Goal: Task Accomplishment & Management: Manage account settings

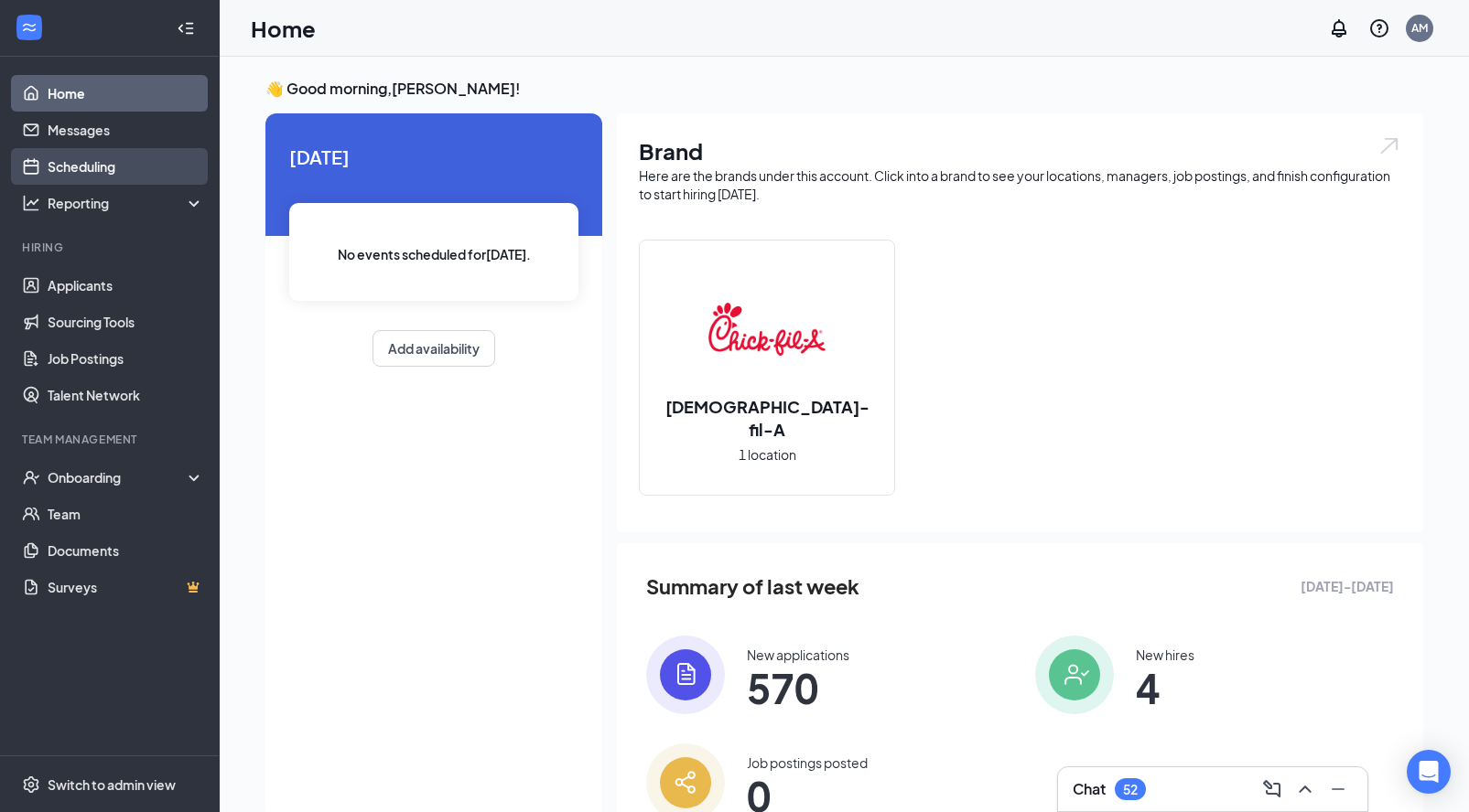
click at [115, 182] on link "Scheduling" at bounding box center [126, 166] width 157 height 36
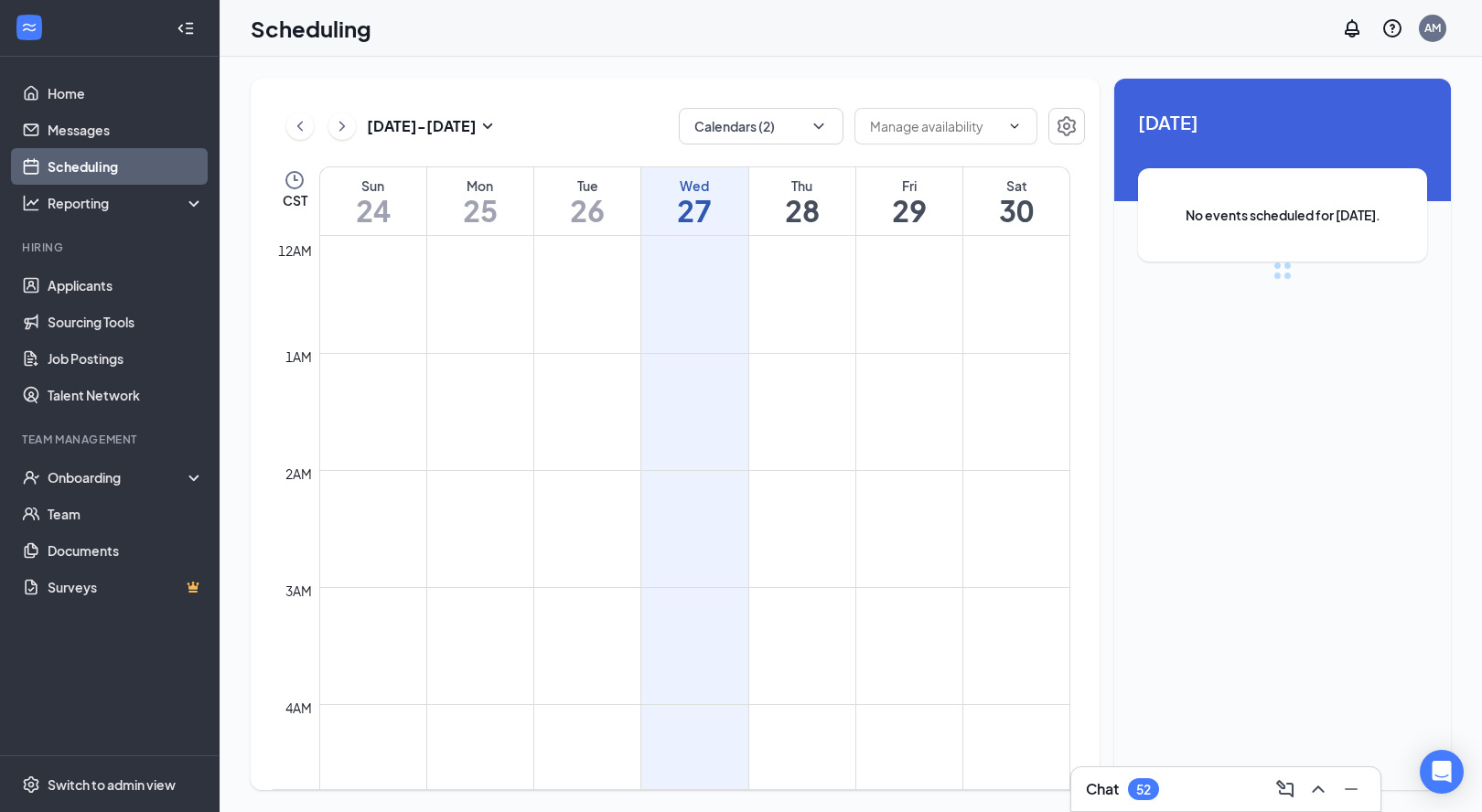
scroll to position [899, 0]
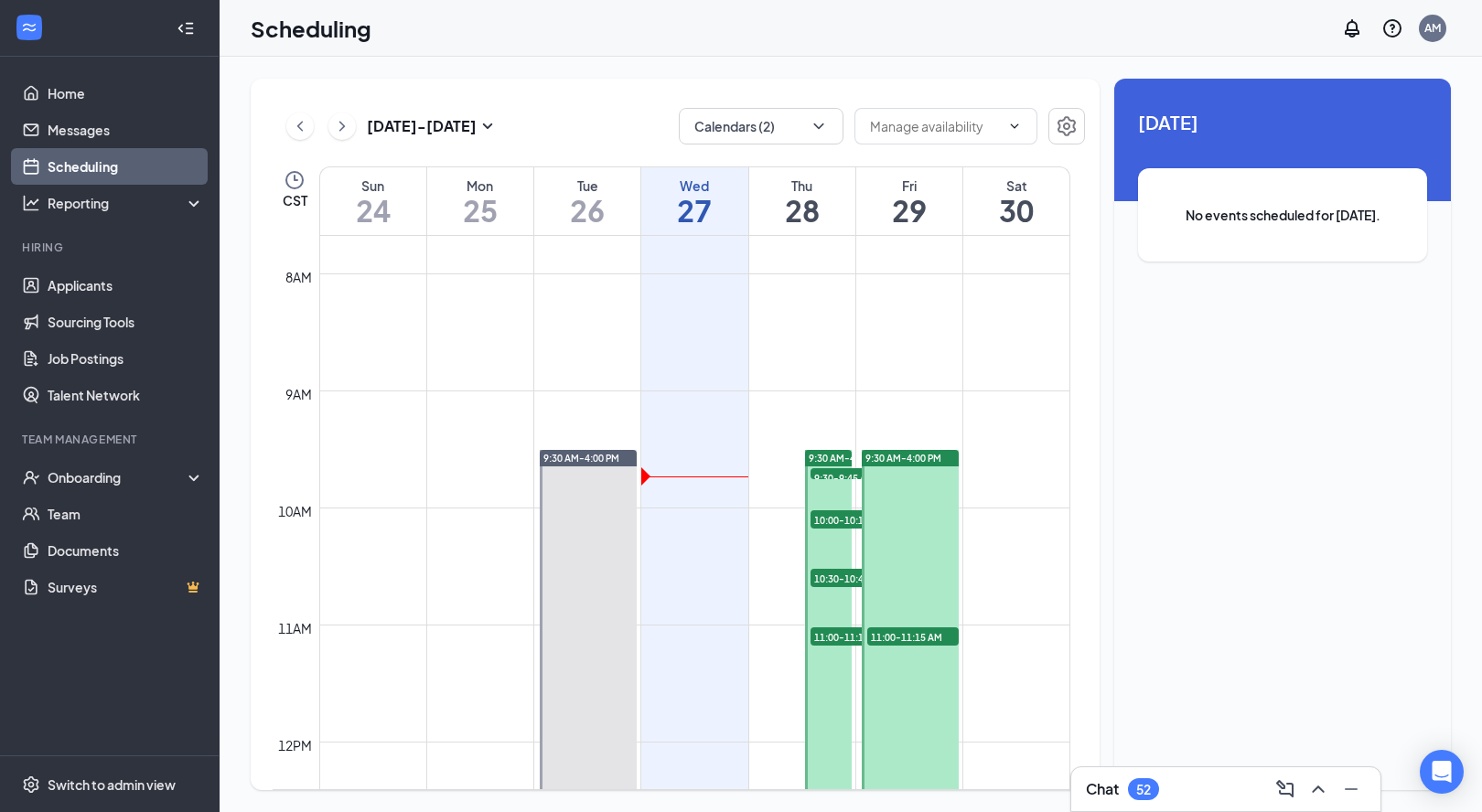
click at [809, 457] on span "9:30 AM-4:00 PM" at bounding box center [846, 457] width 76 height 12
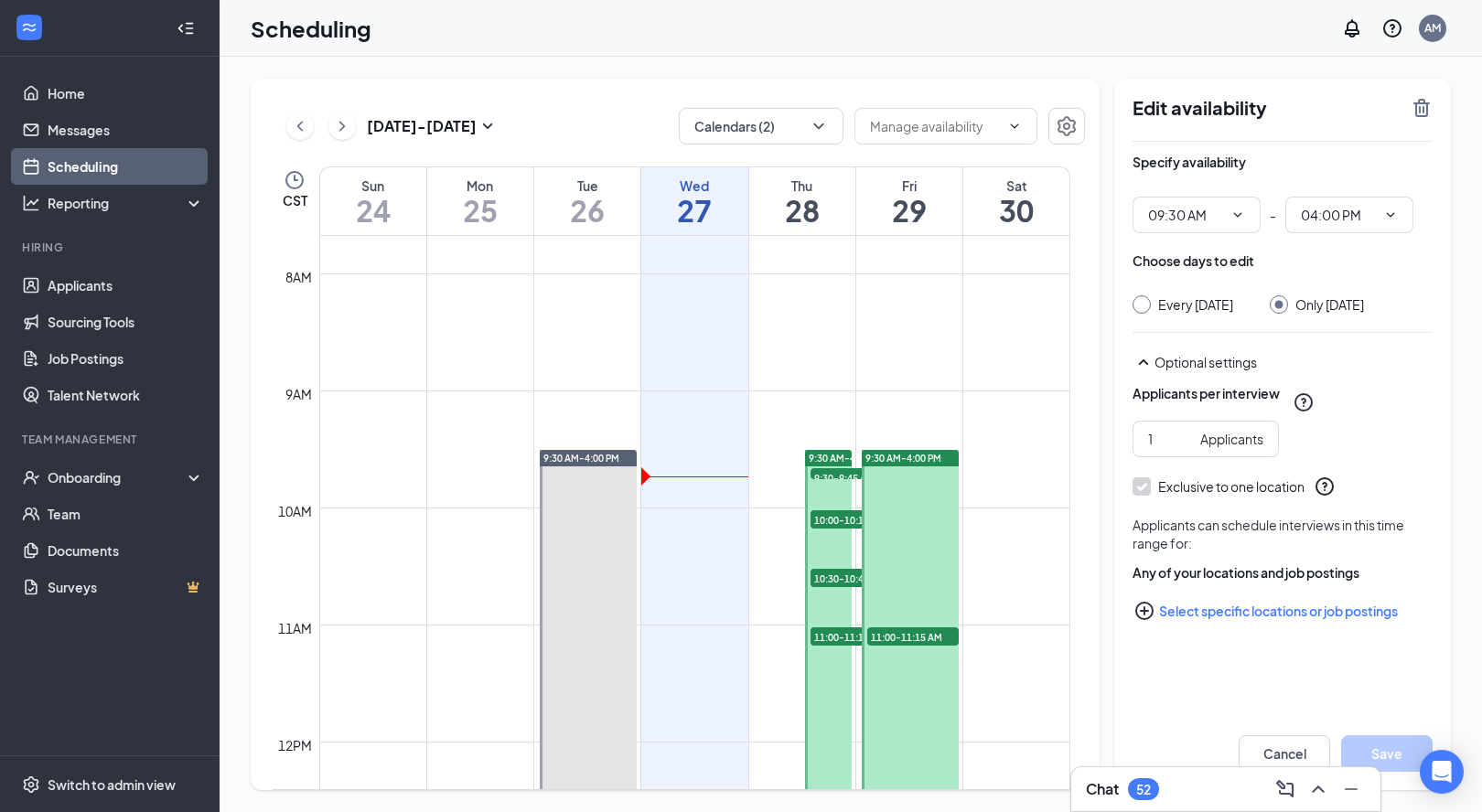
click at [809, 454] on span "9:30 AM-4:00 PM" at bounding box center [846, 457] width 76 height 12
click at [821, 476] on span "9:30-9:45 AM" at bounding box center [856, 477] width 92 height 18
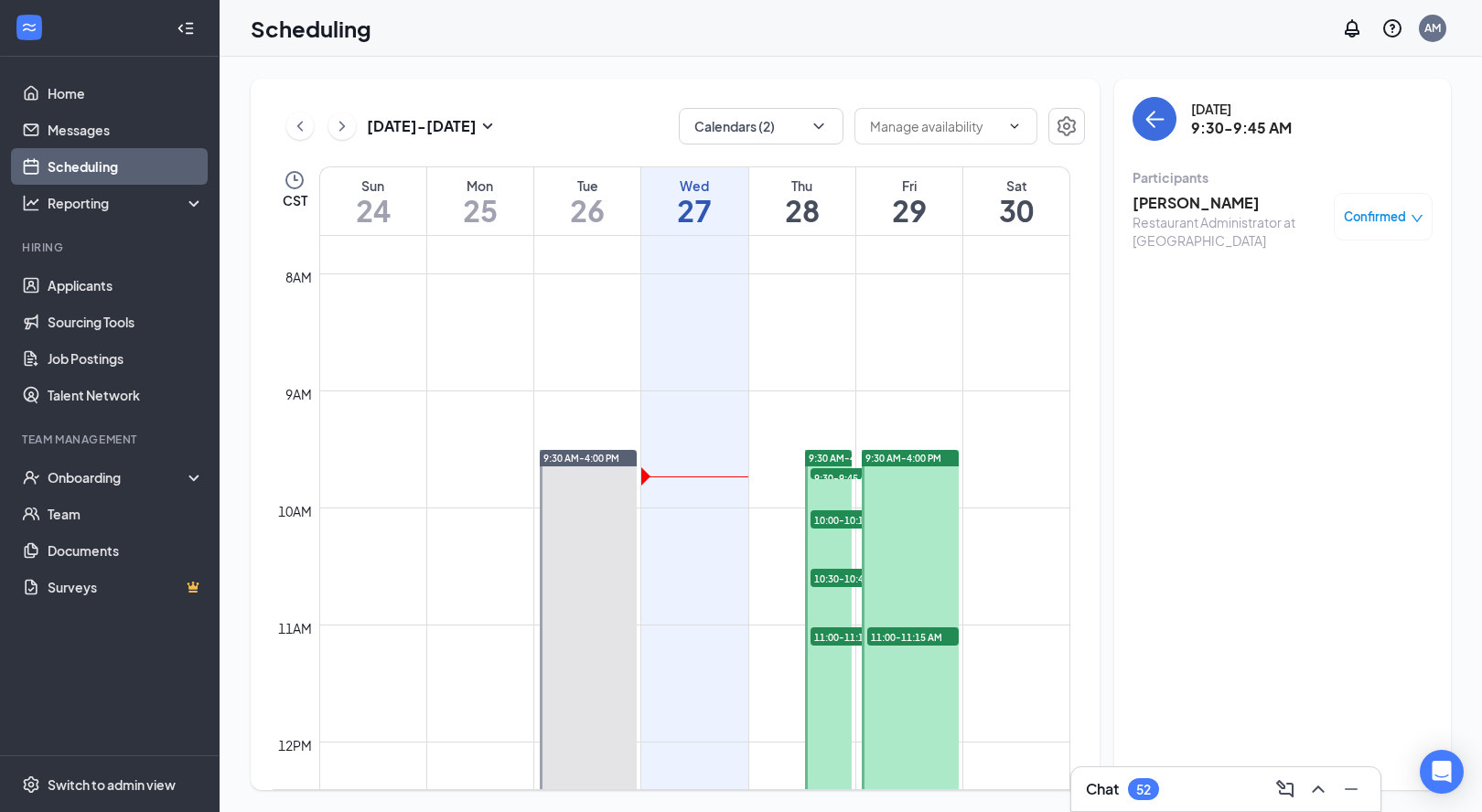
click at [1139, 249] on div "Restaurant Administrator at [GEOGRAPHIC_DATA]" at bounding box center [1228, 231] width 192 height 36
click at [1378, 230] on div "Confirmed" at bounding box center [1382, 217] width 99 height 48
click at [1237, 223] on div "Restaurant Administrator at [GEOGRAPHIC_DATA]" at bounding box center [1228, 231] width 192 height 36
click at [833, 520] on span "10:00-10:15 AM" at bounding box center [856, 519] width 92 height 18
click at [854, 582] on span "10:30-10:45 AM" at bounding box center [856, 578] width 92 height 18
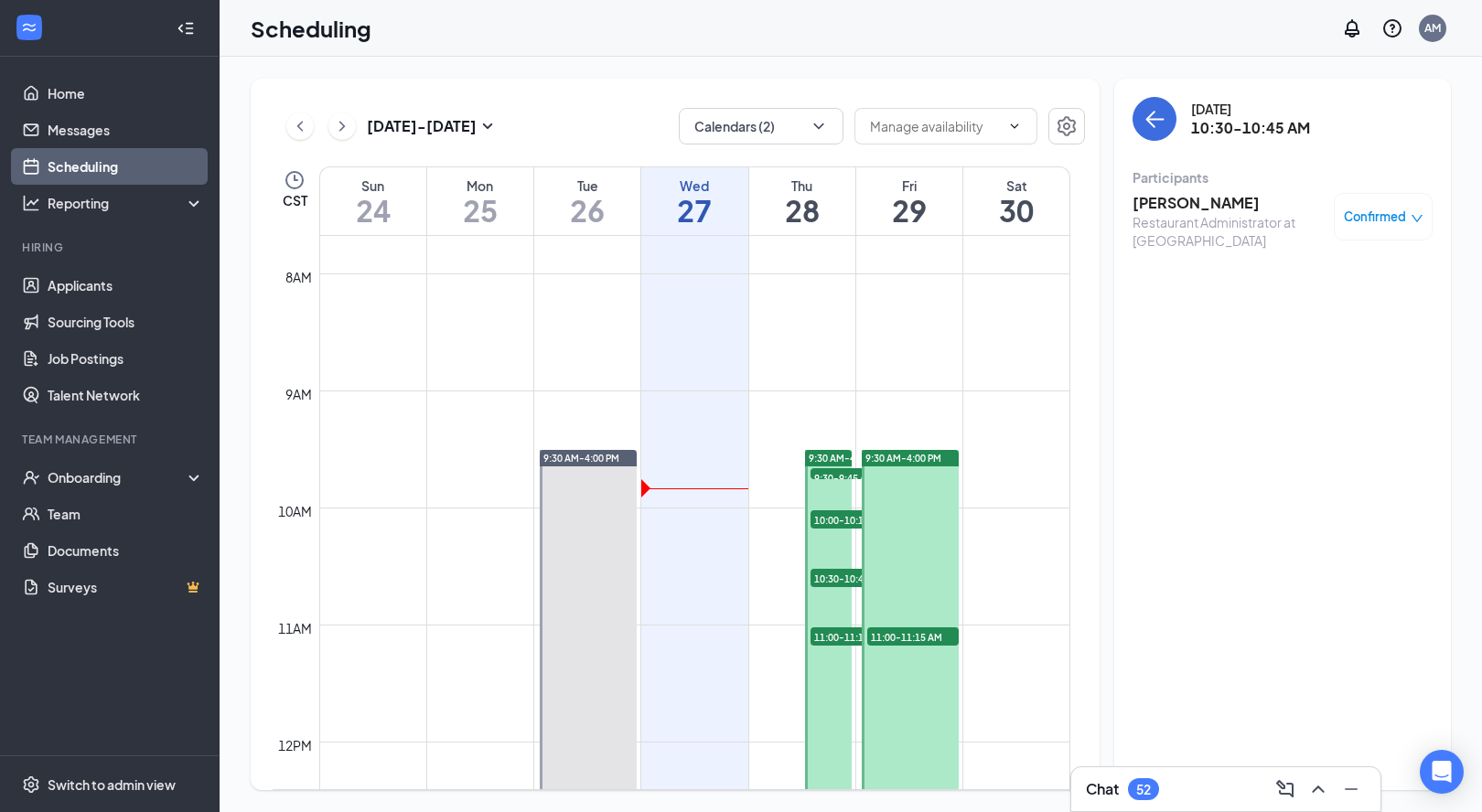
click at [829, 644] on span "11:00-11:15 AM" at bounding box center [856, 636] width 92 height 18
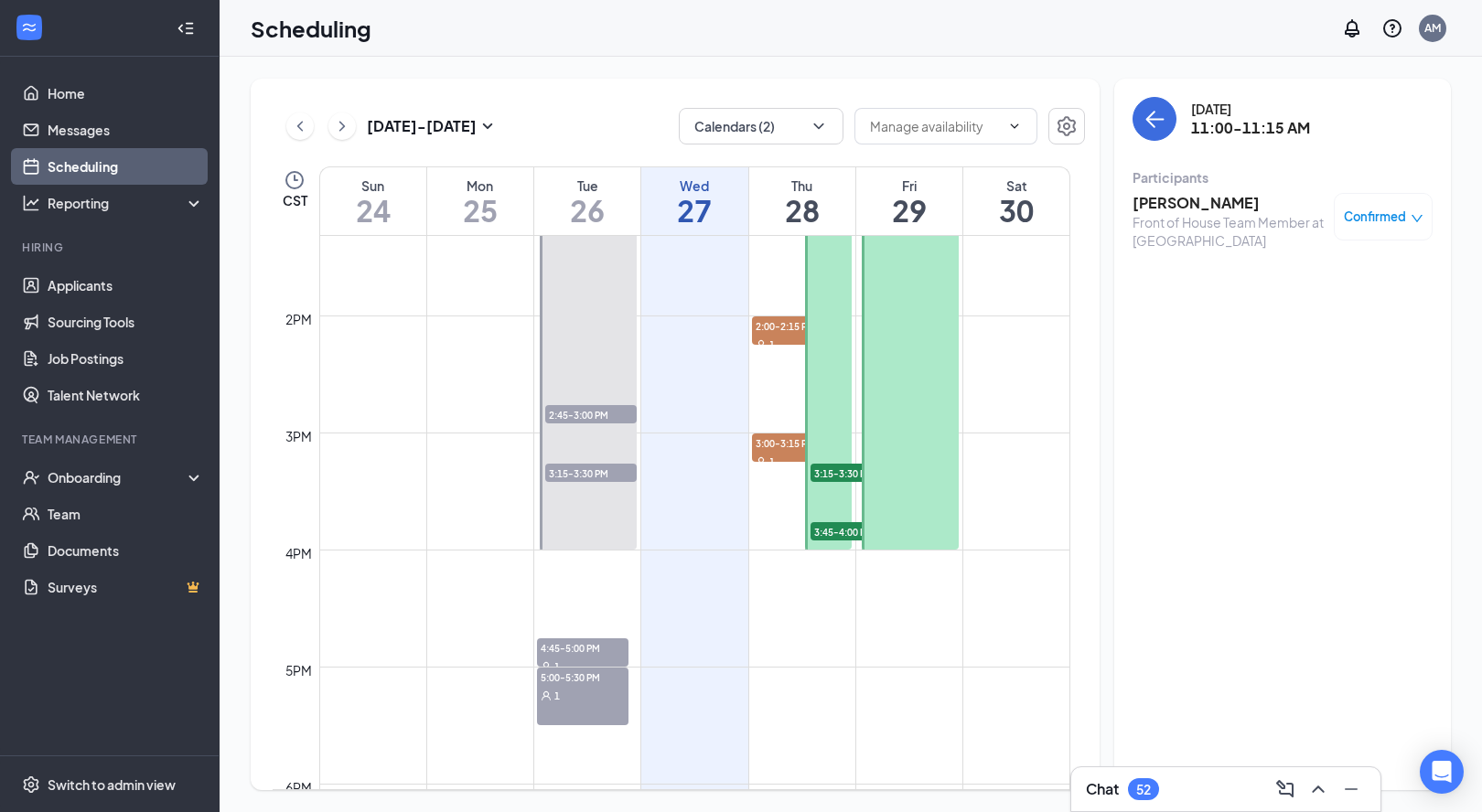
scroll to position [1556, 0]
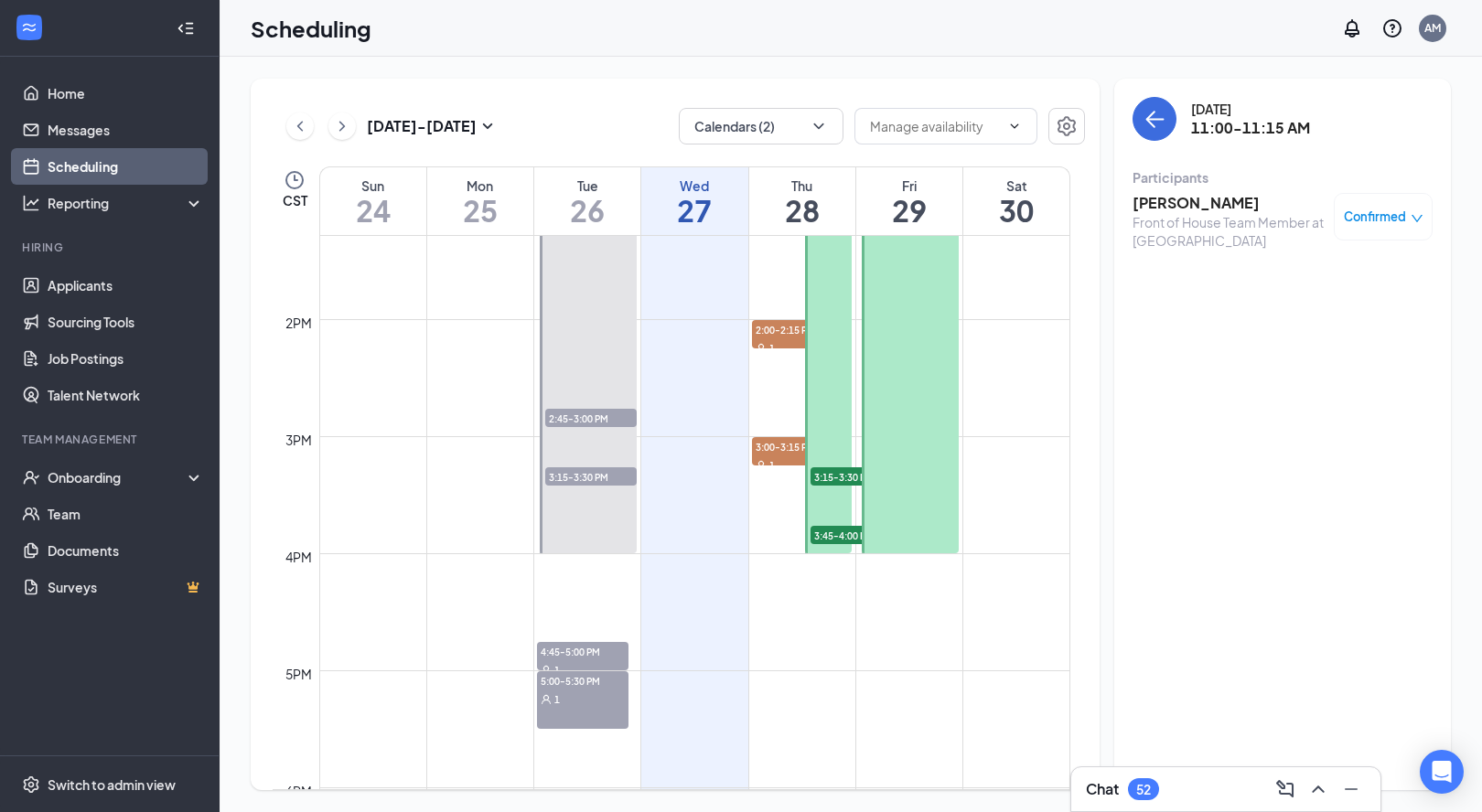
click at [829, 472] on span "3:15-3:30 PM" at bounding box center [856, 476] width 92 height 18
click at [829, 535] on span "3:45-4:00 PM" at bounding box center [856, 535] width 92 height 18
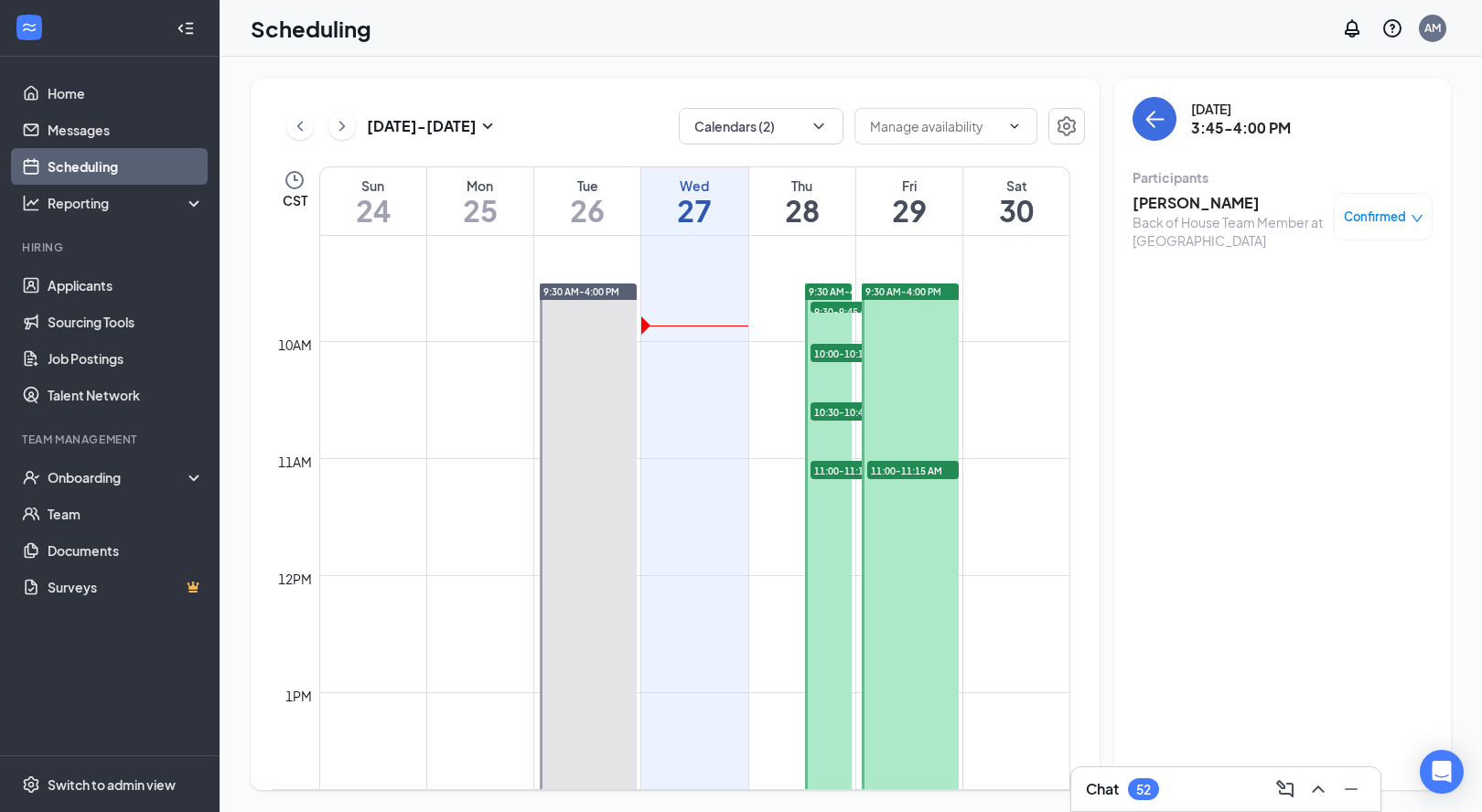
scroll to position [930, 0]
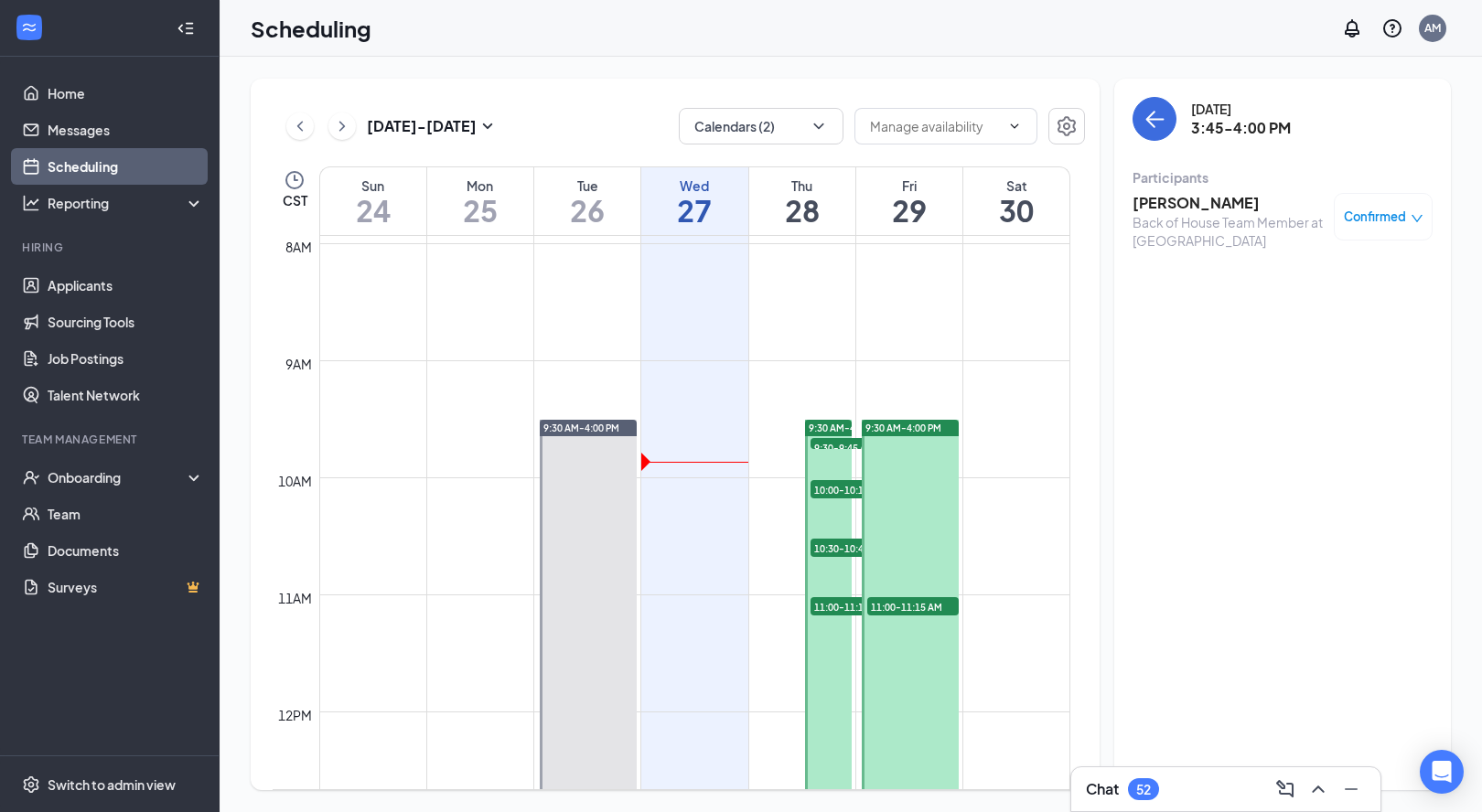
click at [896, 420] on div "9:30 AM-4:00 PM" at bounding box center [910, 428] width 97 height 16
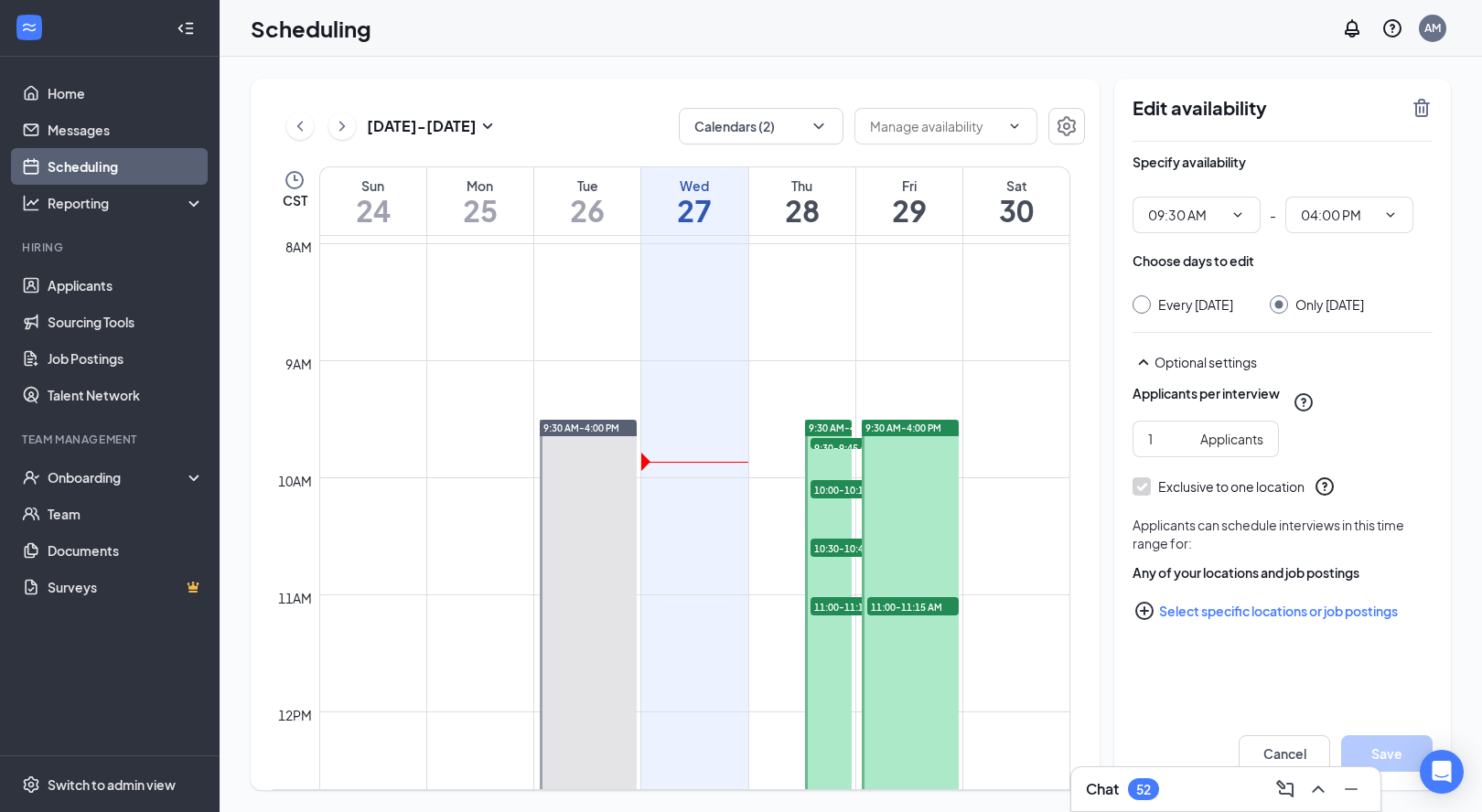
click at [907, 603] on span "11:00-11:15 AM" at bounding box center [914, 605] width 92 height 18
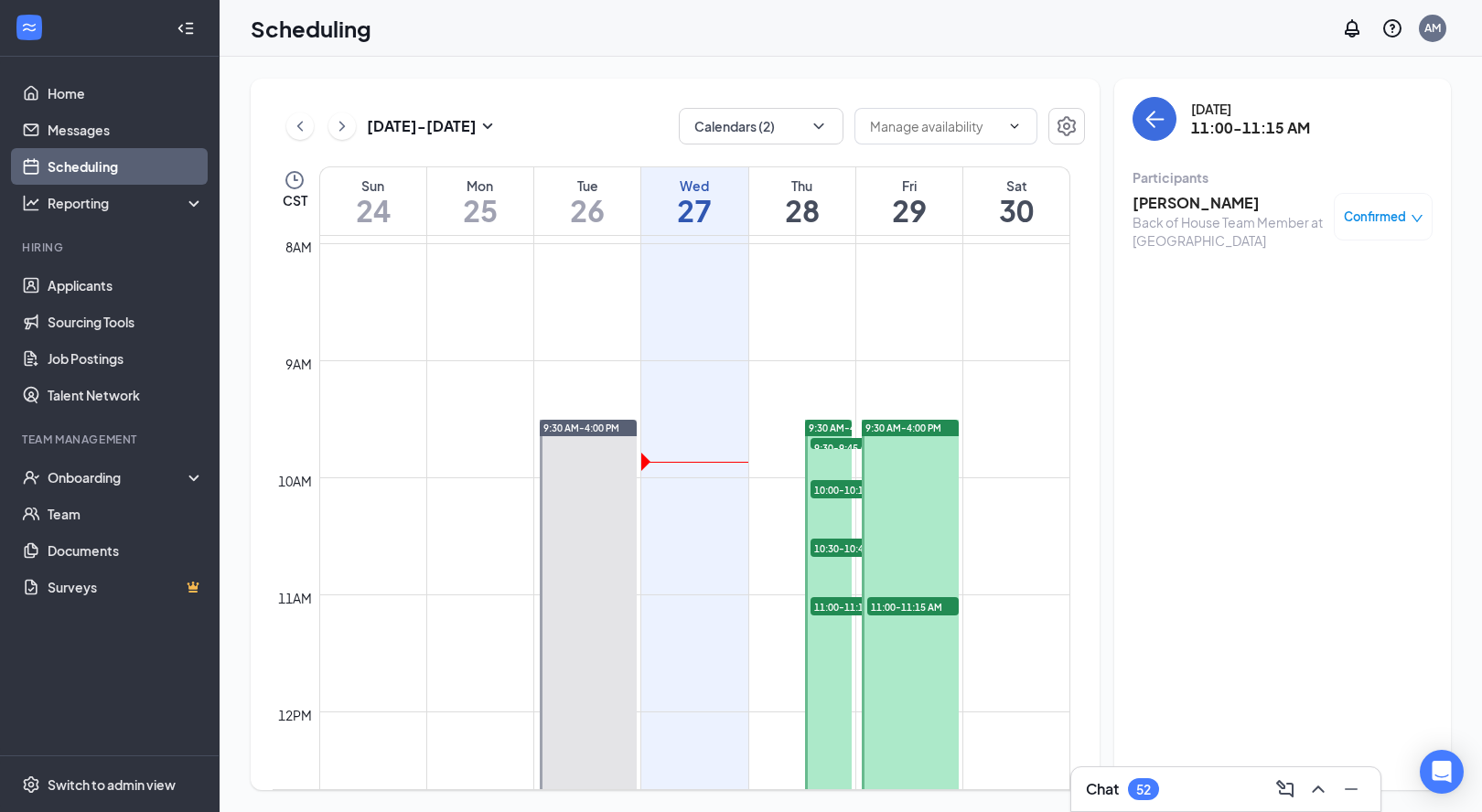
click at [910, 611] on span "11:00-11:15 AM" at bounding box center [914, 605] width 92 height 18
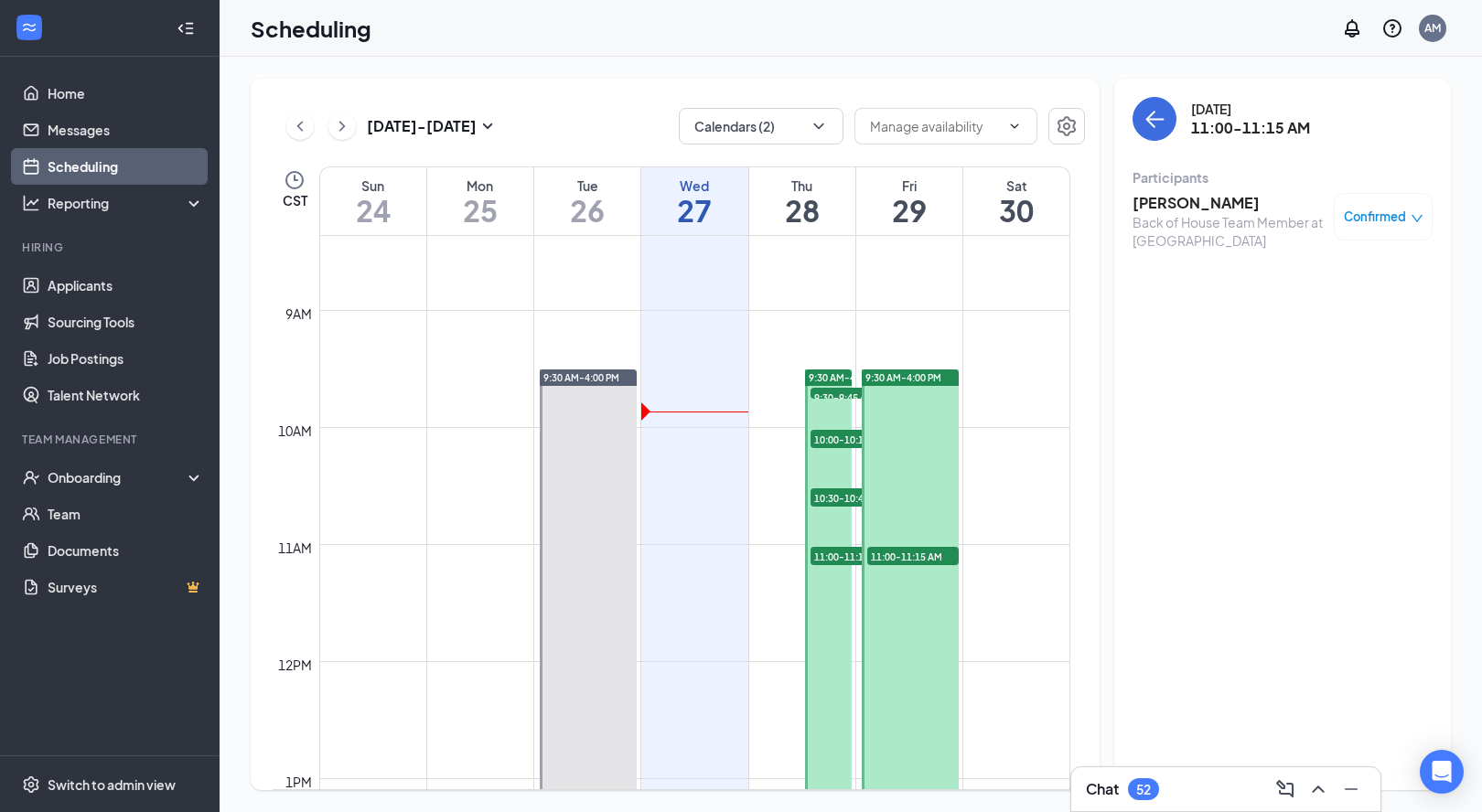
scroll to position [840, 0]
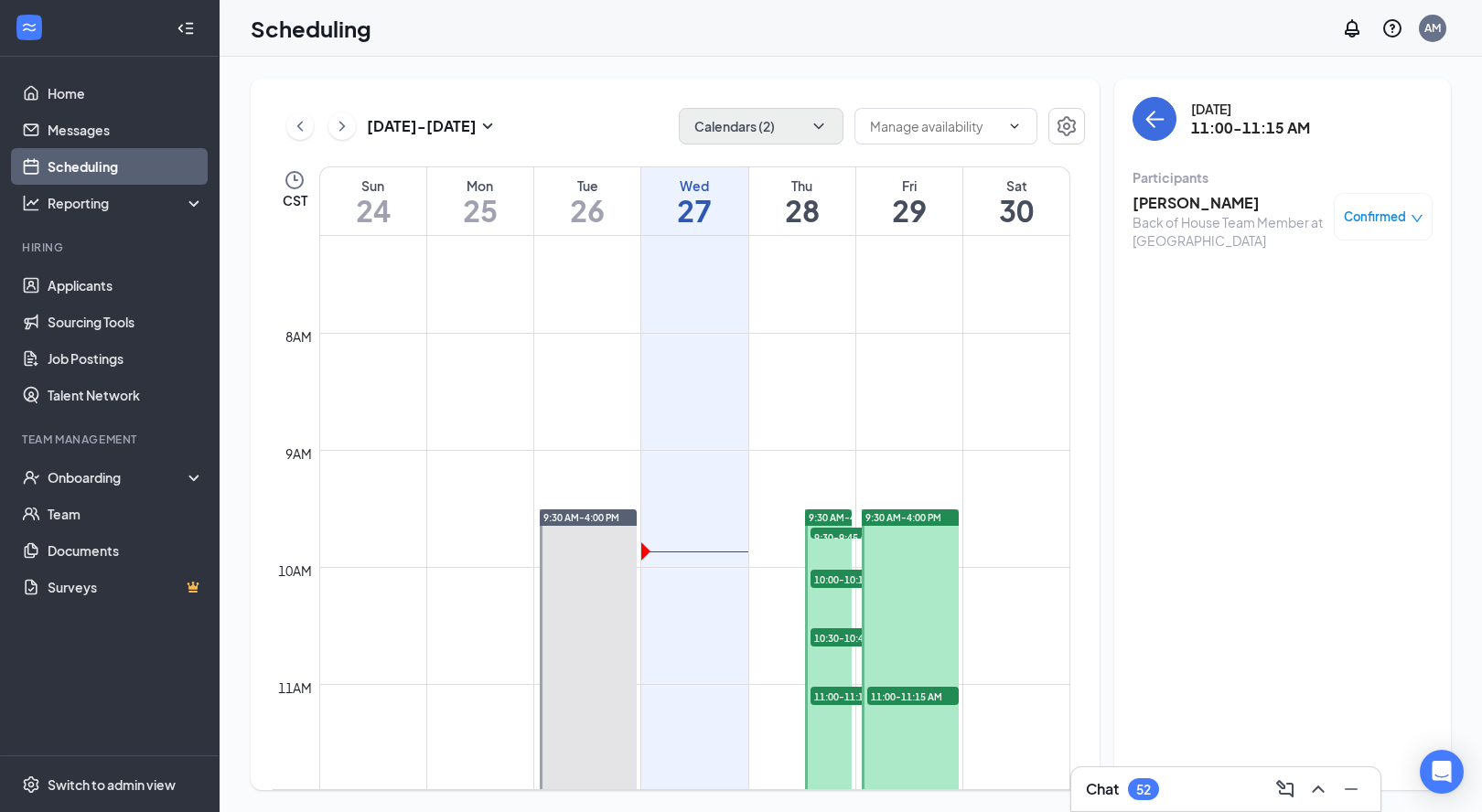
click at [801, 127] on button "Calendars (2)" at bounding box center [762, 126] width 165 height 36
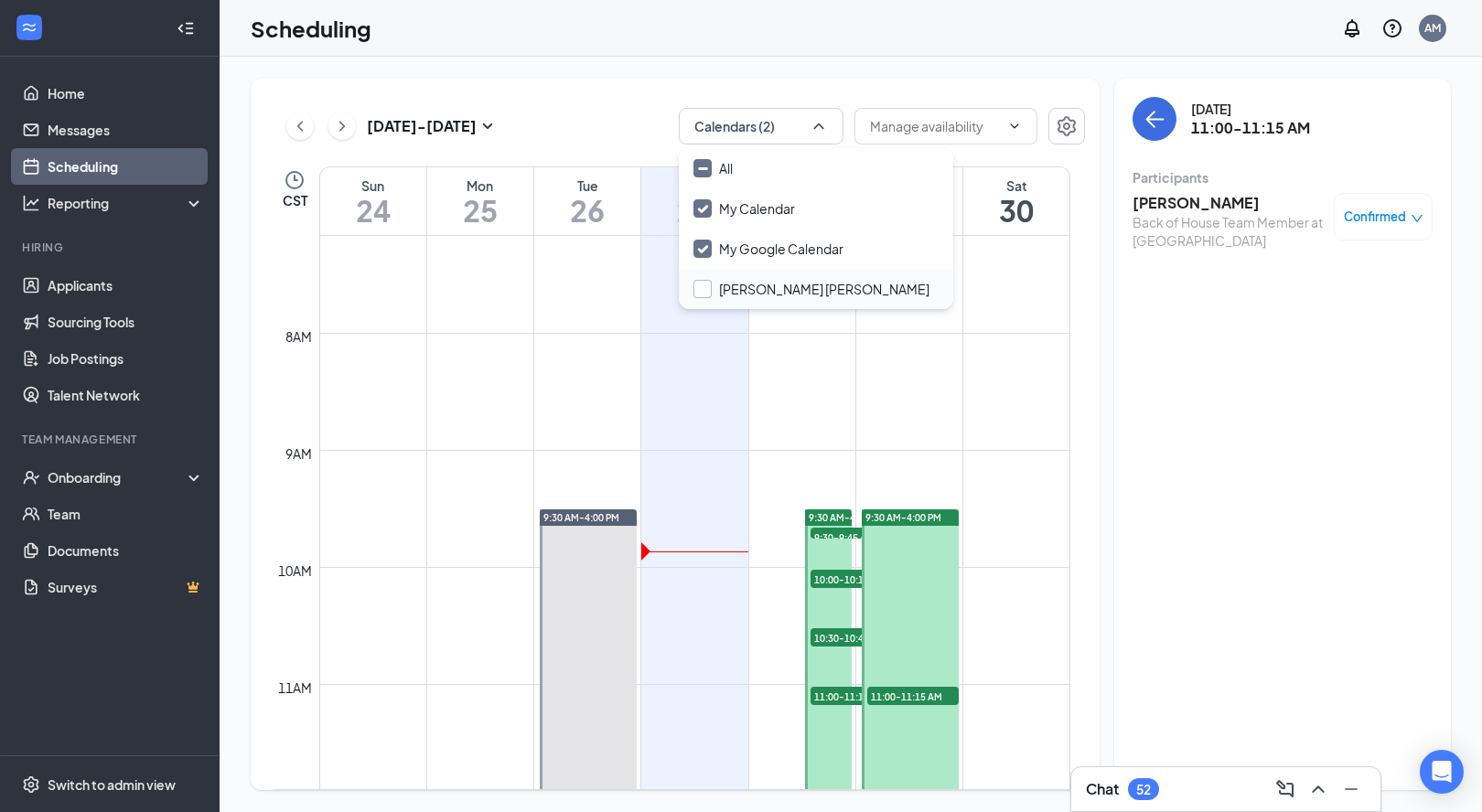
click at [721, 287] on div "[PERSON_NAME] [PERSON_NAME]" at bounding box center [825, 289] width 210 height 18
click at [721, 287] on input "[PERSON_NAME] [PERSON_NAME]" at bounding box center [811, 289] width 236 height 18
click at [698, 294] on div at bounding box center [702, 289] width 18 height 18
click at [698, 294] on input "[PERSON_NAME] [PERSON_NAME]" at bounding box center [811, 289] width 236 height 18
click at [699, 289] on input "[PERSON_NAME] [PERSON_NAME]" at bounding box center [811, 289] width 236 height 18
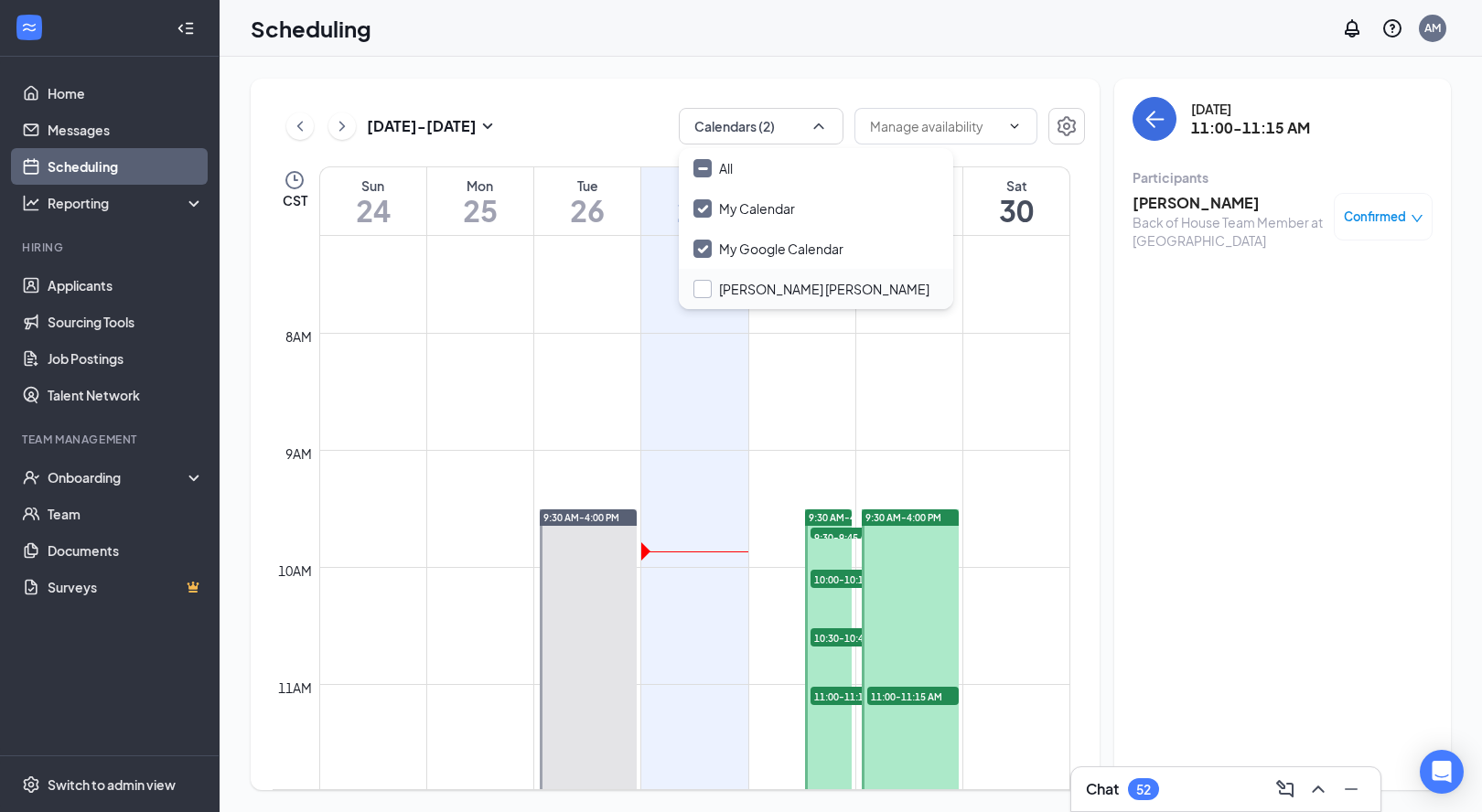
checkbox input "false"
checkbox input "true"
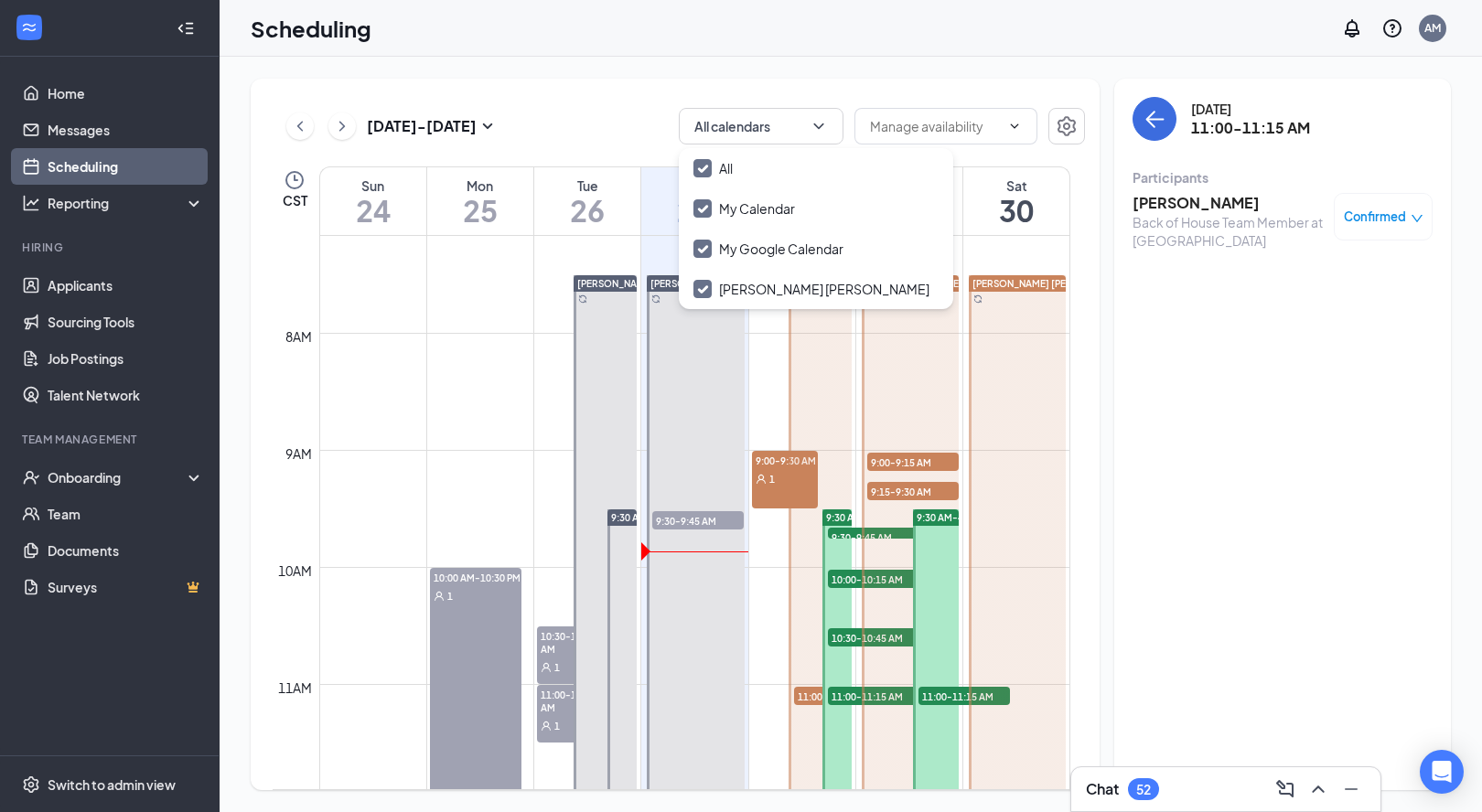
click at [777, 361] on tbody "12am 1am 2am 3am 4am 5am 6am 7am 8am 9am 10am 11am 12pm 1pm 2pm 3pm 4pm 5pm 6pm…" at bounding box center [672, 801] width 798 height 2810
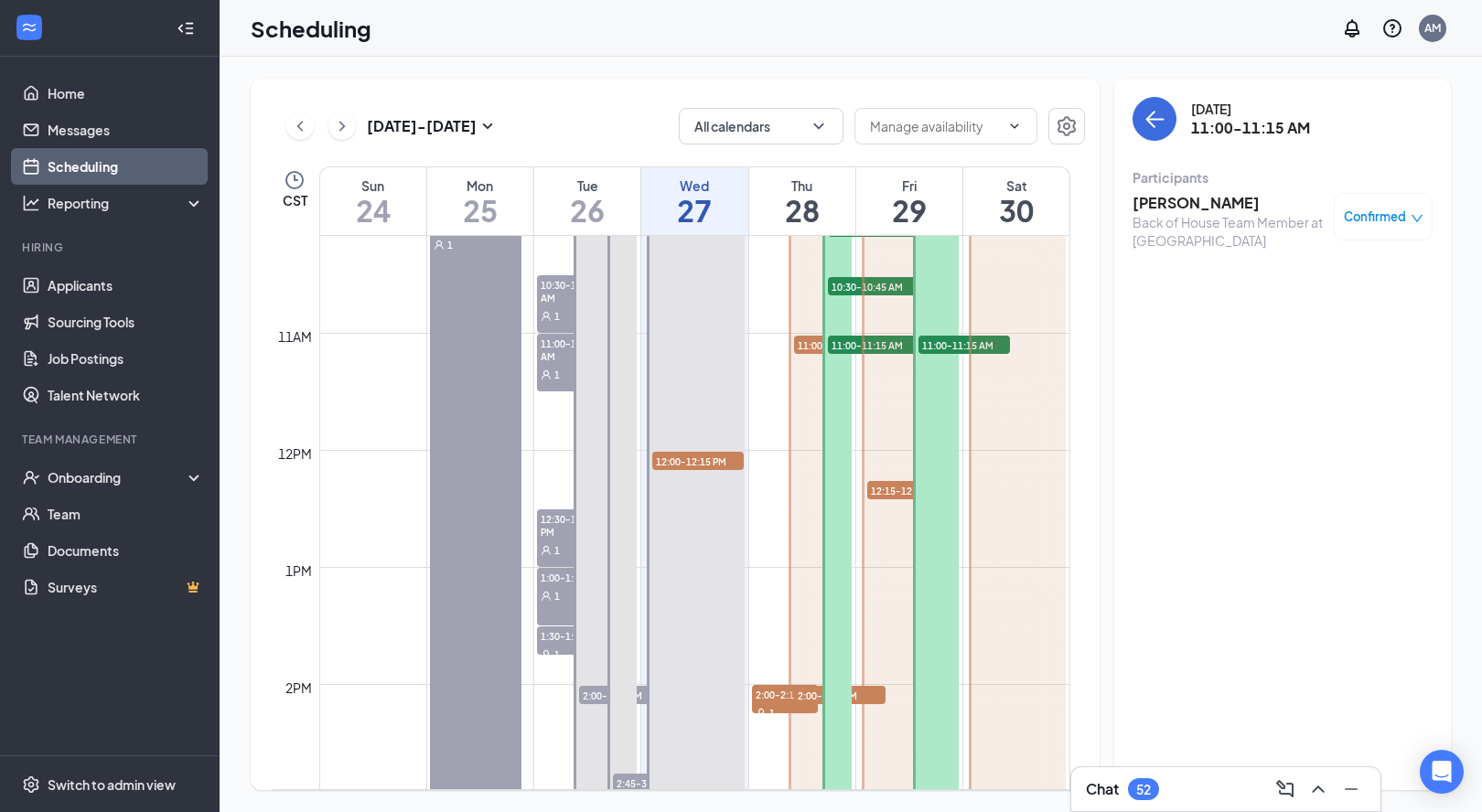
scroll to position [903, 0]
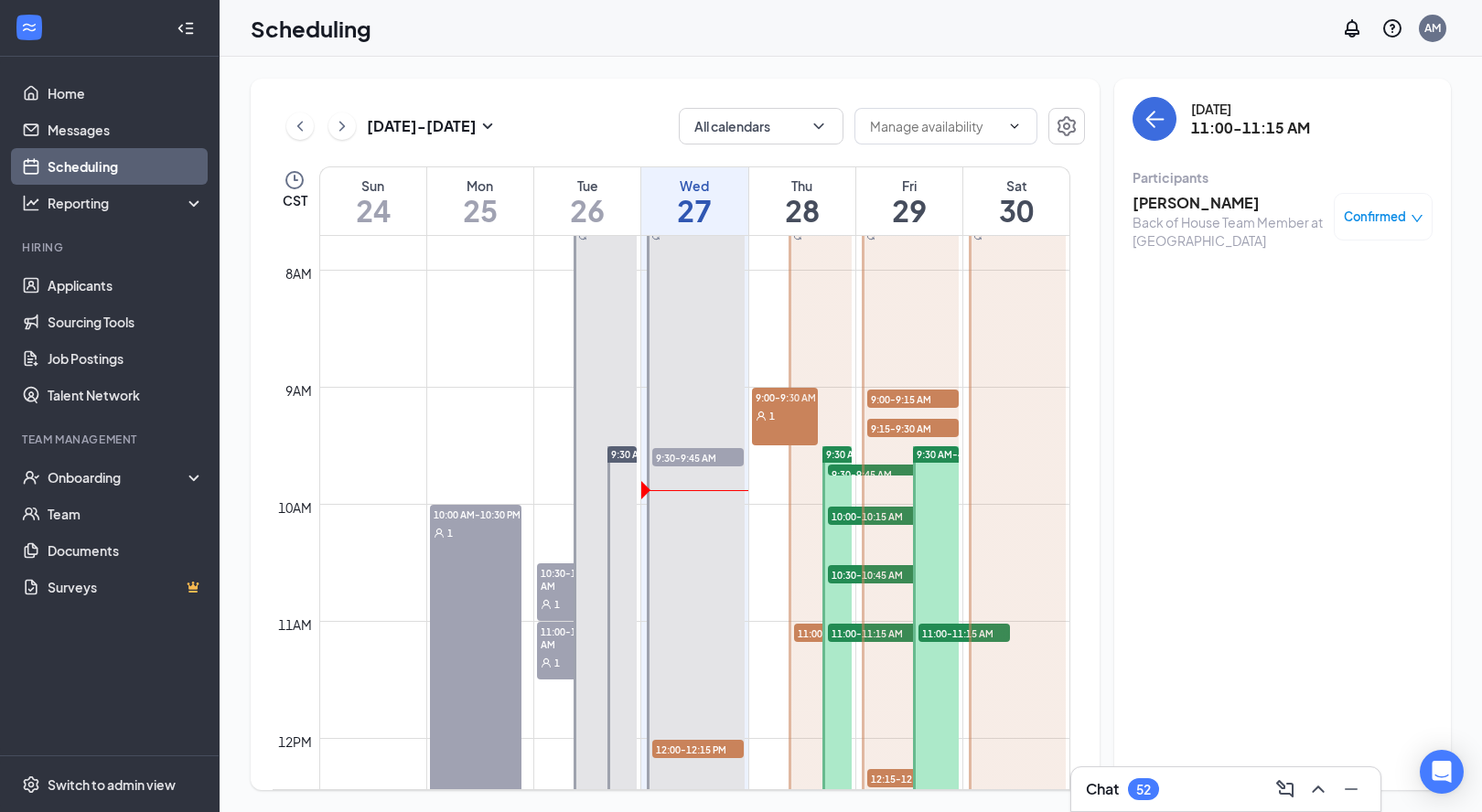
click at [785, 407] on div "[PERSON_NAME] [PERSON_NAME] 11:00-11:15 AM 1 2:00-2:15 PM 1" at bounding box center [818, 679] width 68 height 936
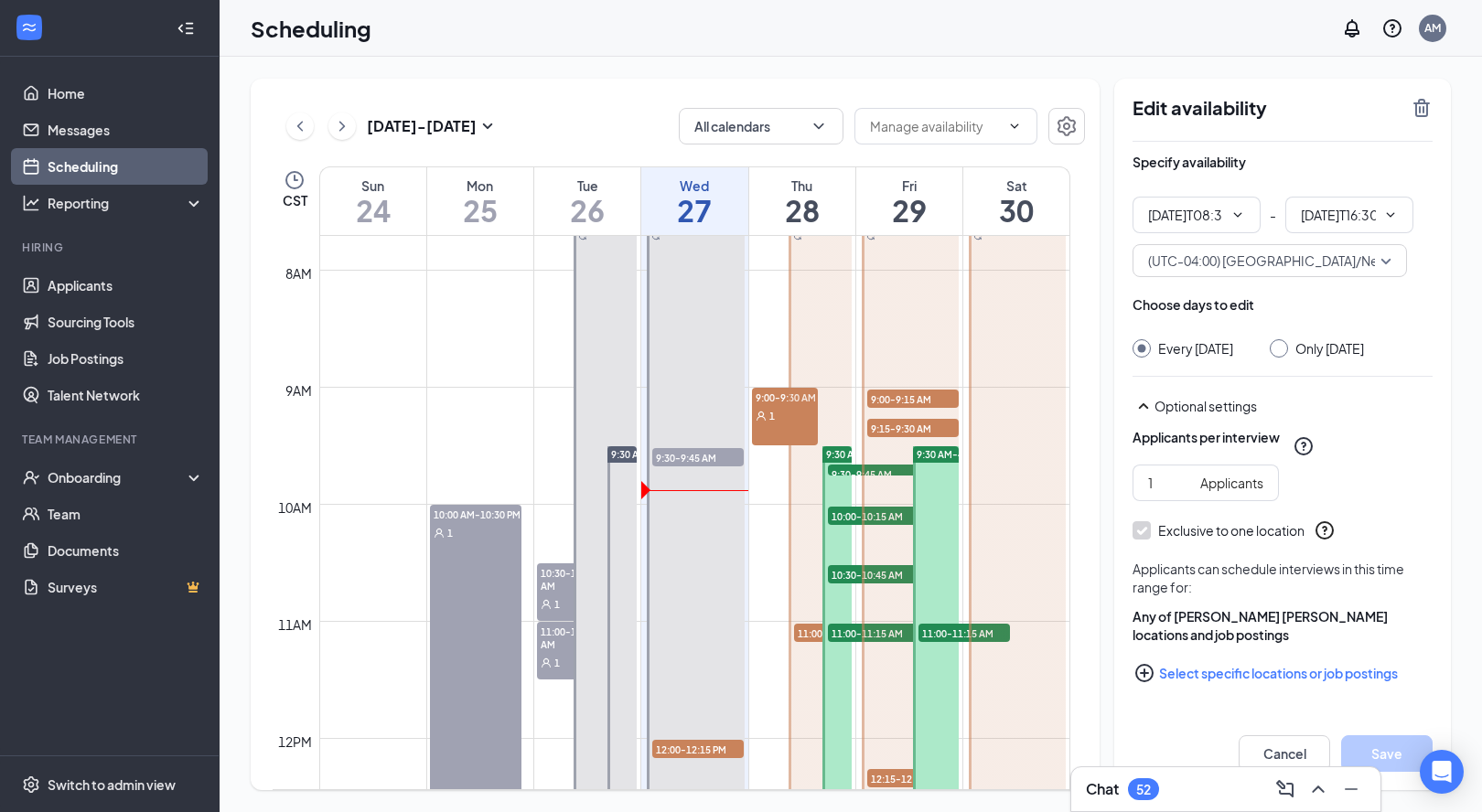
type input "08:30 AM"
type input "04:30 PM"
click at [829, 454] on span "9:30 AM-4:00 PM" at bounding box center [863, 454] width 76 height 12
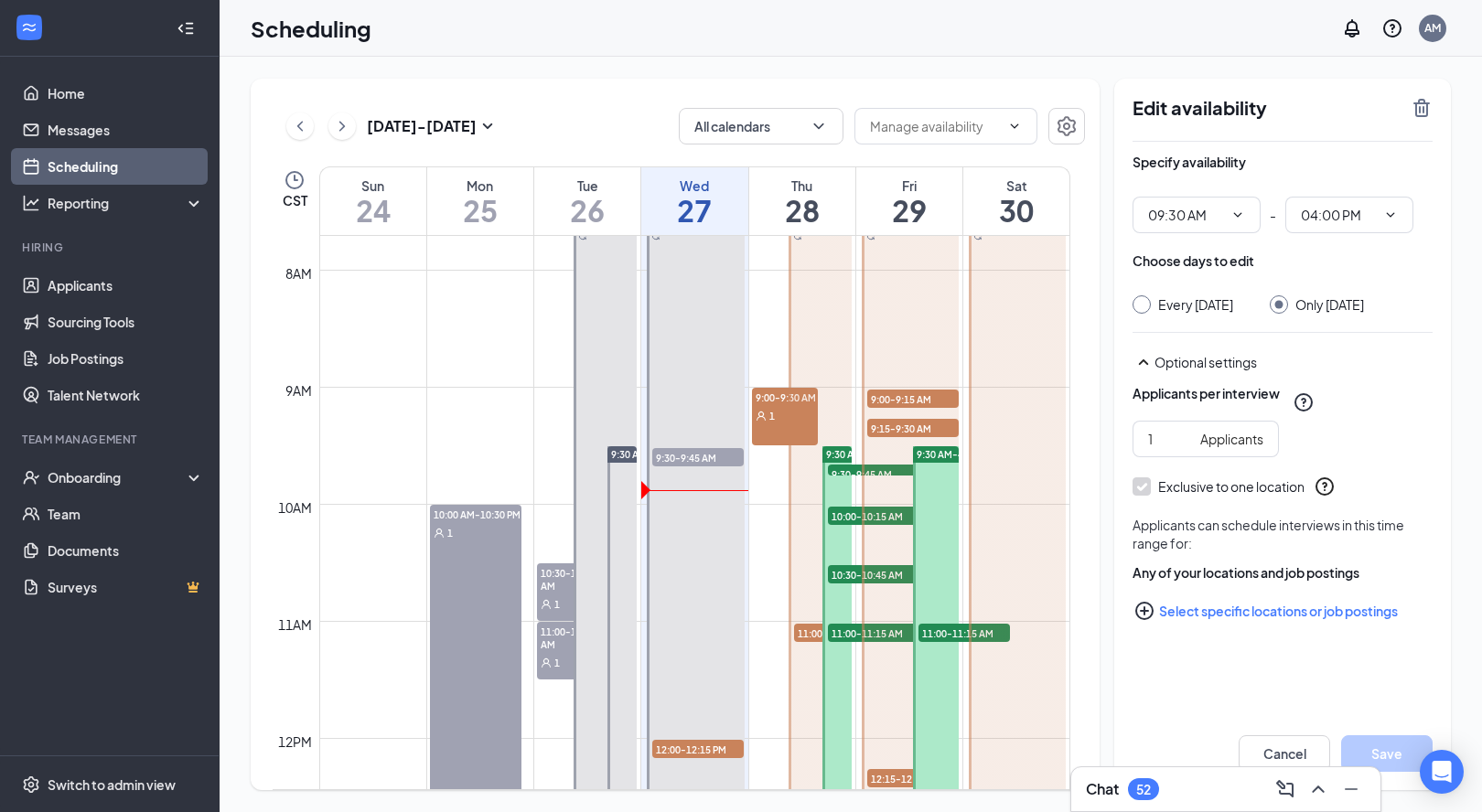
click at [842, 468] on span "9:30-9:45 AM" at bounding box center [874, 473] width 92 height 18
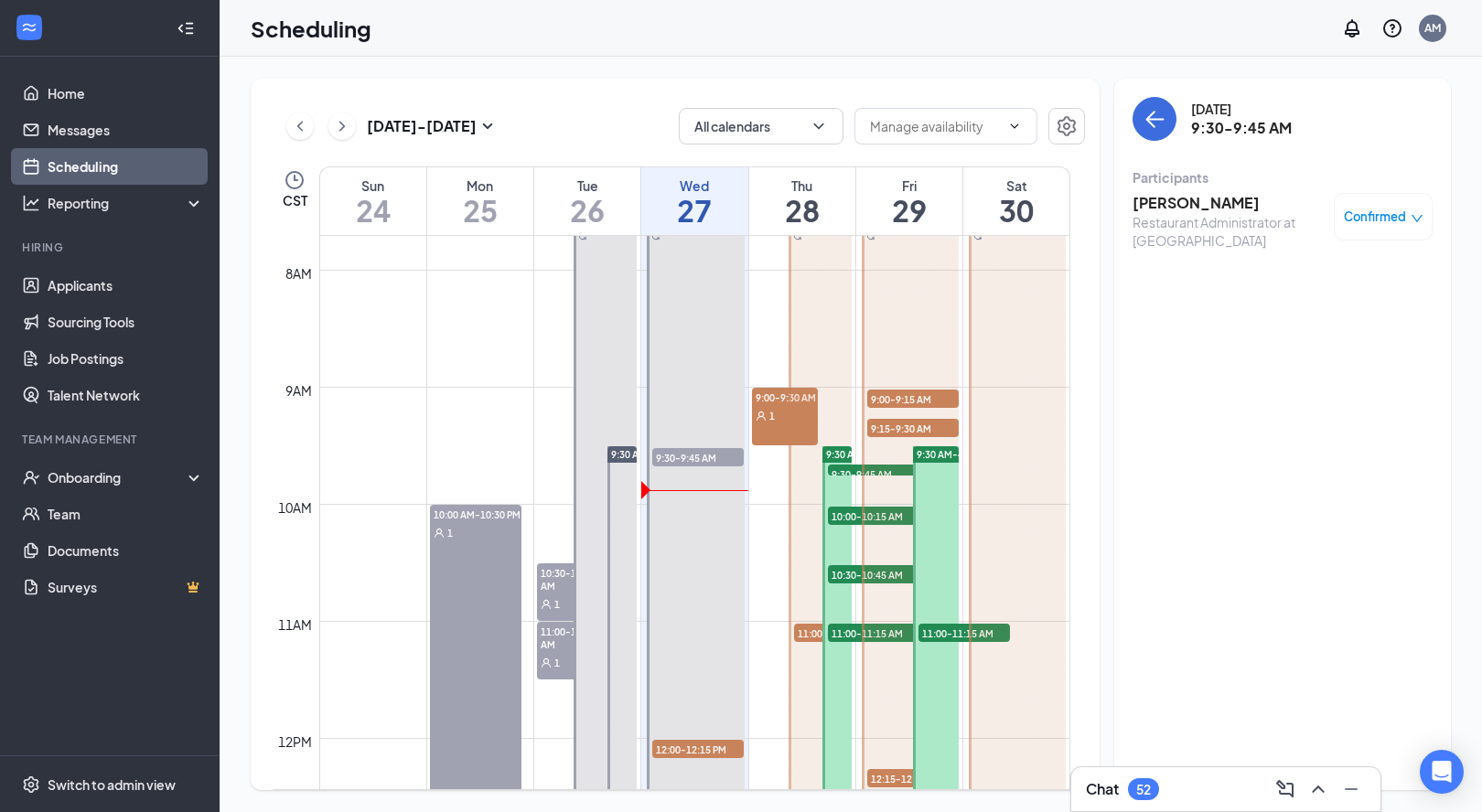
click at [850, 513] on span "10:00-10:15 AM" at bounding box center [874, 516] width 92 height 18
click at [852, 571] on span "10:30-10:45 AM" at bounding box center [874, 574] width 92 height 18
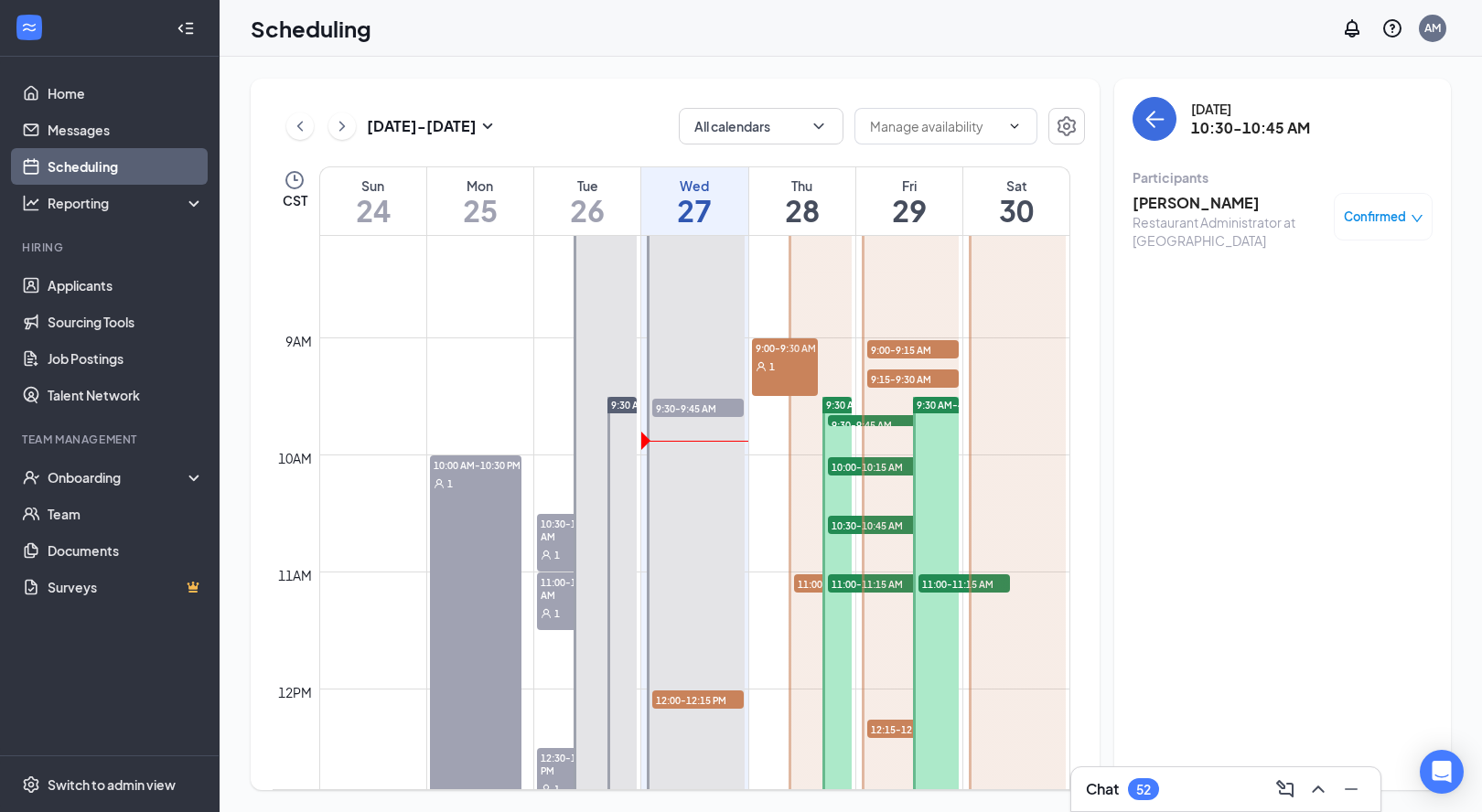
scroll to position [1015, 0]
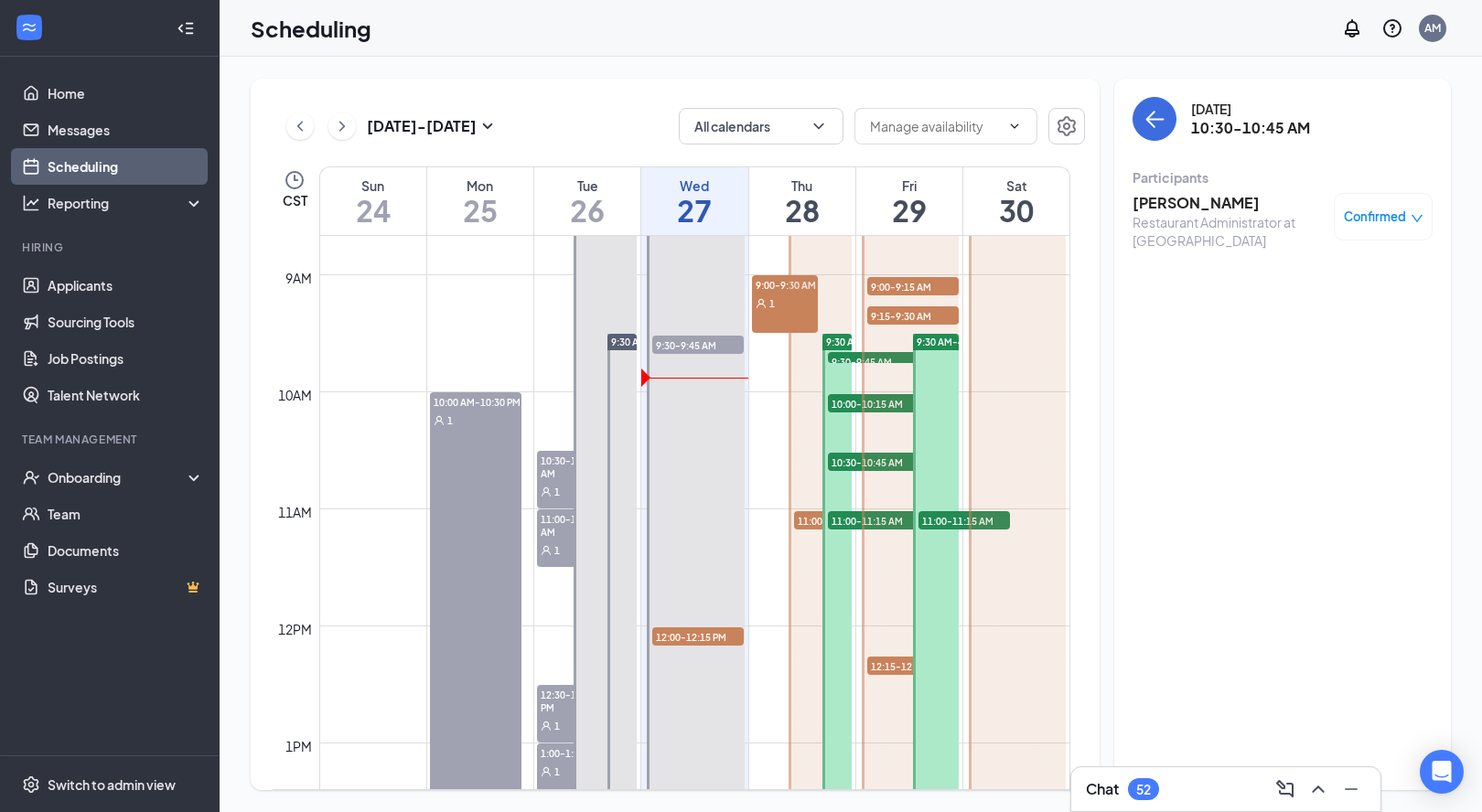
click at [813, 516] on span "11:00-11:15 AM" at bounding box center [840, 520] width 92 height 18
click at [862, 516] on div at bounding box center [910, 567] width 97 height 935
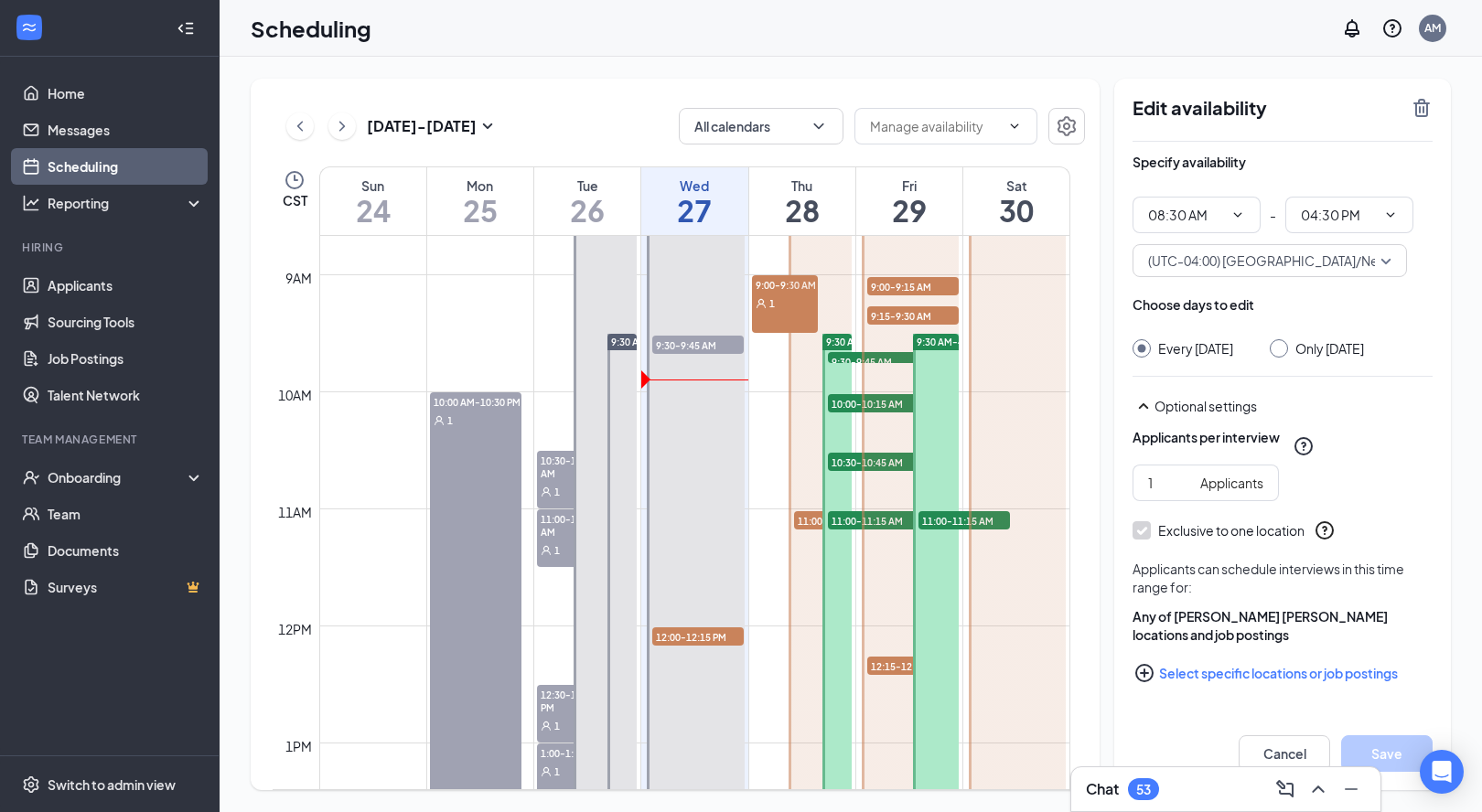
click at [807, 519] on span "11:00-11:15 AM" at bounding box center [840, 520] width 92 height 18
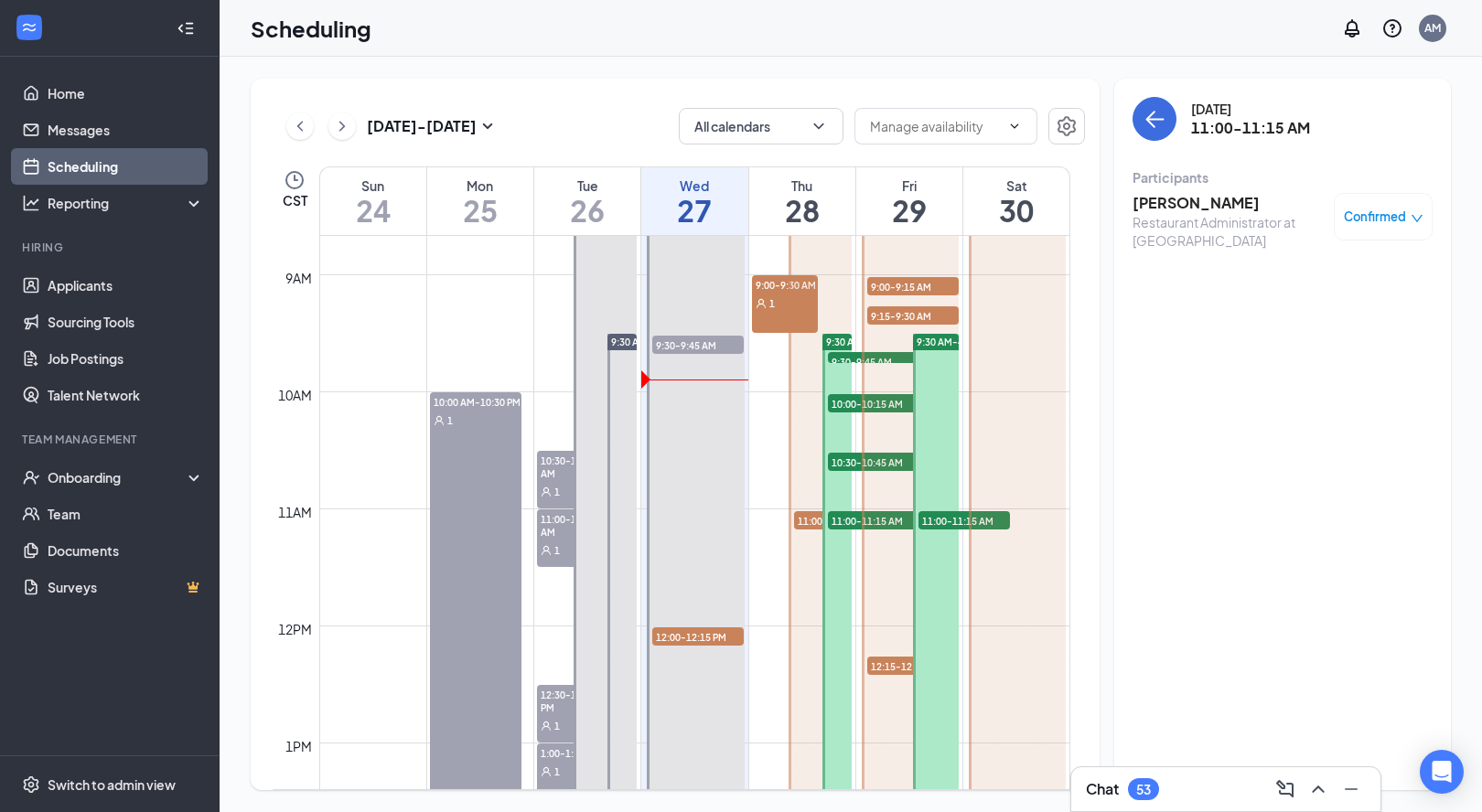
click at [893, 662] on span "12:15-12:30 PM" at bounding box center [914, 666] width 92 height 18
click at [895, 670] on span "12:15-12:30 PM" at bounding box center [914, 666] width 92 height 18
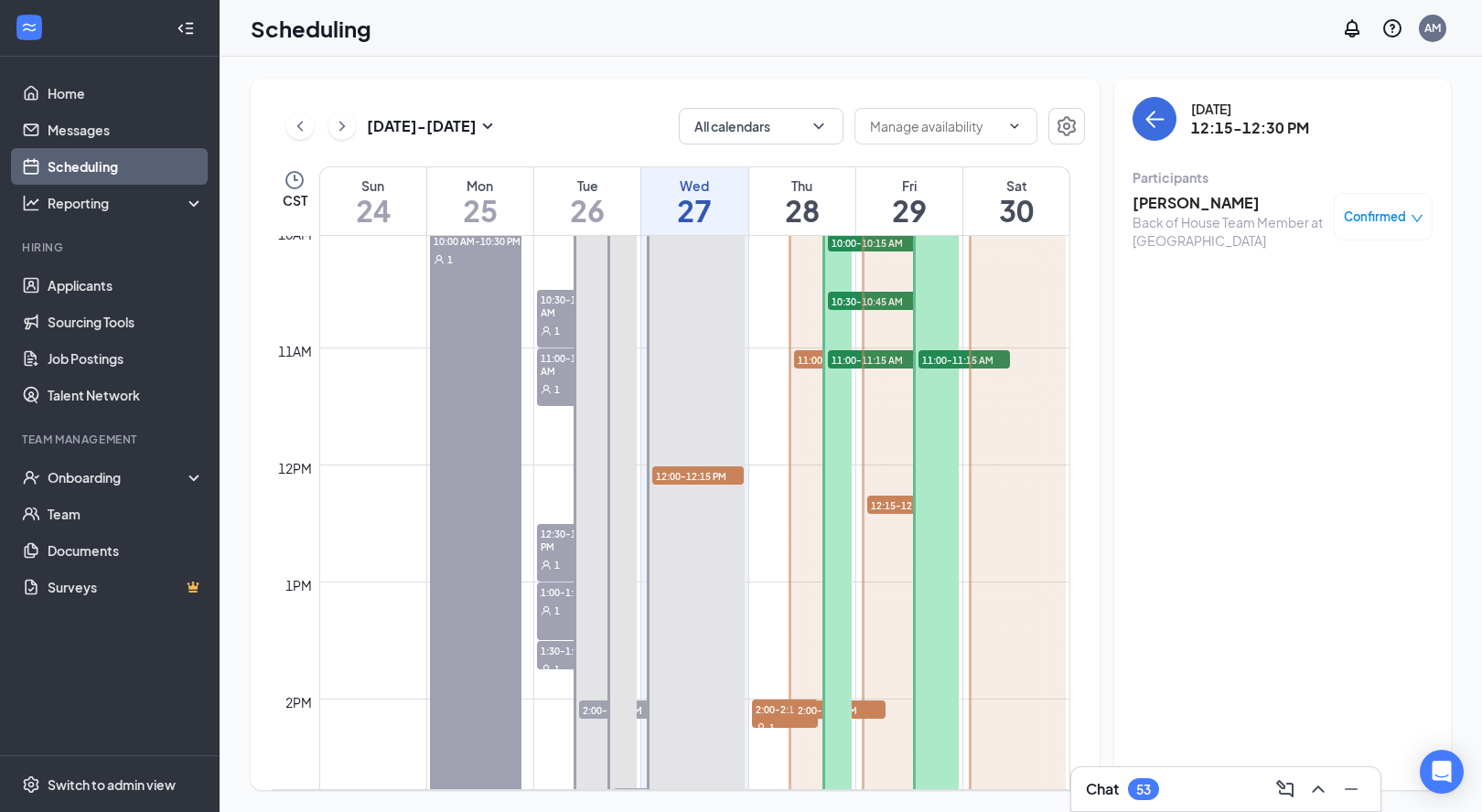
scroll to position [1273, 0]
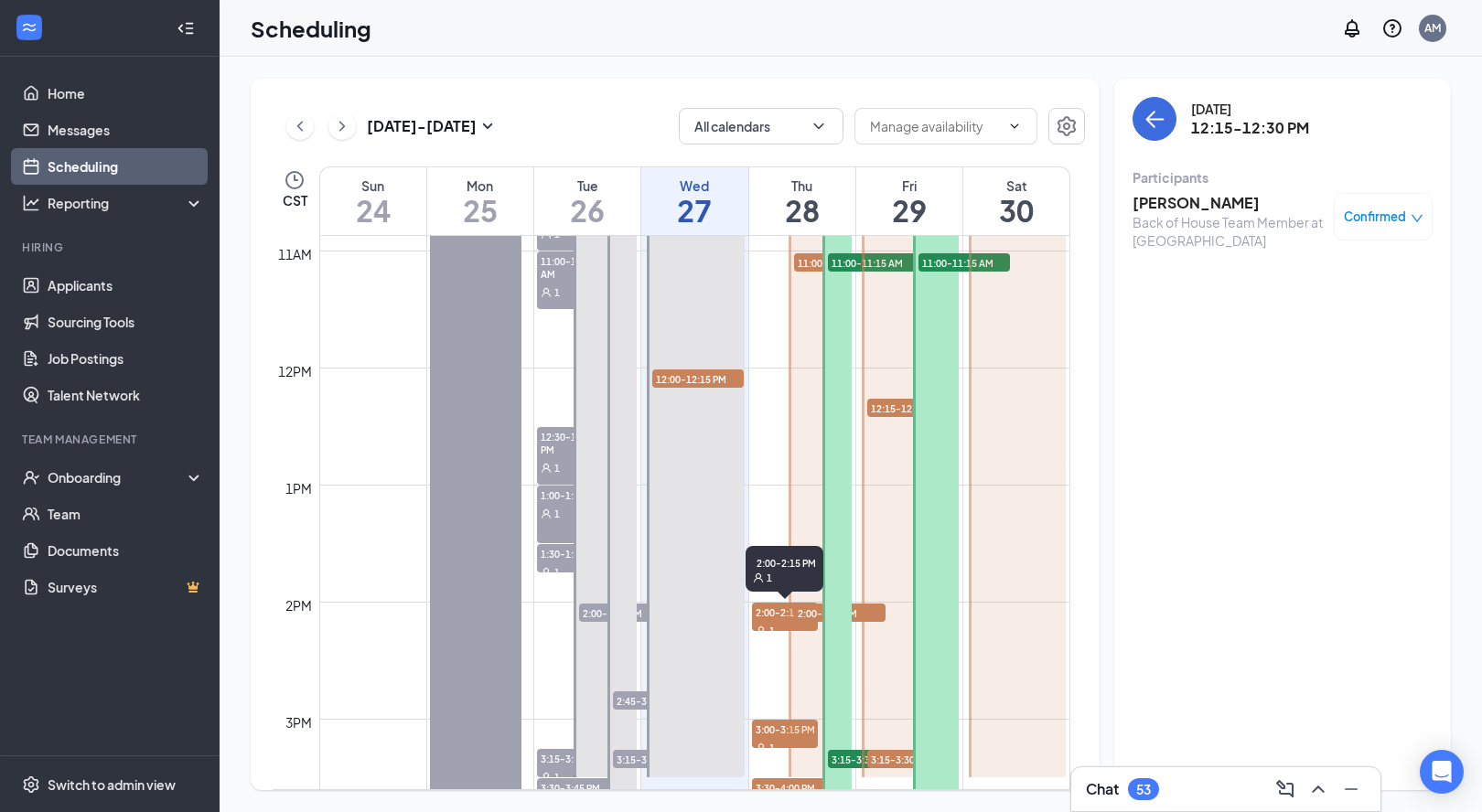
click at [782, 604] on span "2:00-2:15 PM" at bounding box center [785, 611] width 66 height 18
click at [873, 615] on div at bounding box center [910, 310] width 97 height 935
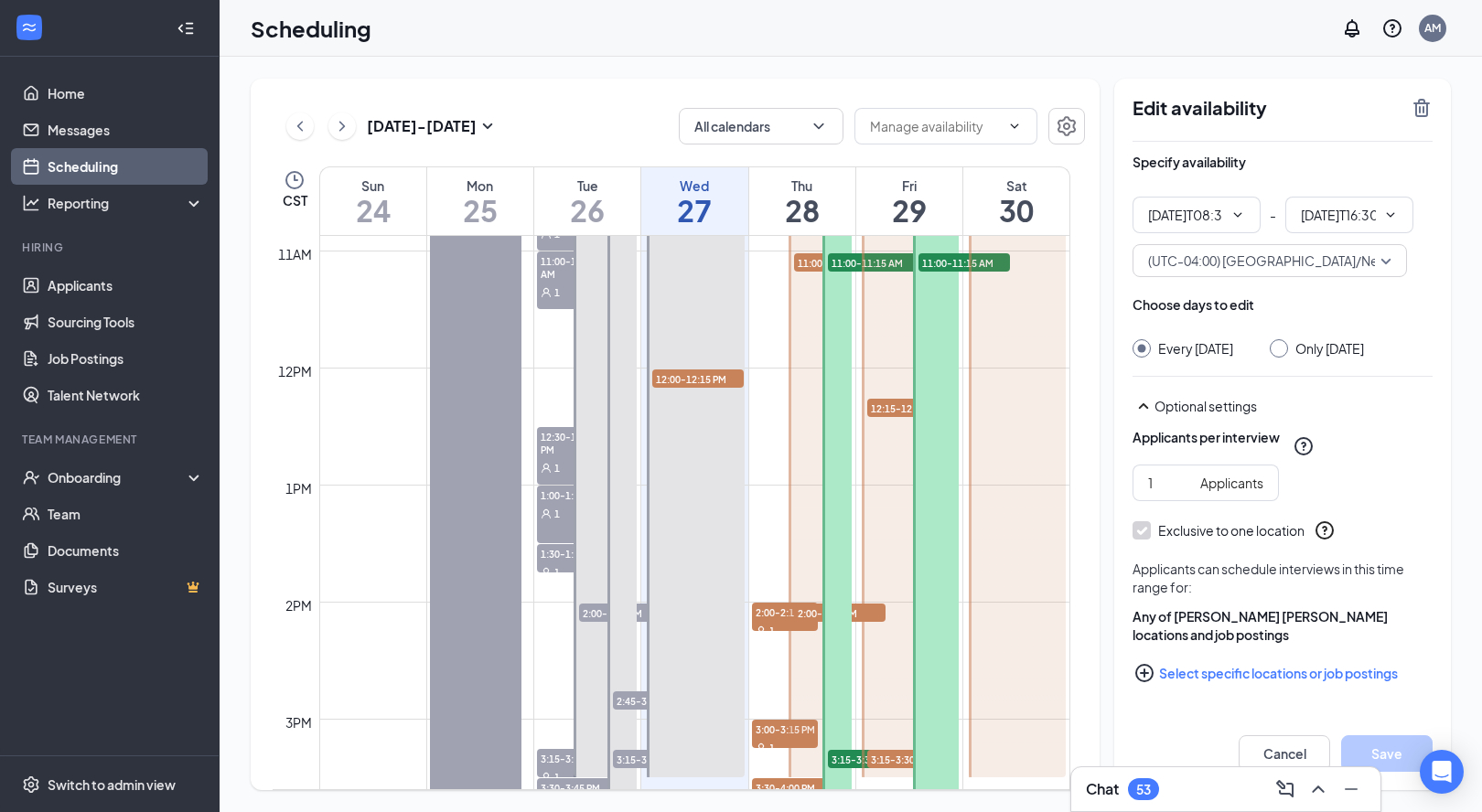
type input "08:30 AM"
type input "04:30 PM"
click at [780, 721] on span "3:00-3:15 PM" at bounding box center [785, 729] width 66 height 18
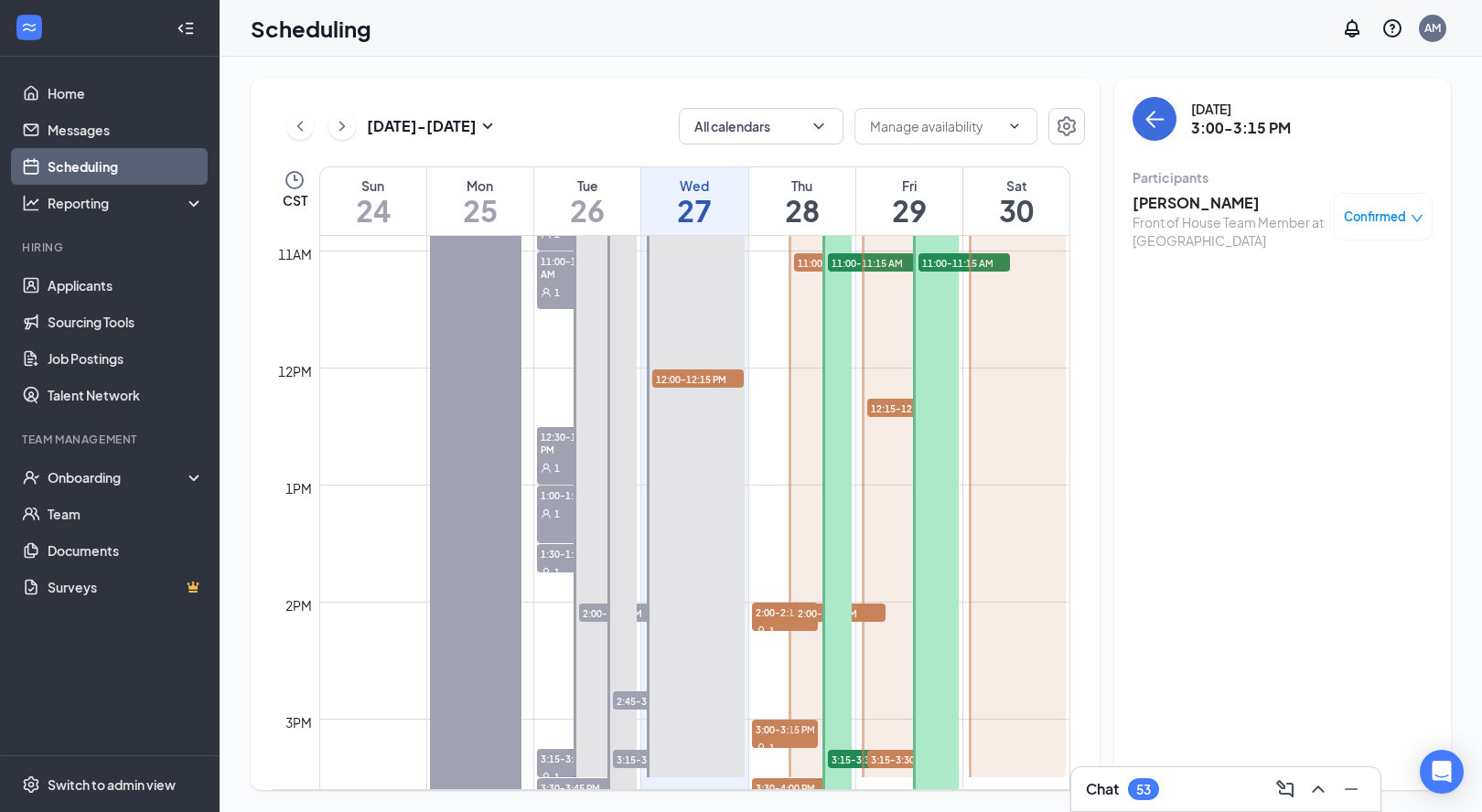
scroll to position [1417, 0]
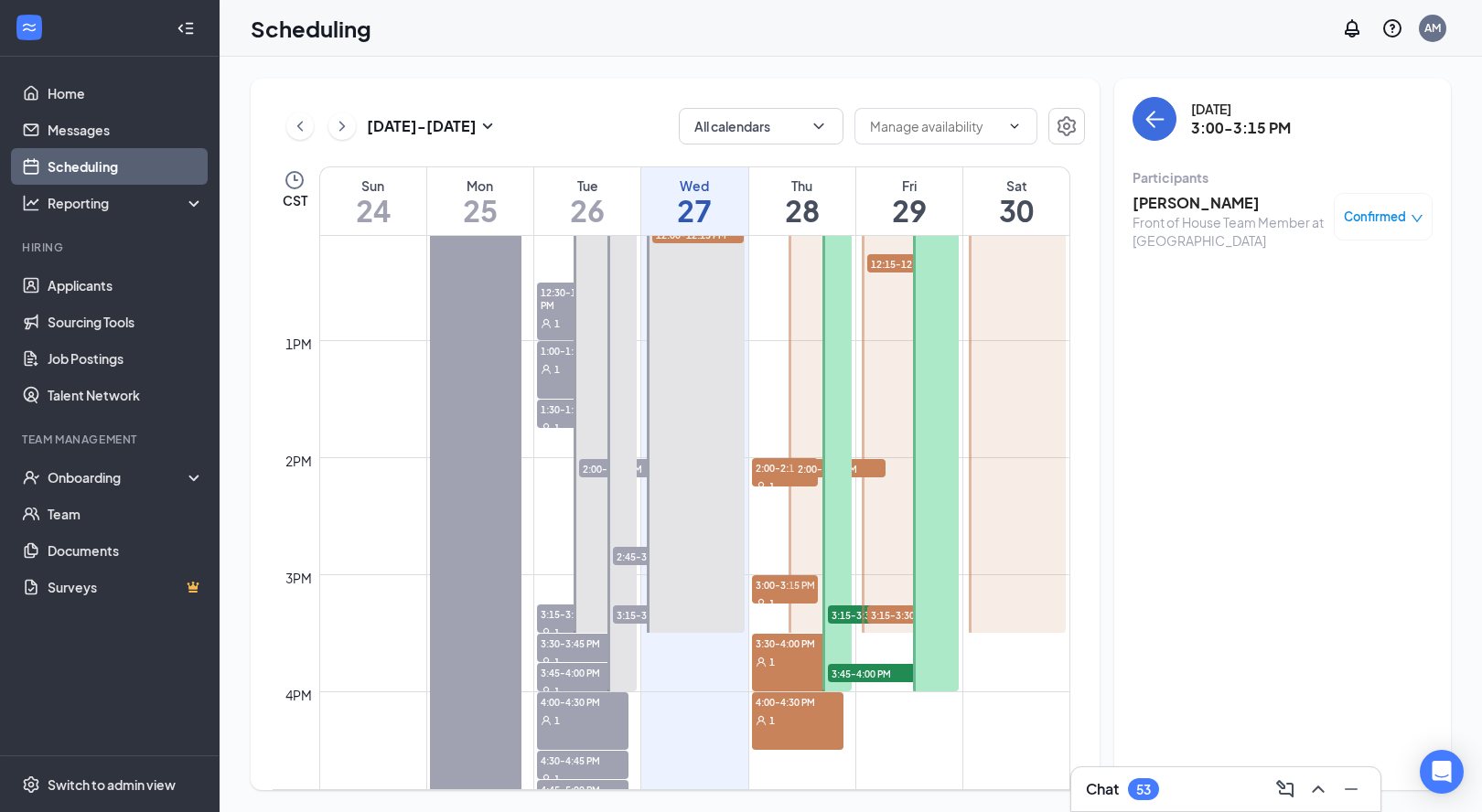
click at [792, 651] on span "3:30-4:00 PM" at bounding box center [798, 643] width 92 height 18
click at [770, 729] on div "4:00-4:30 PM 1" at bounding box center [798, 721] width 92 height 57
click at [783, 670] on div "3:30-4:00 PM 1" at bounding box center [798, 663] width 92 height 57
click at [766, 712] on div "1" at bounding box center [798, 719] width 92 height 18
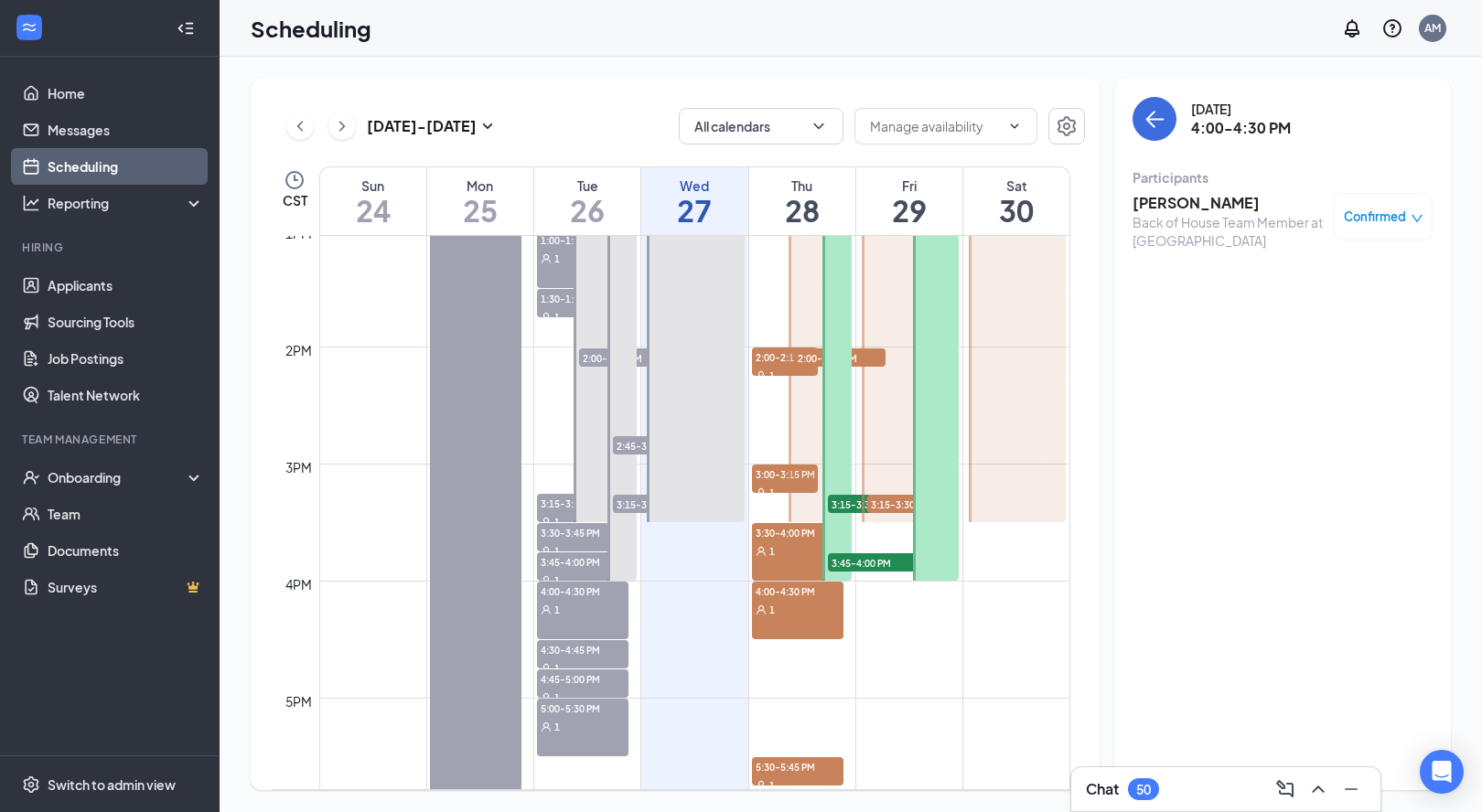
scroll to position [1536, 0]
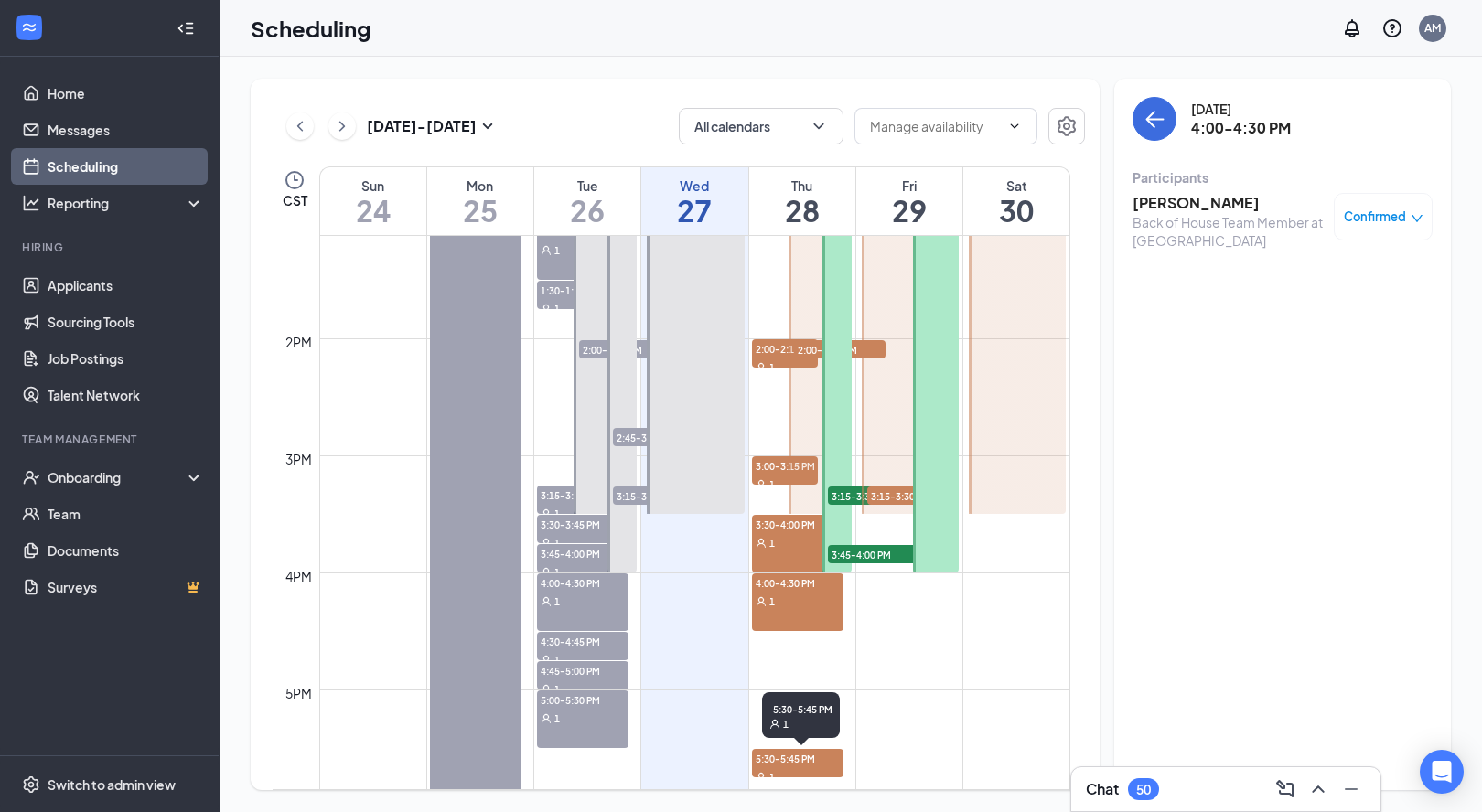
click at [784, 759] on span "5:30-5:45 PM" at bounding box center [798, 757] width 92 height 18
click at [865, 561] on span "3:45-4:00 PM" at bounding box center [874, 554] width 92 height 18
click at [887, 495] on span "3:15-3:30 PM" at bounding box center [914, 495] width 92 height 18
click at [838, 552] on span "3:45-4:00 PM" at bounding box center [874, 554] width 92 height 18
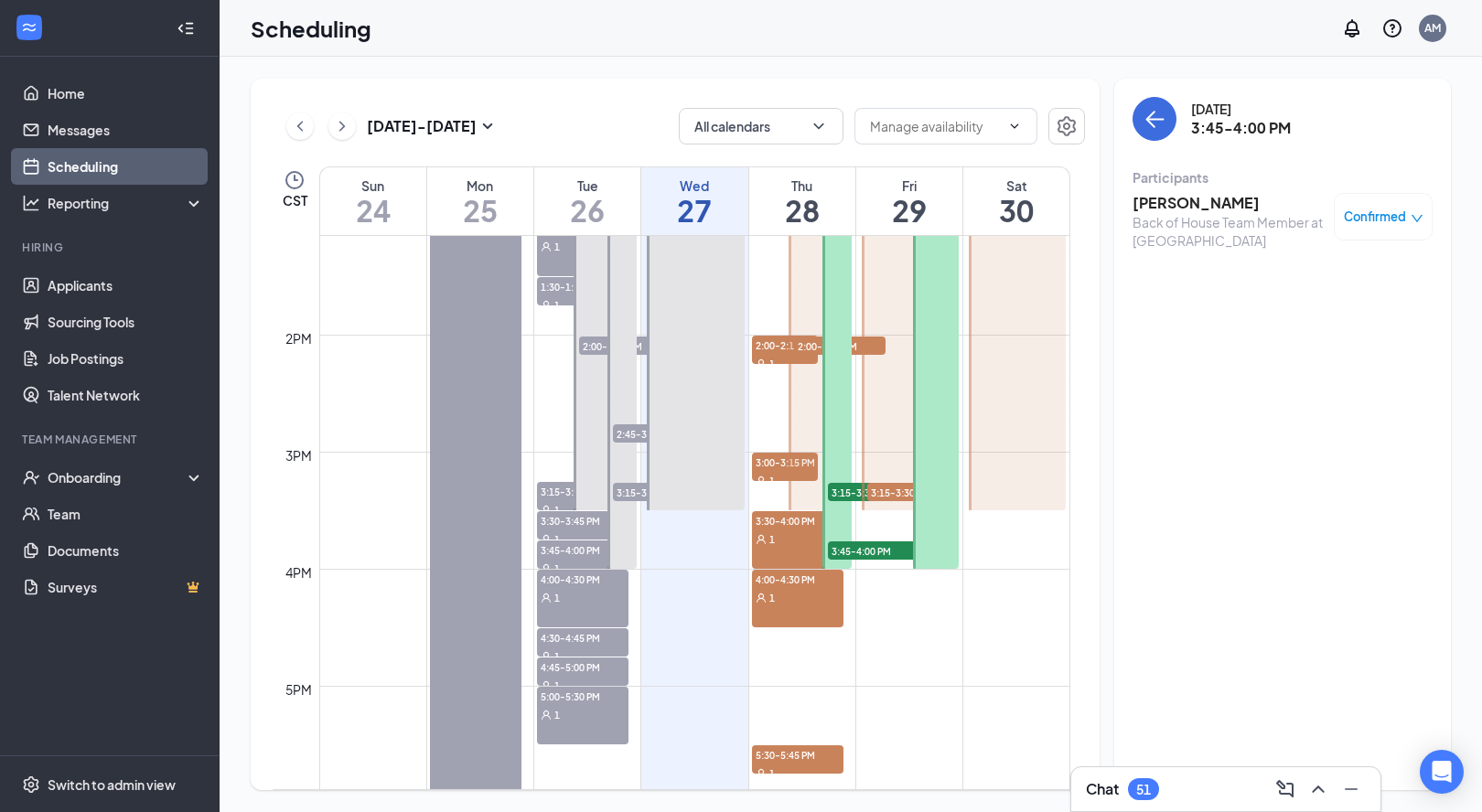
scroll to position [1547, 0]
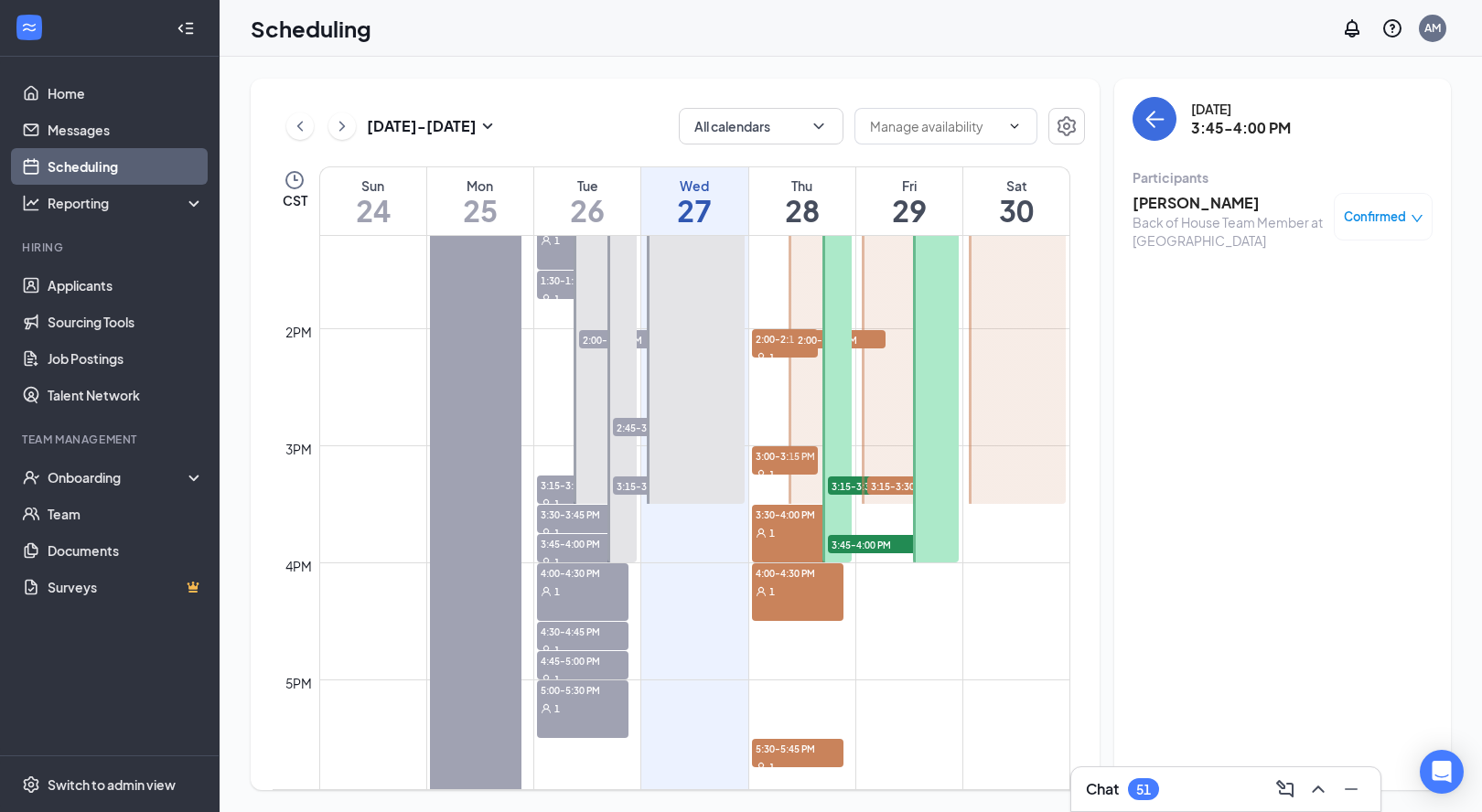
click at [872, 492] on span "3:15-3:30 PM" at bounding box center [914, 485] width 92 height 18
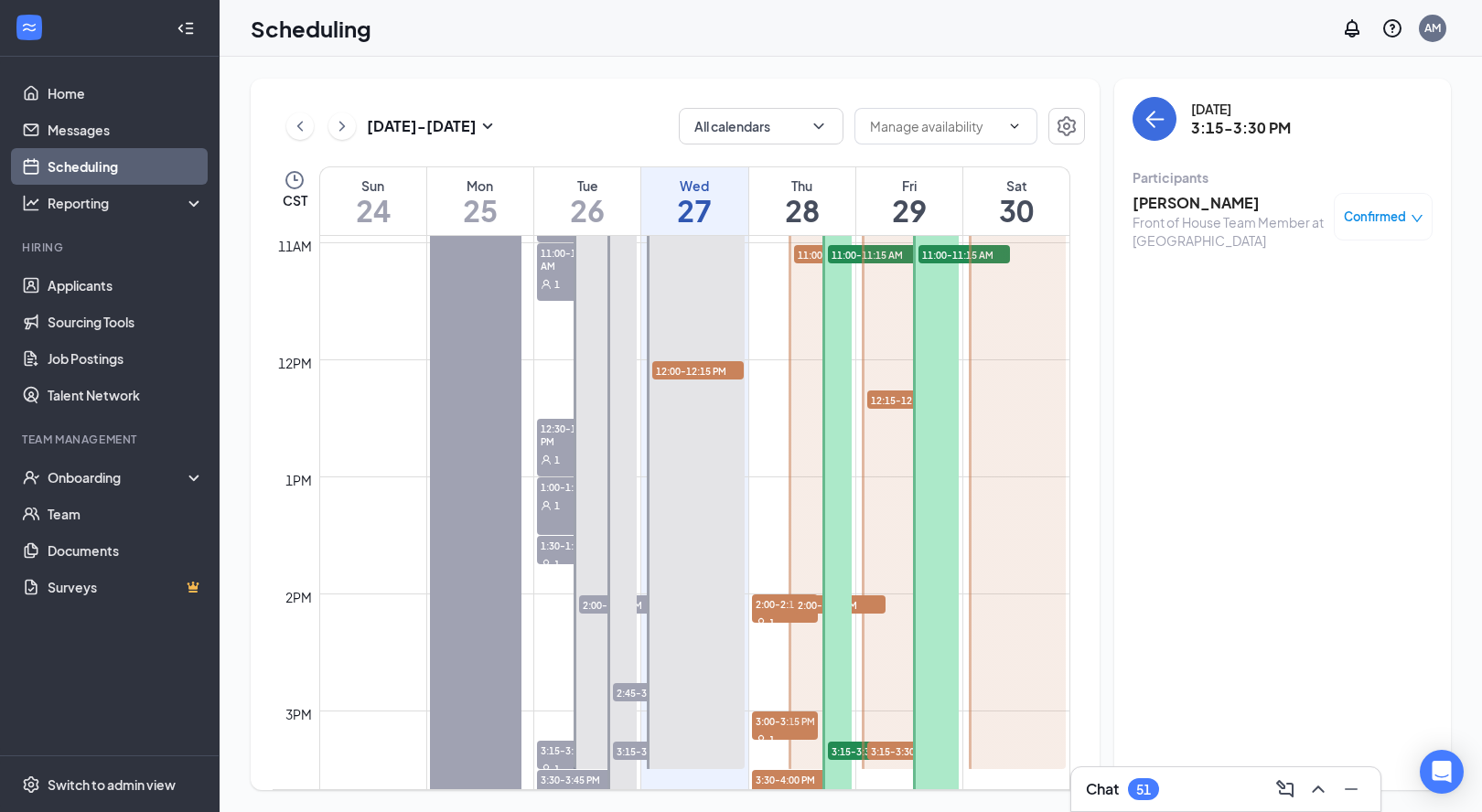
scroll to position [1187, 0]
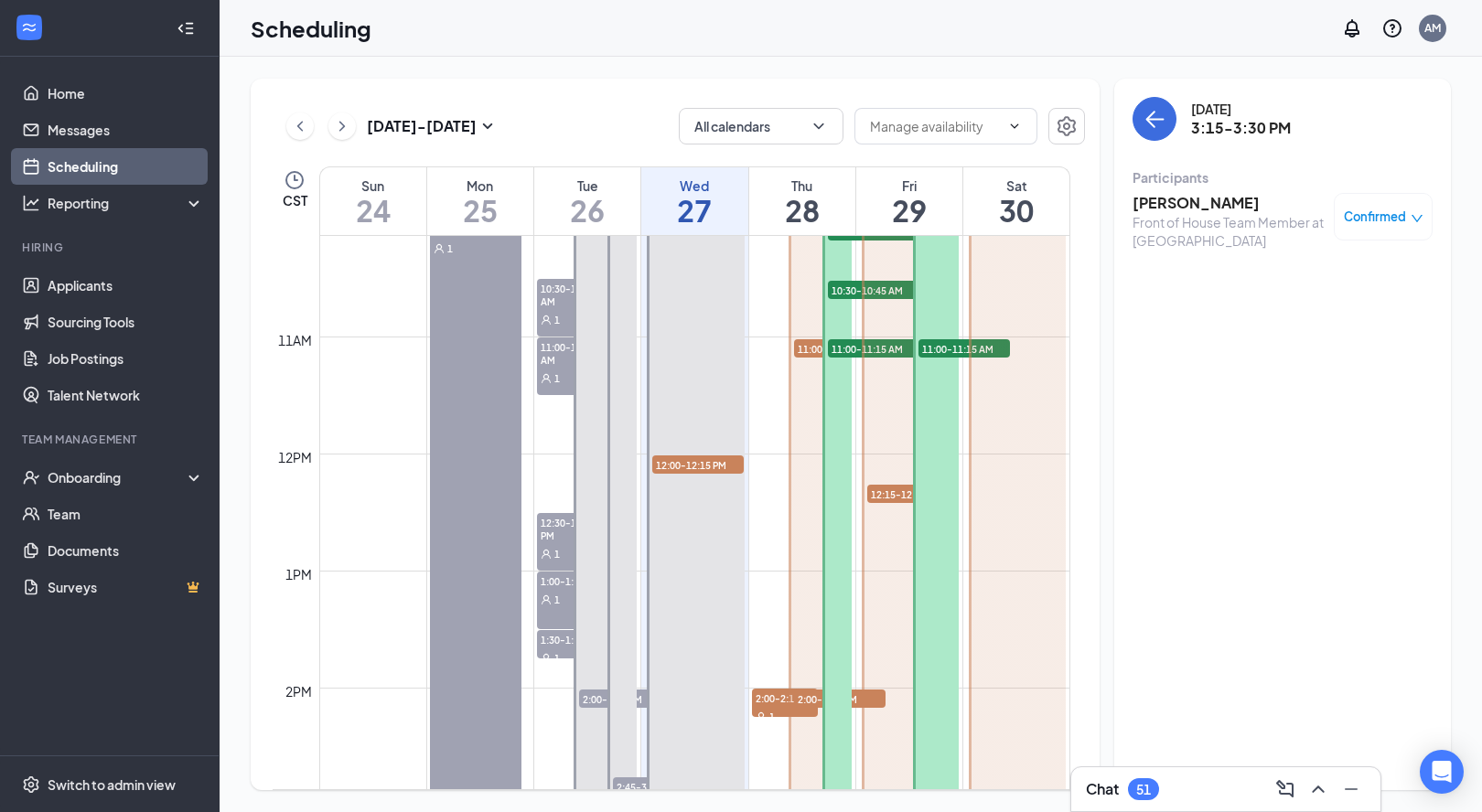
click at [870, 490] on span "12:15-12:30 PM" at bounding box center [914, 494] width 92 height 18
click at [949, 351] on span "11:00-11:15 AM" at bounding box center [964, 348] width 92 height 18
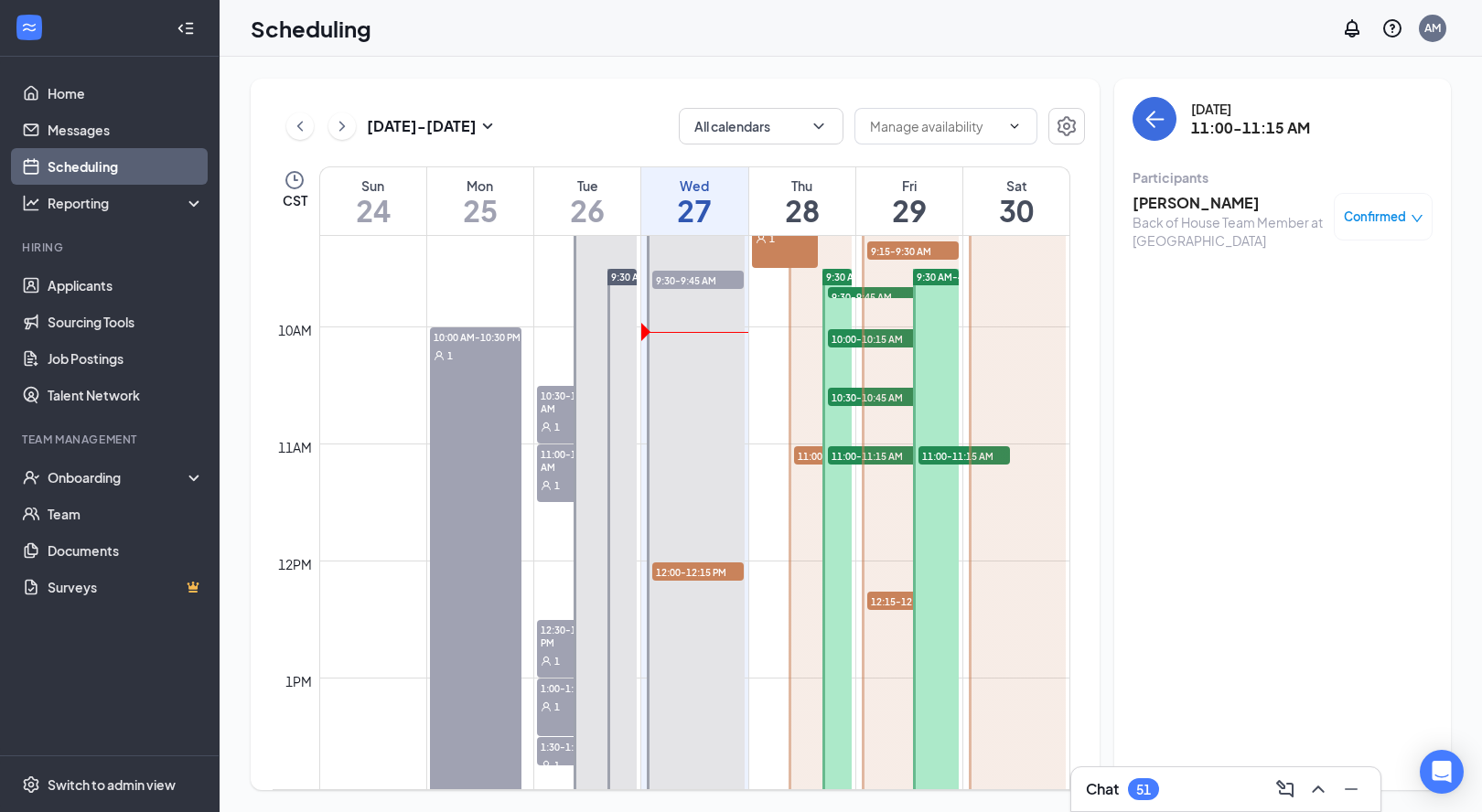
scroll to position [986, 0]
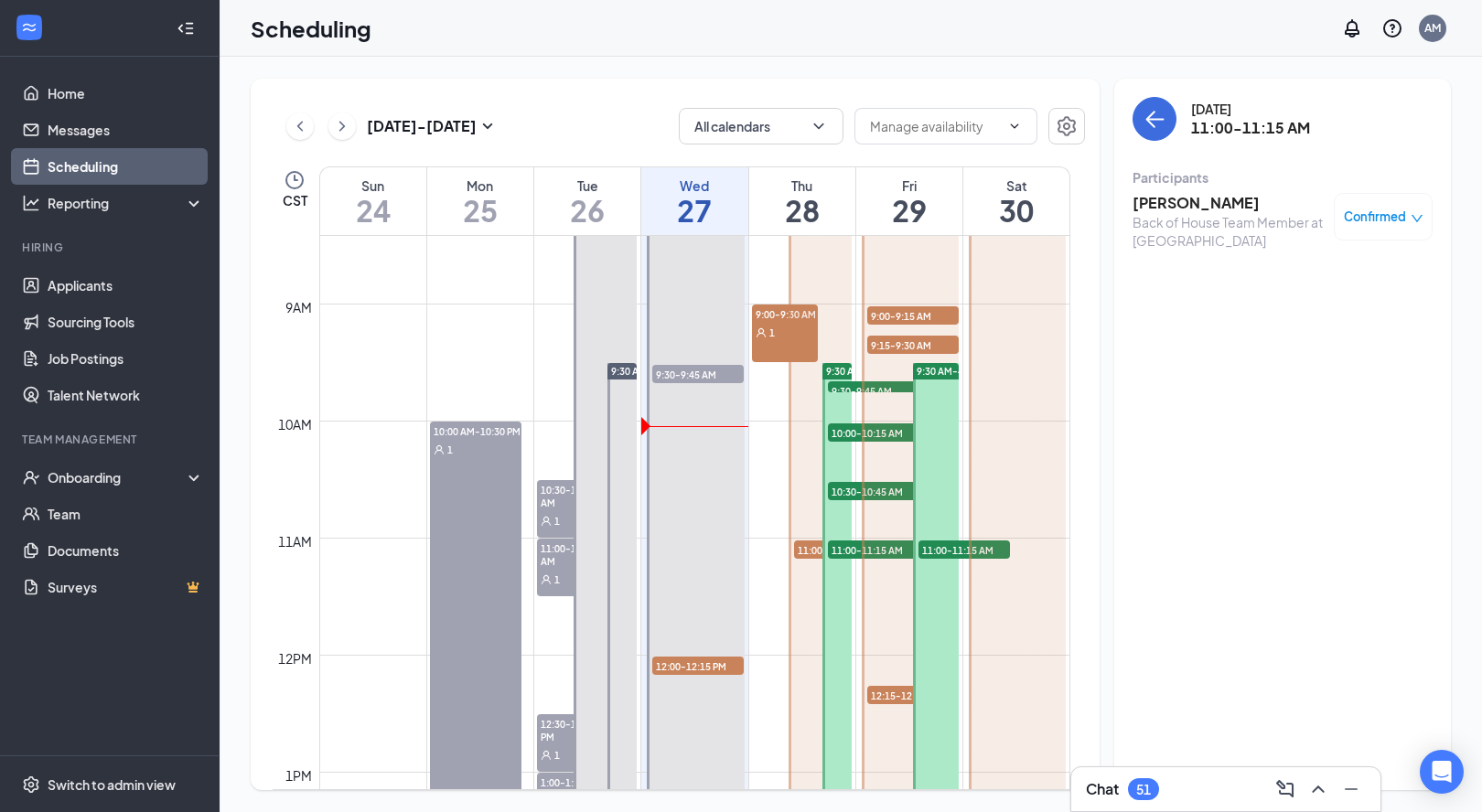
click at [938, 375] on span "9:30 AM-4:00 PM" at bounding box center [954, 371] width 76 height 12
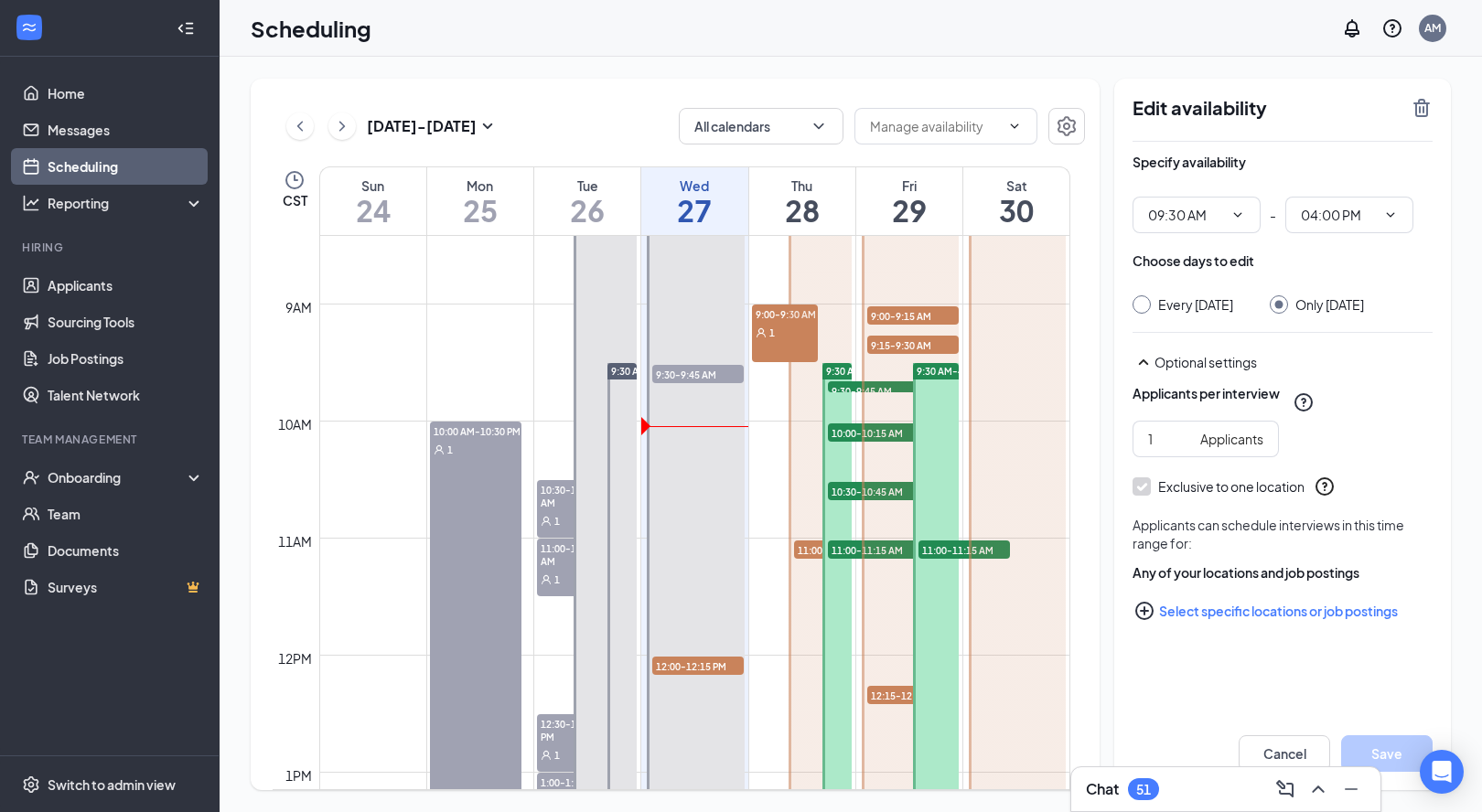
click at [930, 351] on span "9:15-9:30 AM" at bounding box center [914, 344] width 92 height 18
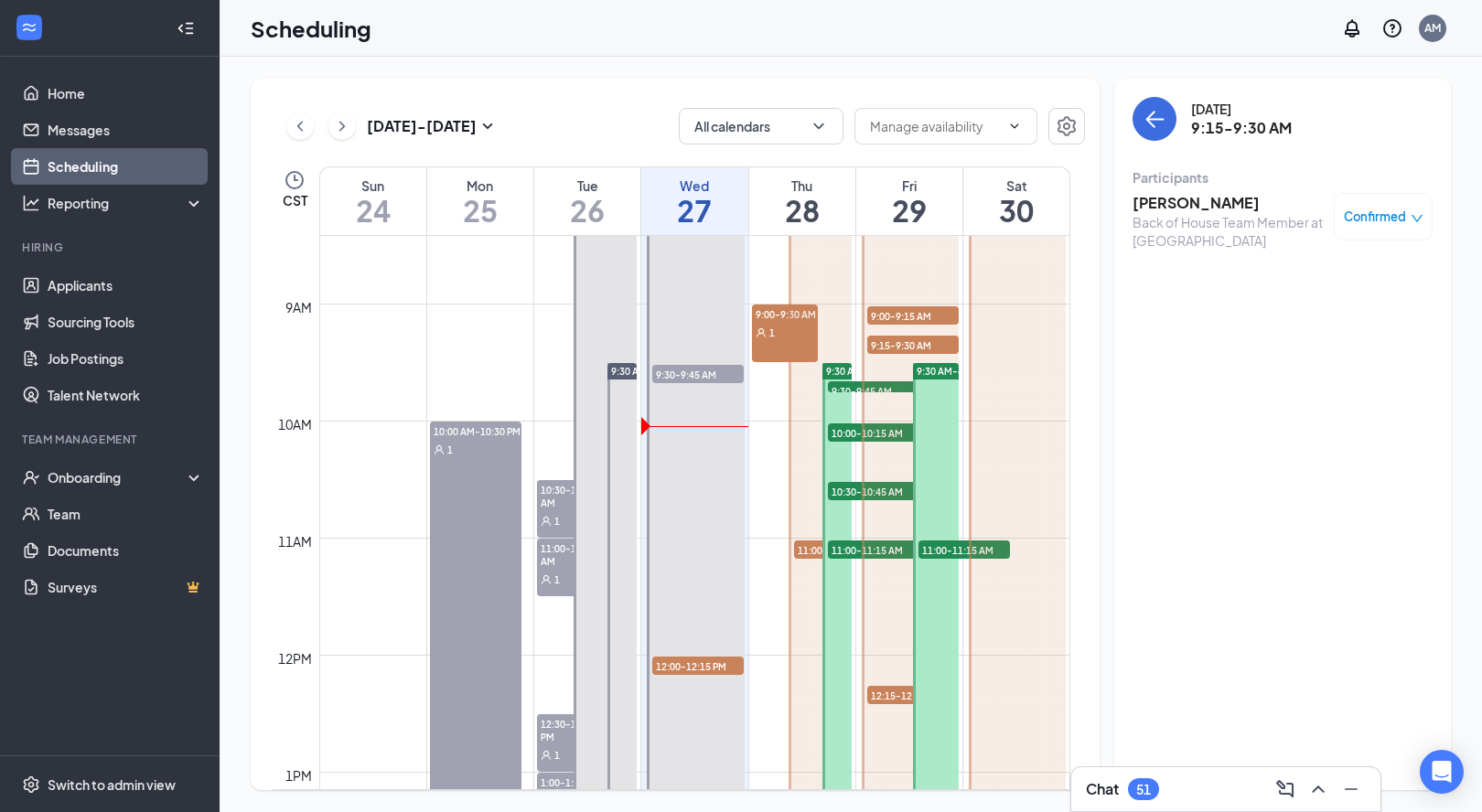
scroll to position [982, 0]
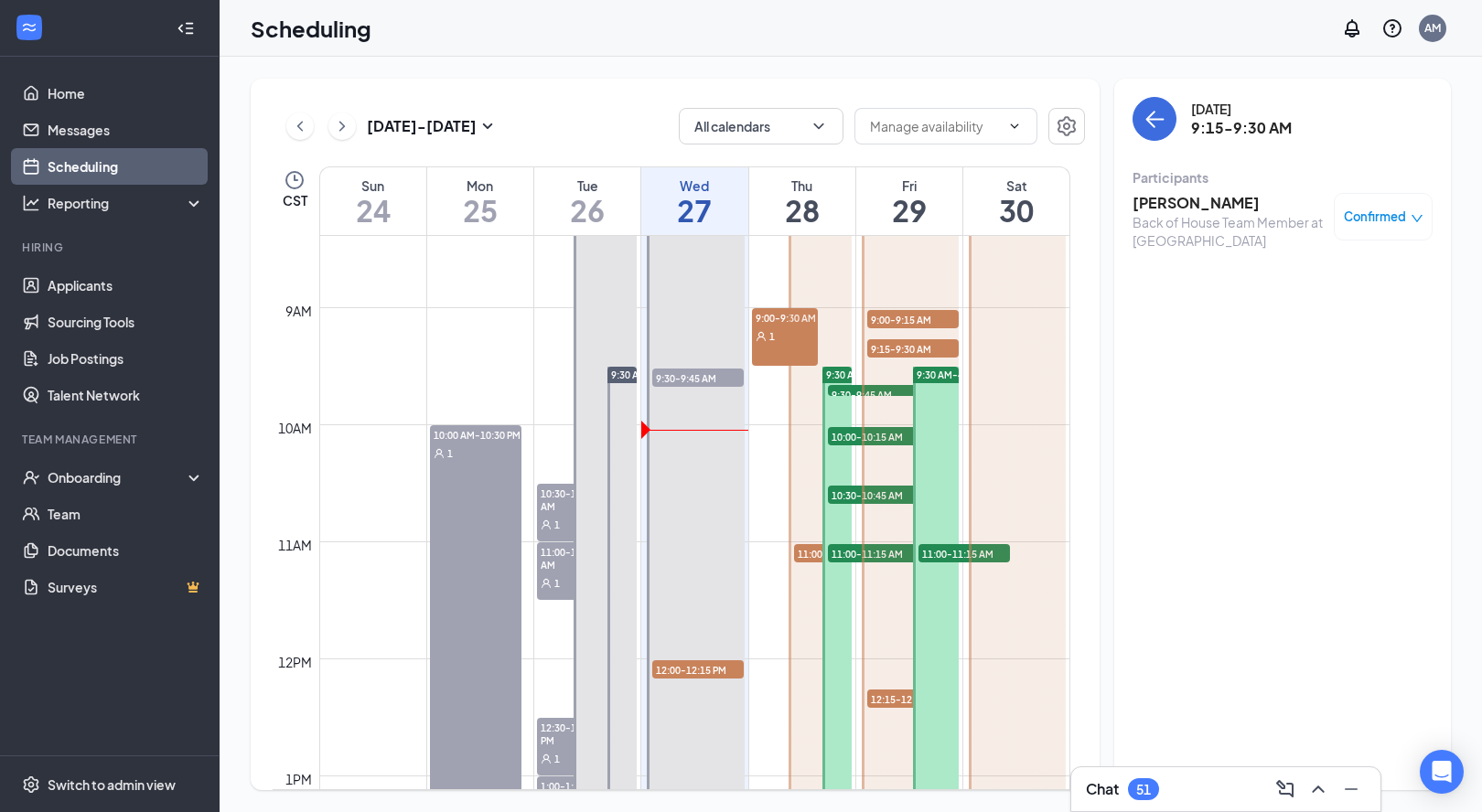
click at [942, 376] on span "9:30 AM-4:00 PM" at bounding box center [954, 374] width 76 height 12
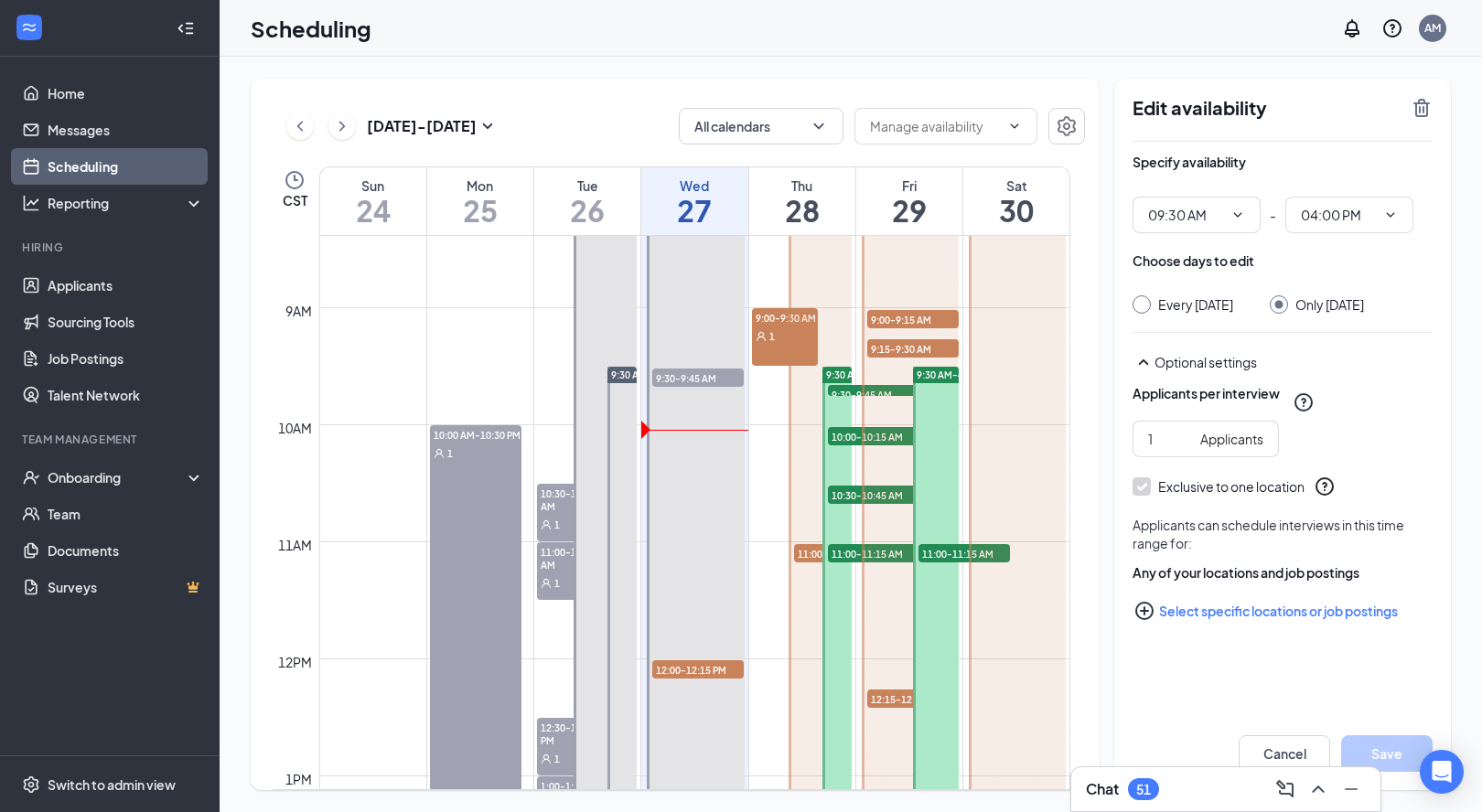
click at [932, 355] on span "9:15-9:30 AM" at bounding box center [914, 348] width 92 height 18
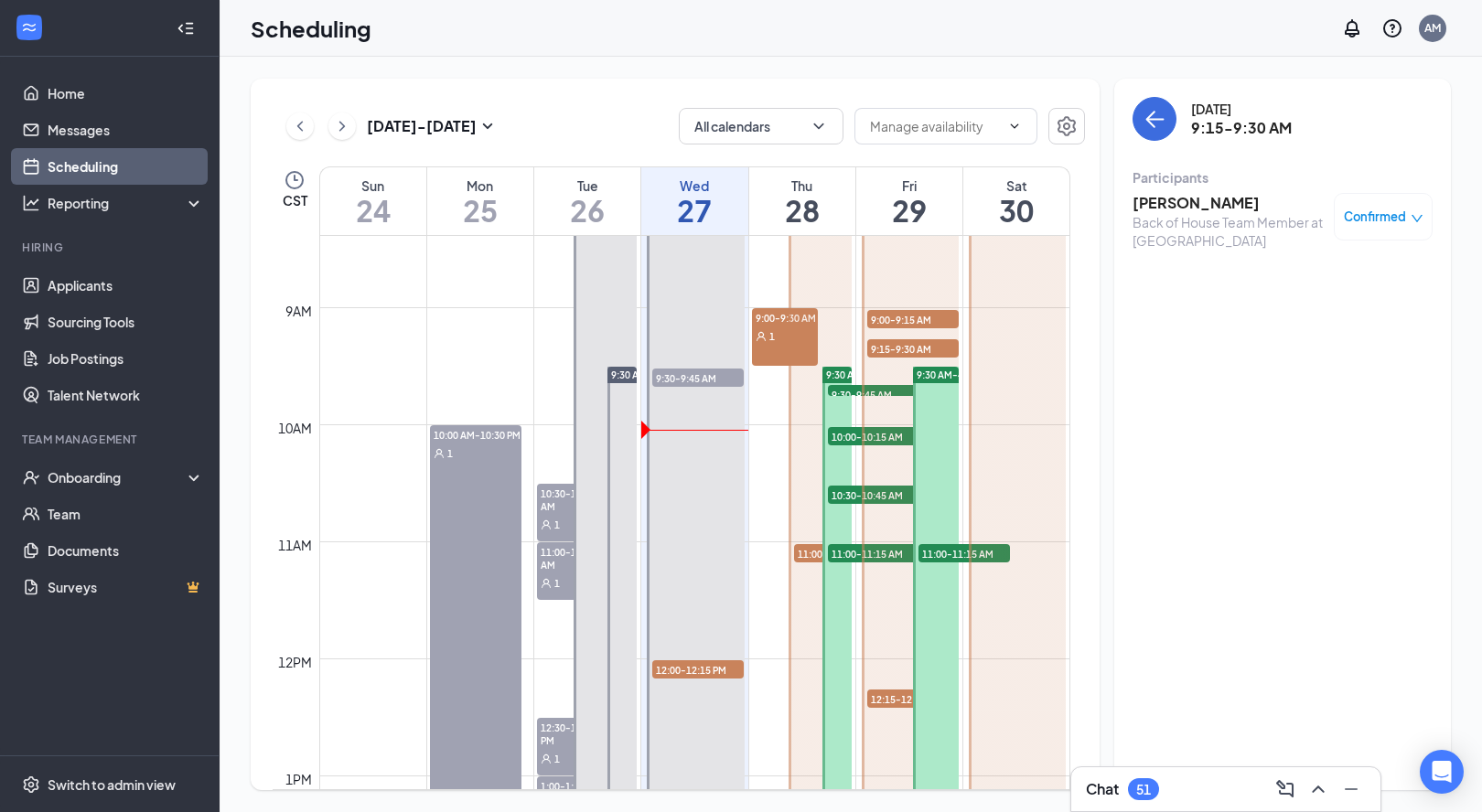
click at [928, 324] on span "9:00-9:15 AM" at bounding box center [914, 318] width 92 height 18
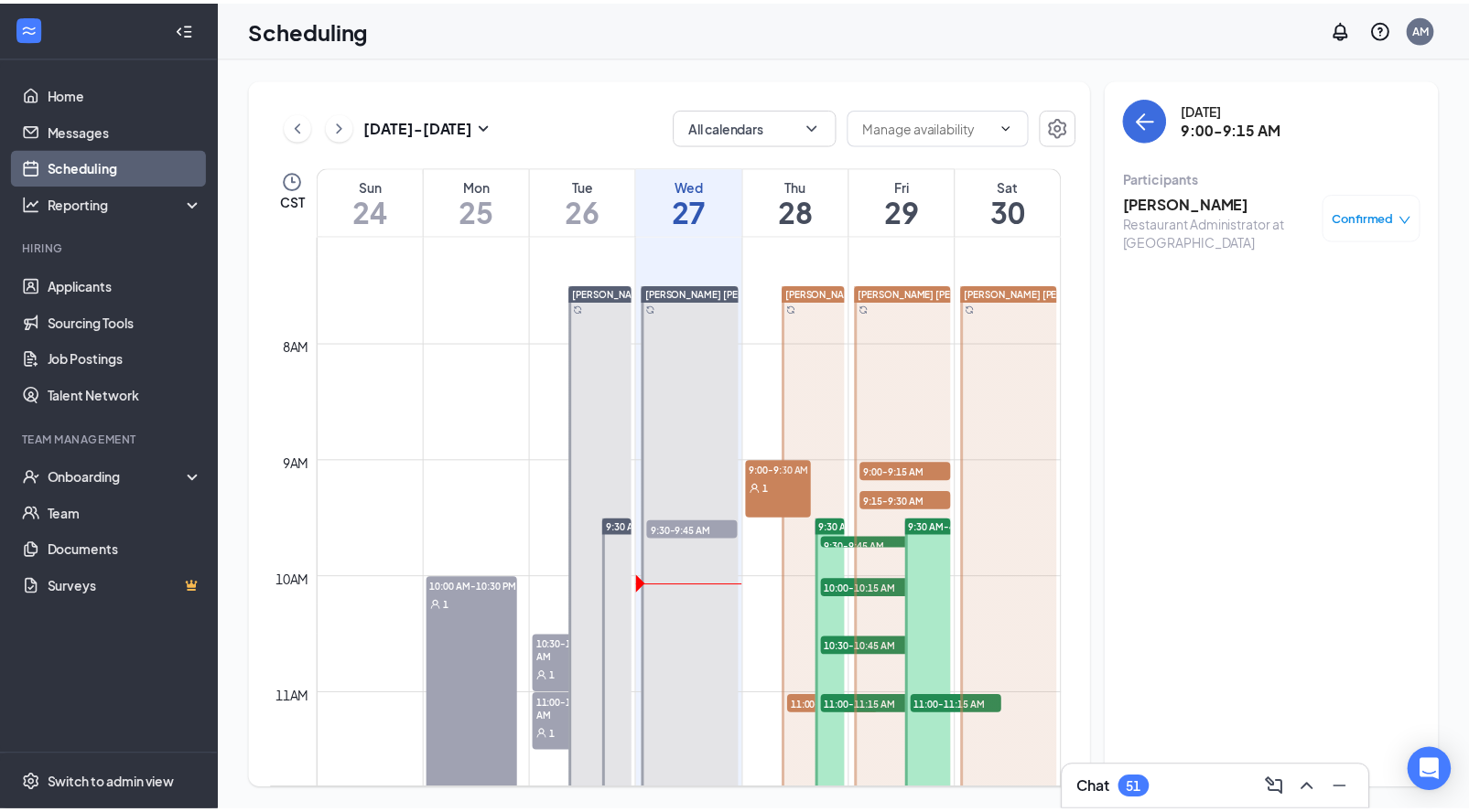
scroll to position [806, 0]
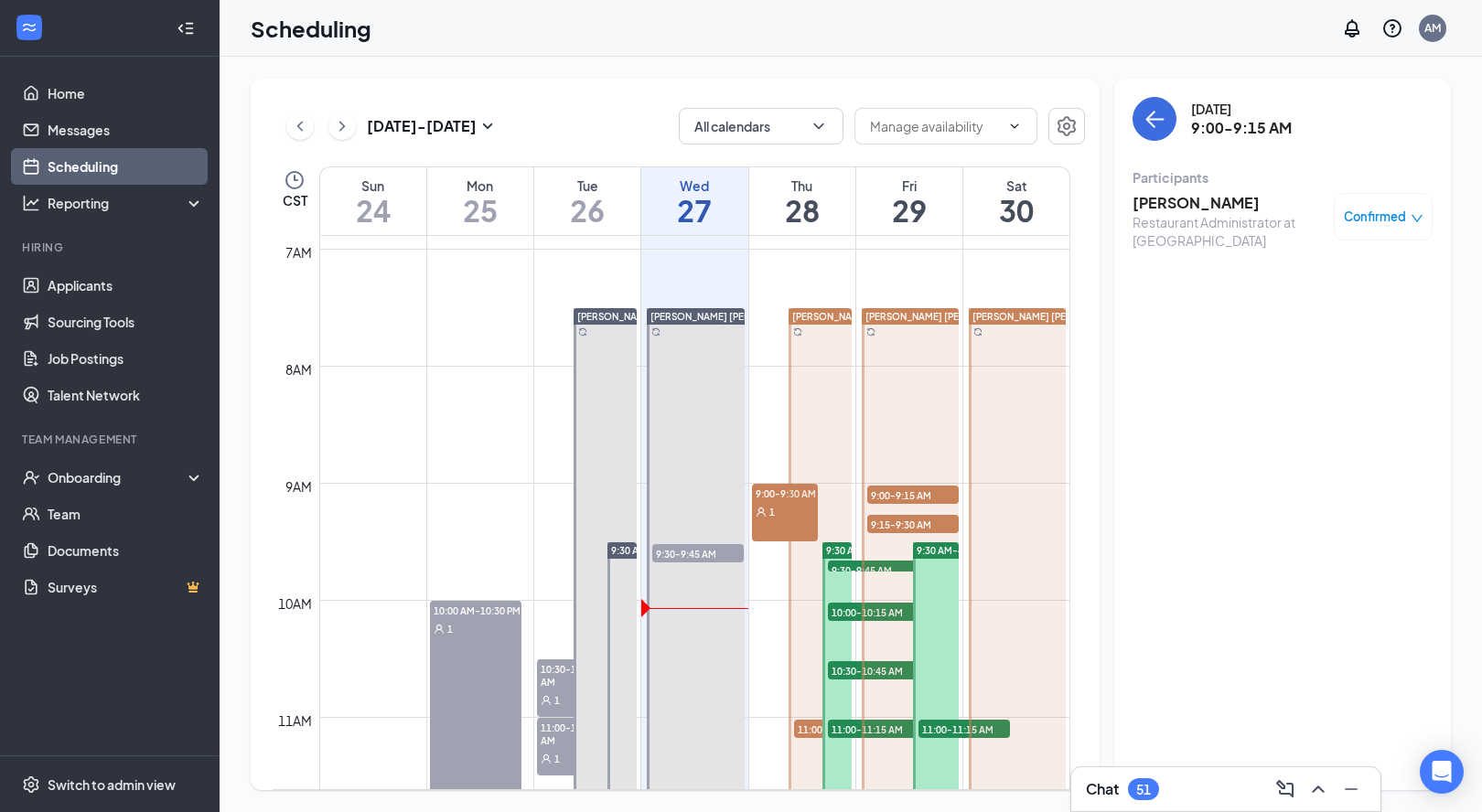
click at [930, 522] on span "9:15-9:30 AM" at bounding box center [914, 523] width 92 height 18
click at [929, 494] on span "9:00-9:15 AM" at bounding box center [914, 494] width 92 height 18
click at [925, 512] on div at bounding box center [910, 776] width 97 height 935
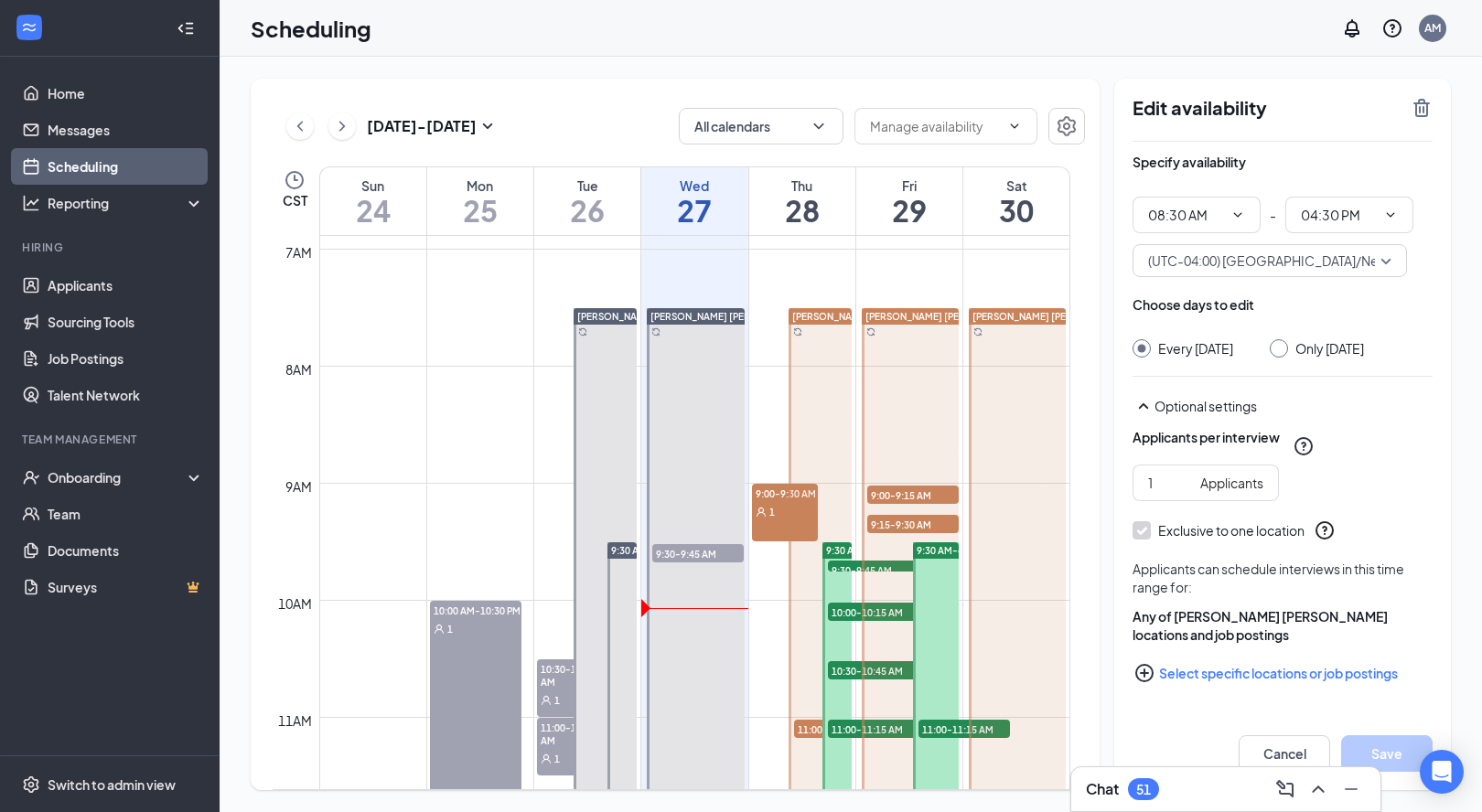
click at [923, 516] on span "9:15-9:30 AM" at bounding box center [914, 523] width 92 height 18
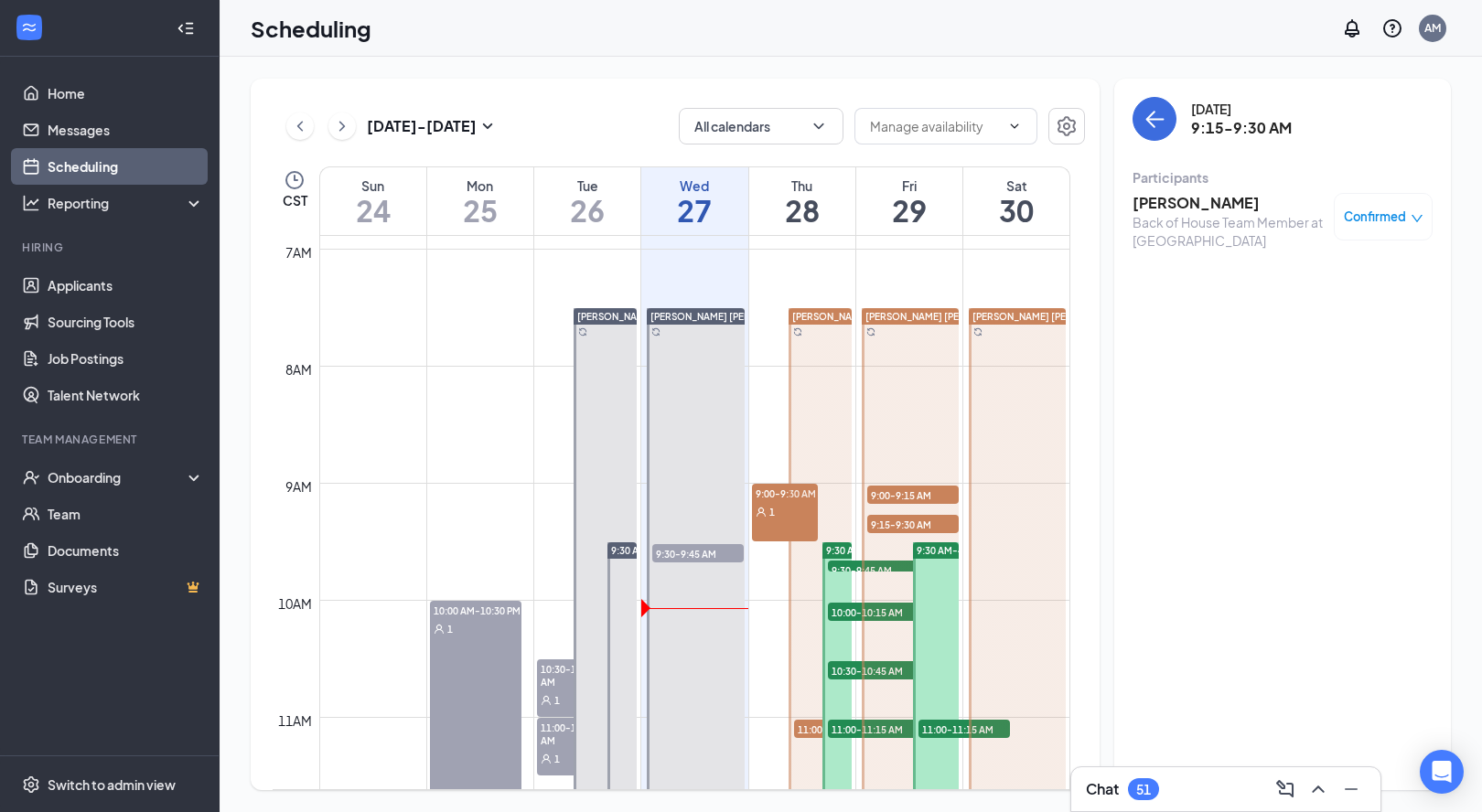
click at [1388, 230] on div "Confirmed" at bounding box center [1382, 217] width 99 height 48
click at [1228, 205] on h3 "[PERSON_NAME]" at bounding box center [1228, 203] width 192 height 20
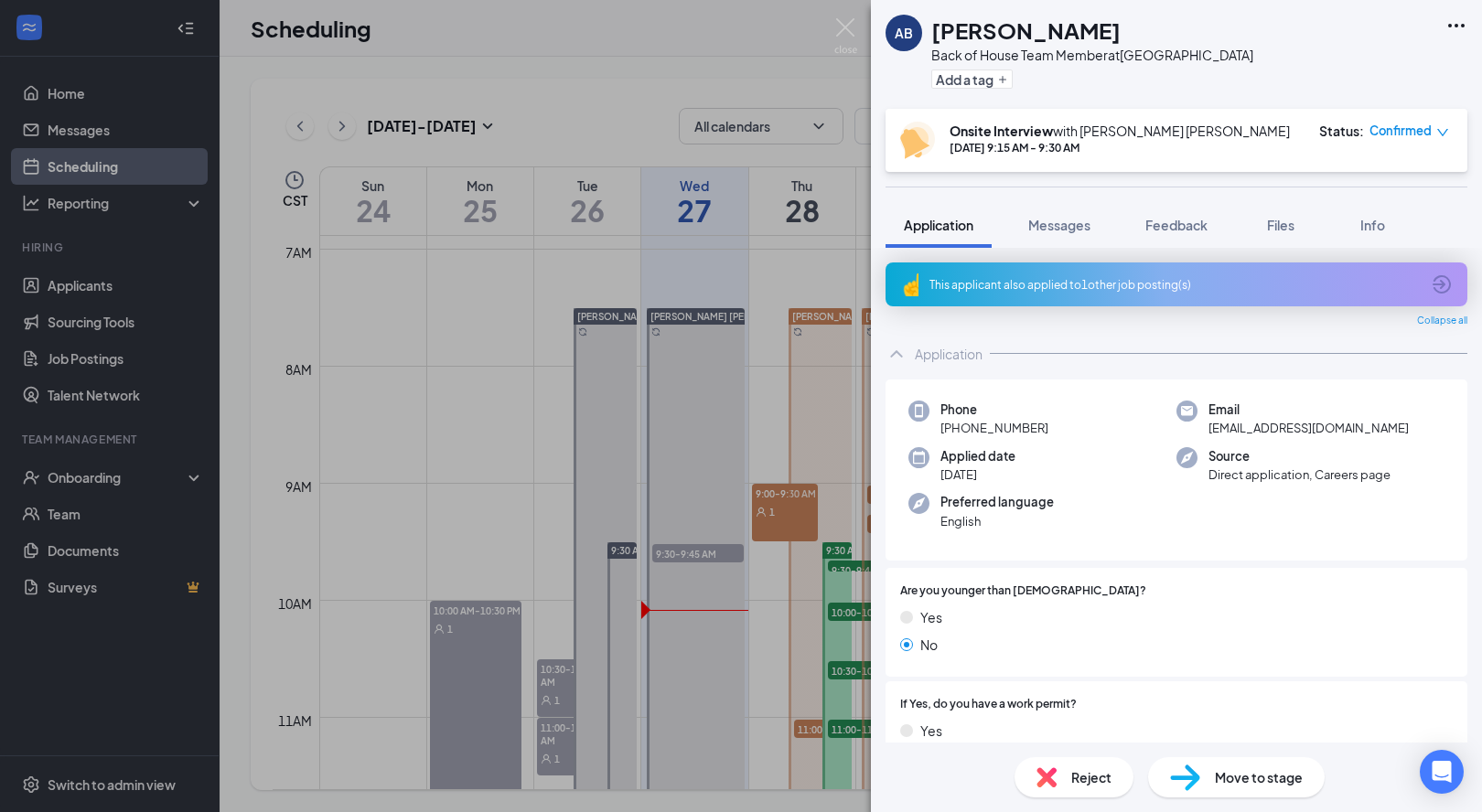
click at [815, 99] on div "AB [PERSON_NAME] Back of House Team Member at [GEOGRAPHIC_DATA] Add a tag Onsit…" at bounding box center [741, 406] width 1482 height 812
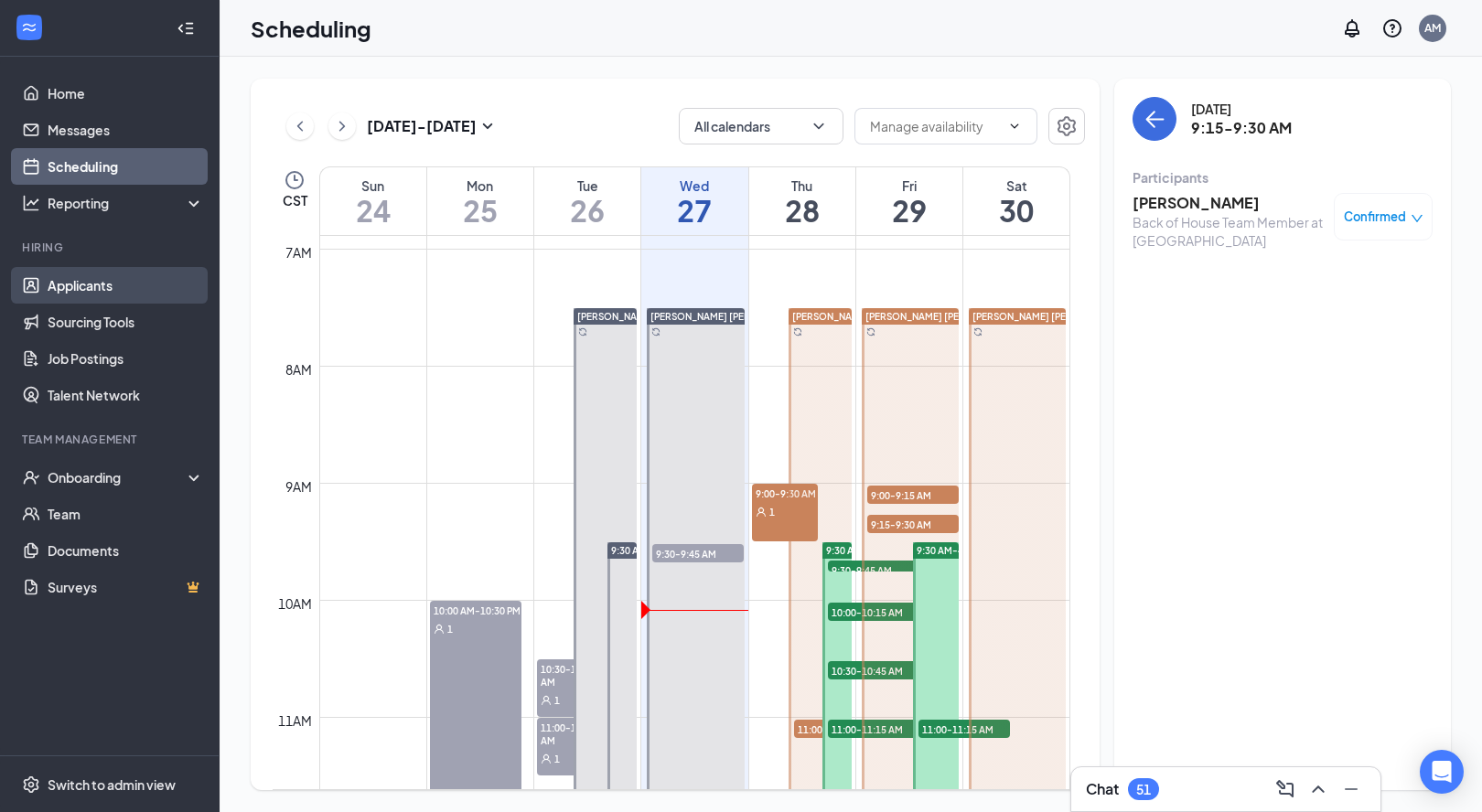
click at [101, 291] on link "Applicants" at bounding box center [126, 285] width 157 height 36
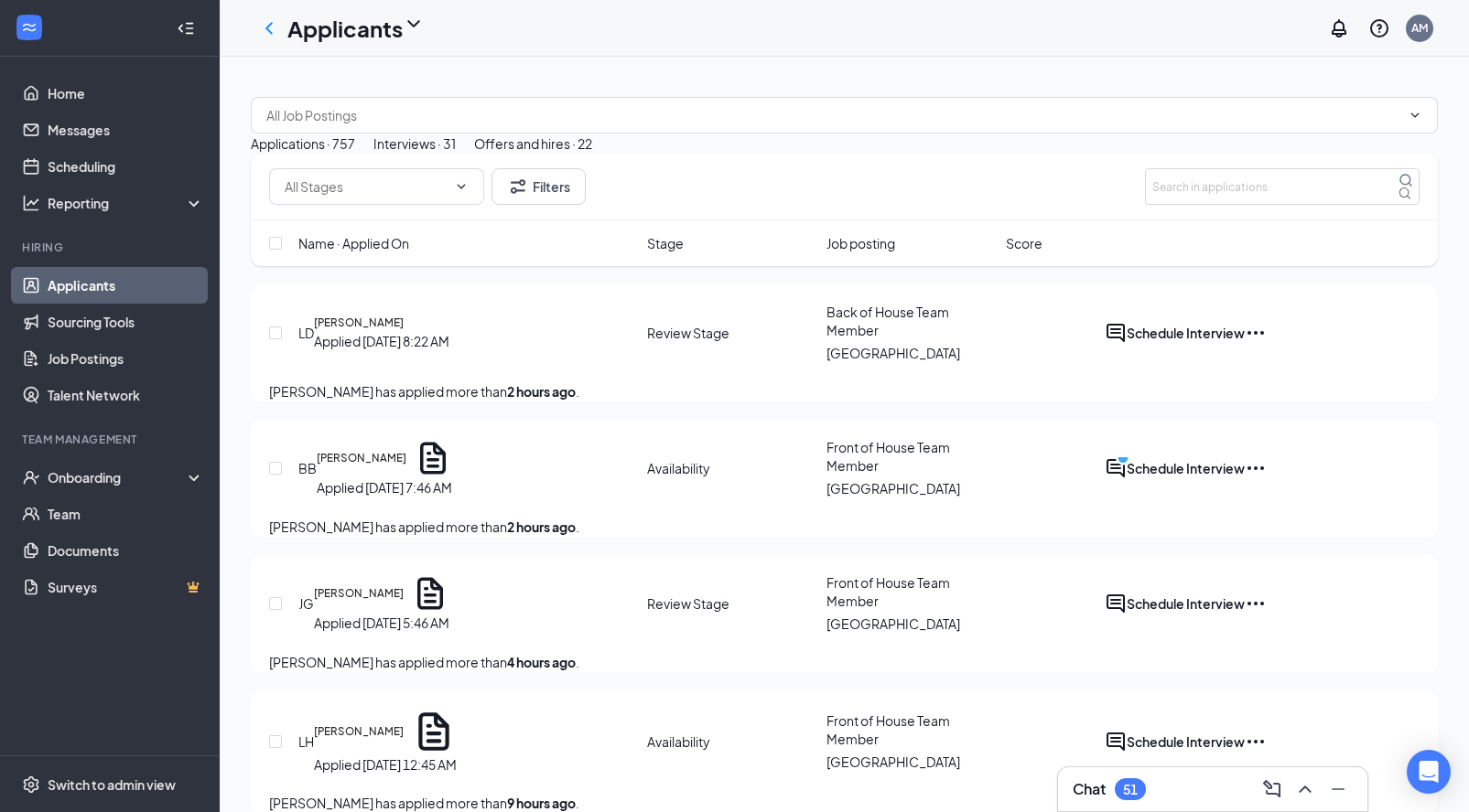
click at [456, 154] on div "Interviews · 31" at bounding box center [414, 143] width 82 height 20
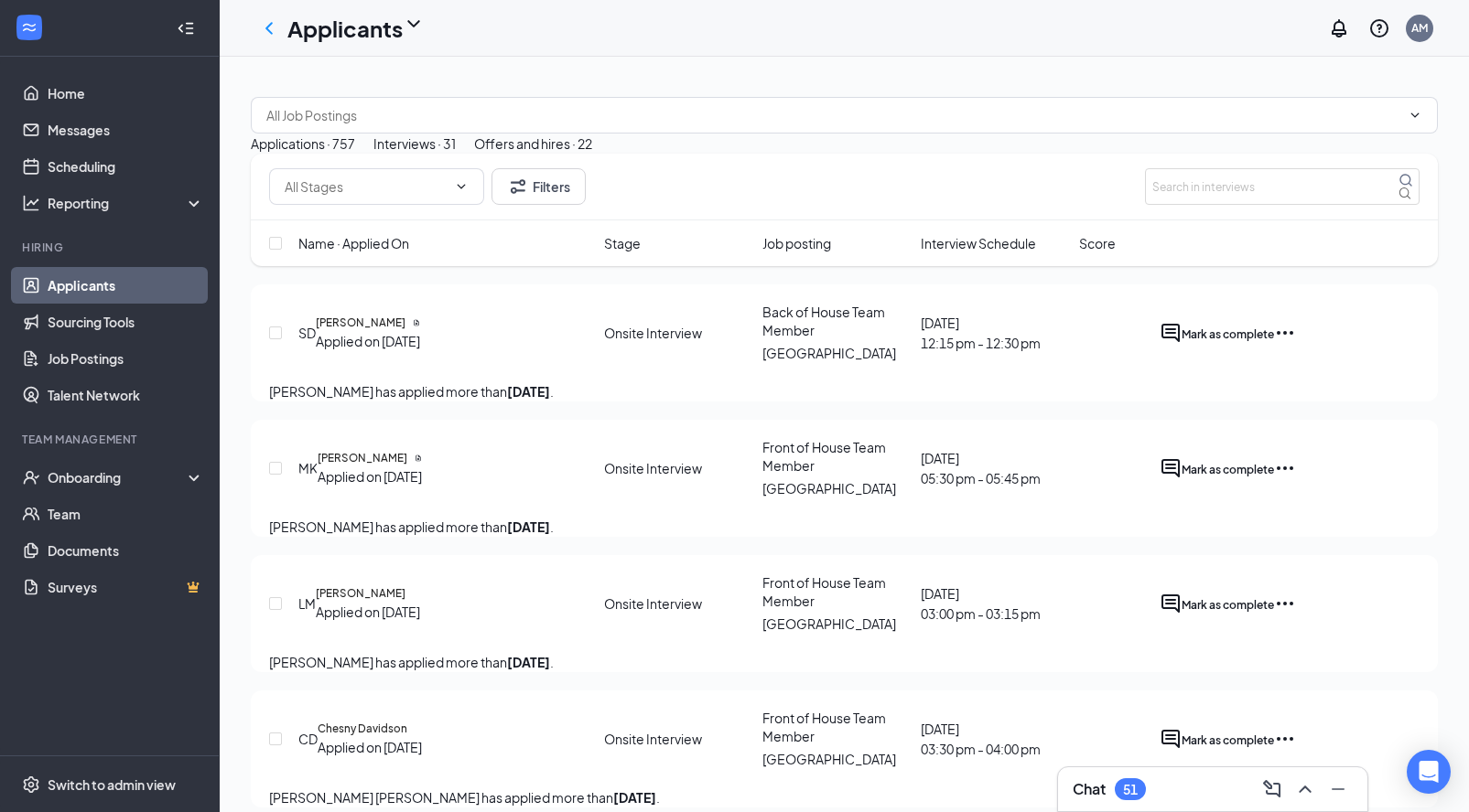
click at [577, 487] on div "[PERSON_NAME] Applied on [DATE]" at bounding box center [446, 468] width 295 height 36
click at [1274, 476] on span "Mark as complete" at bounding box center [1228, 470] width 93 height 13
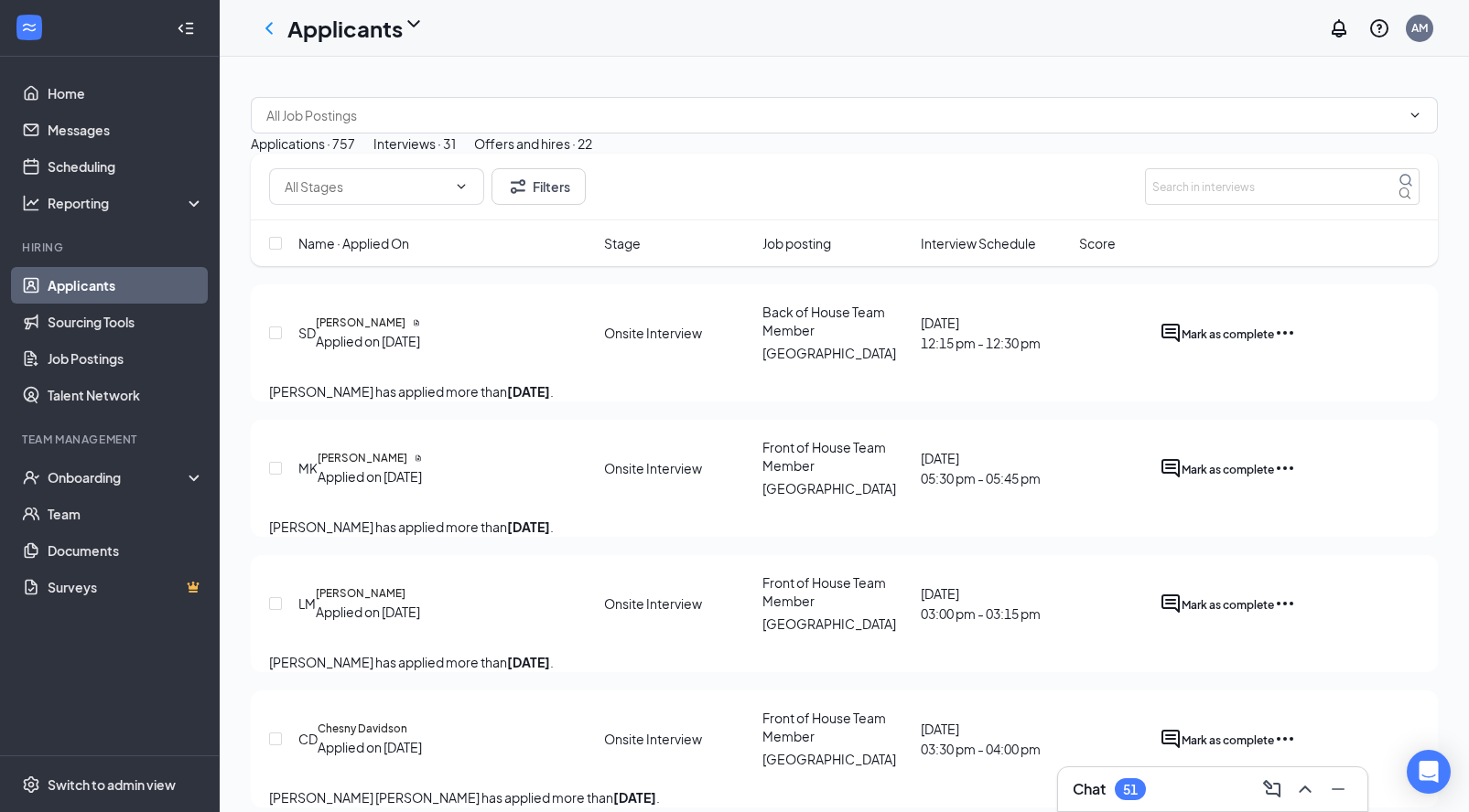
click at [1296, 479] on icon "Ellipses" at bounding box center [1284, 468] width 22 height 22
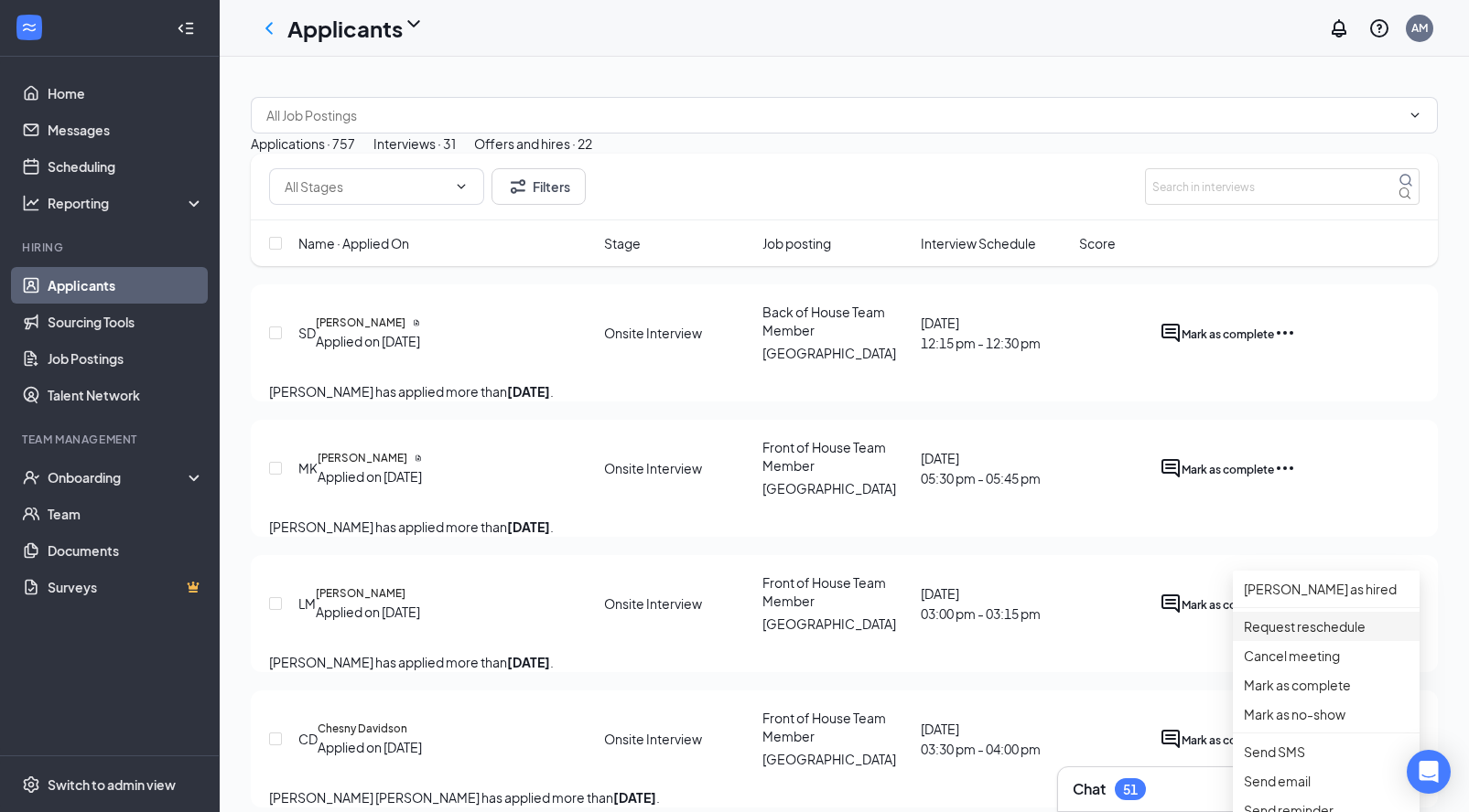
click at [1328, 637] on p "Request reschedule" at bounding box center [1326, 626] width 165 height 20
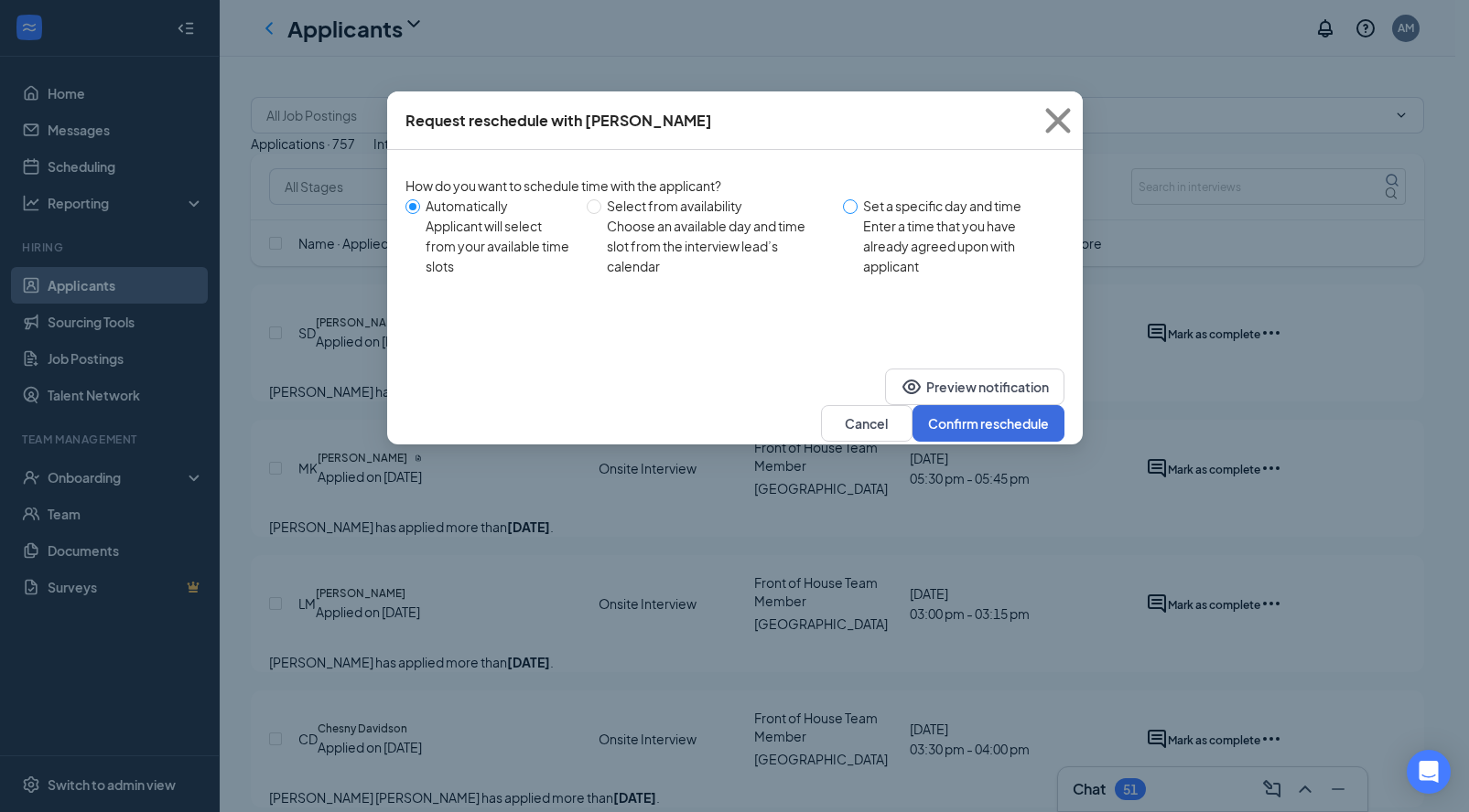
click at [856, 210] on span at bounding box center [850, 206] width 14 height 14
click at [856, 210] on input "Set a specific day and time Enter a time that you have already agreed upon with…" at bounding box center [850, 206] width 14 height 14
radio input "true"
radio input "false"
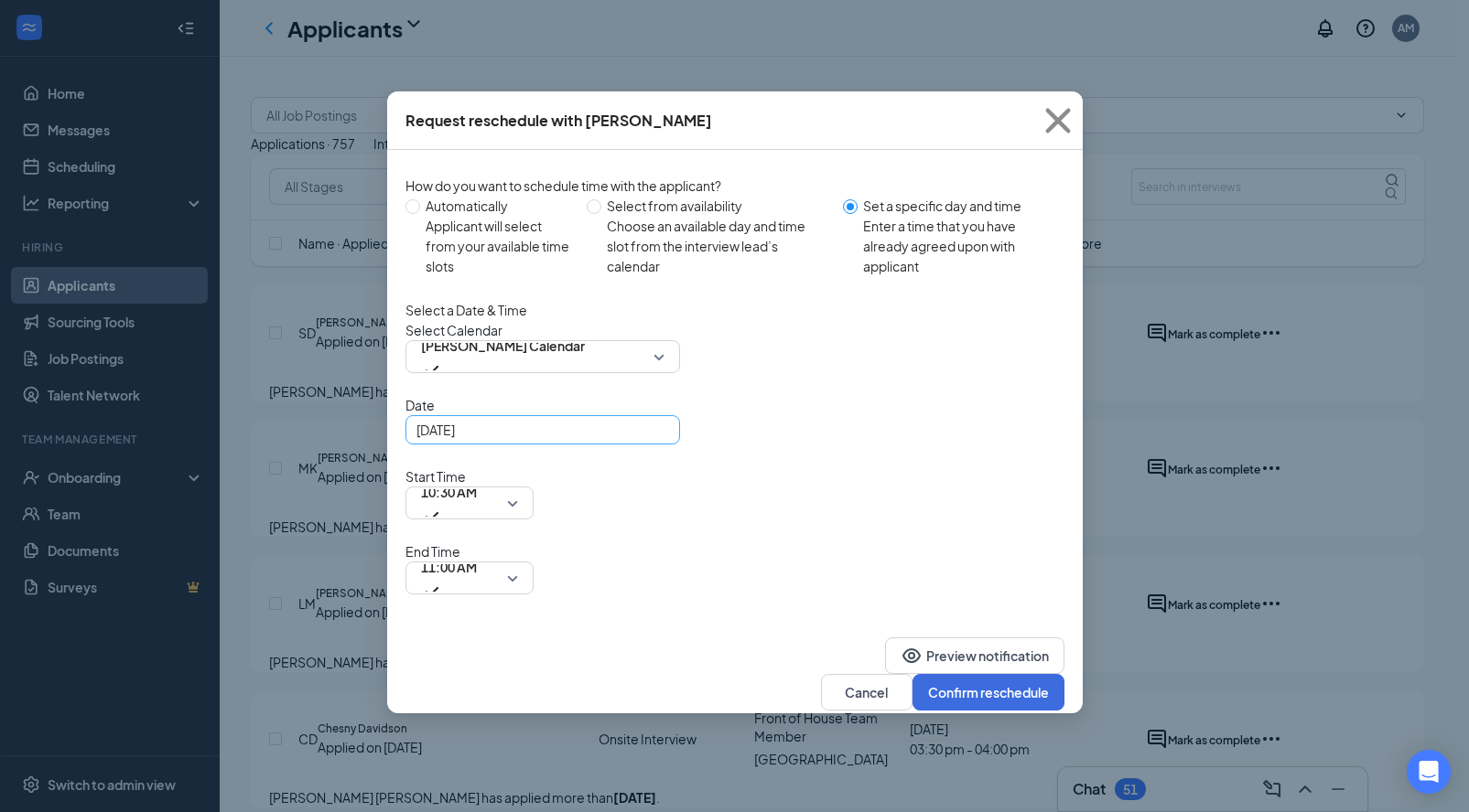
click at [658, 440] on div "[DATE]" at bounding box center [543, 429] width 253 height 20
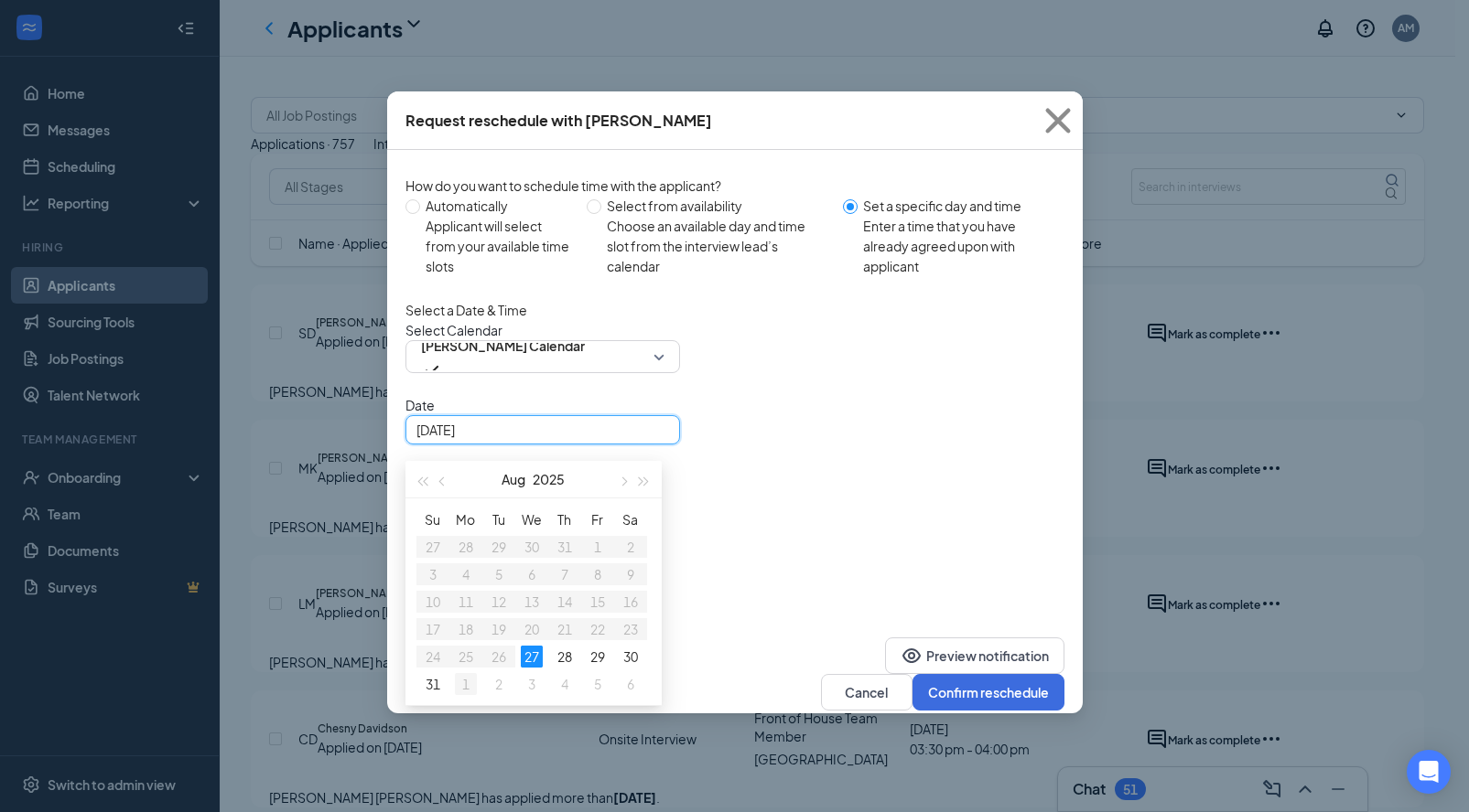
type input "[DATE]"
click at [465, 695] on div "1" at bounding box center [465, 684] width 22 height 22
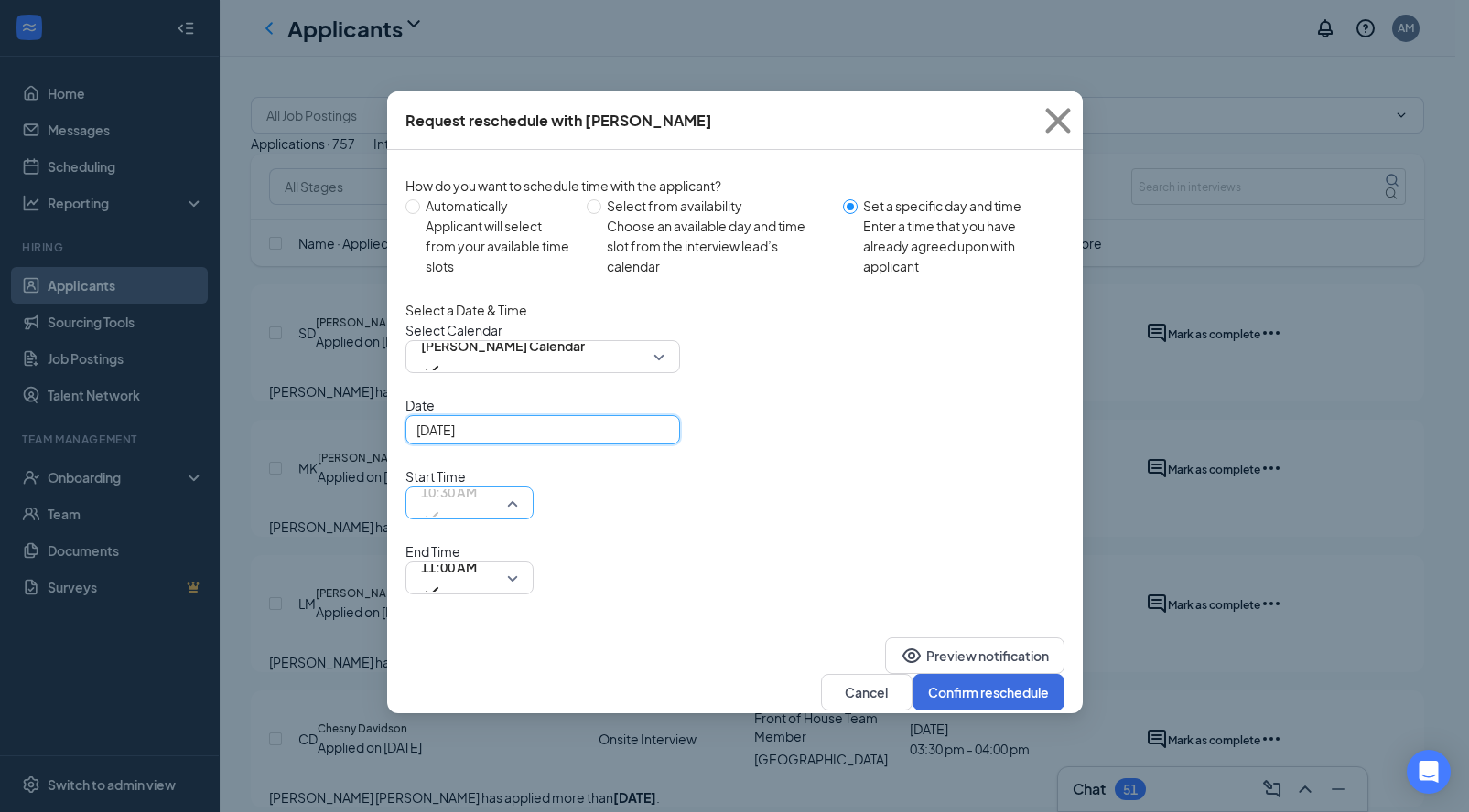
click at [533, 487] on div "10:30 AM" at bounding box center [470, 503] width 128 height 33
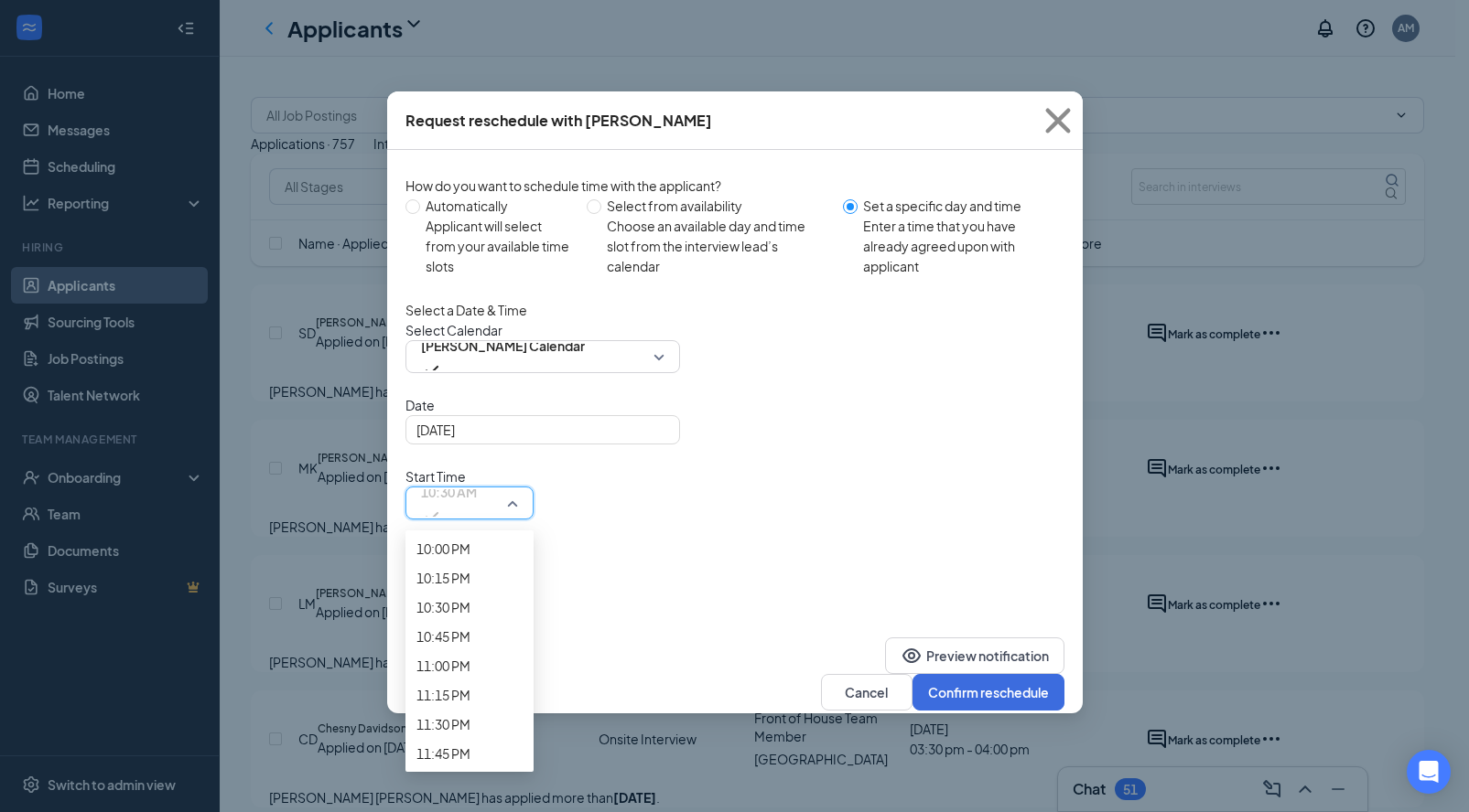
scroll to position [2820, 0]
click at [471, 32] on span "05:30 PM" at bounding box center [443, 21] width 54 height 20
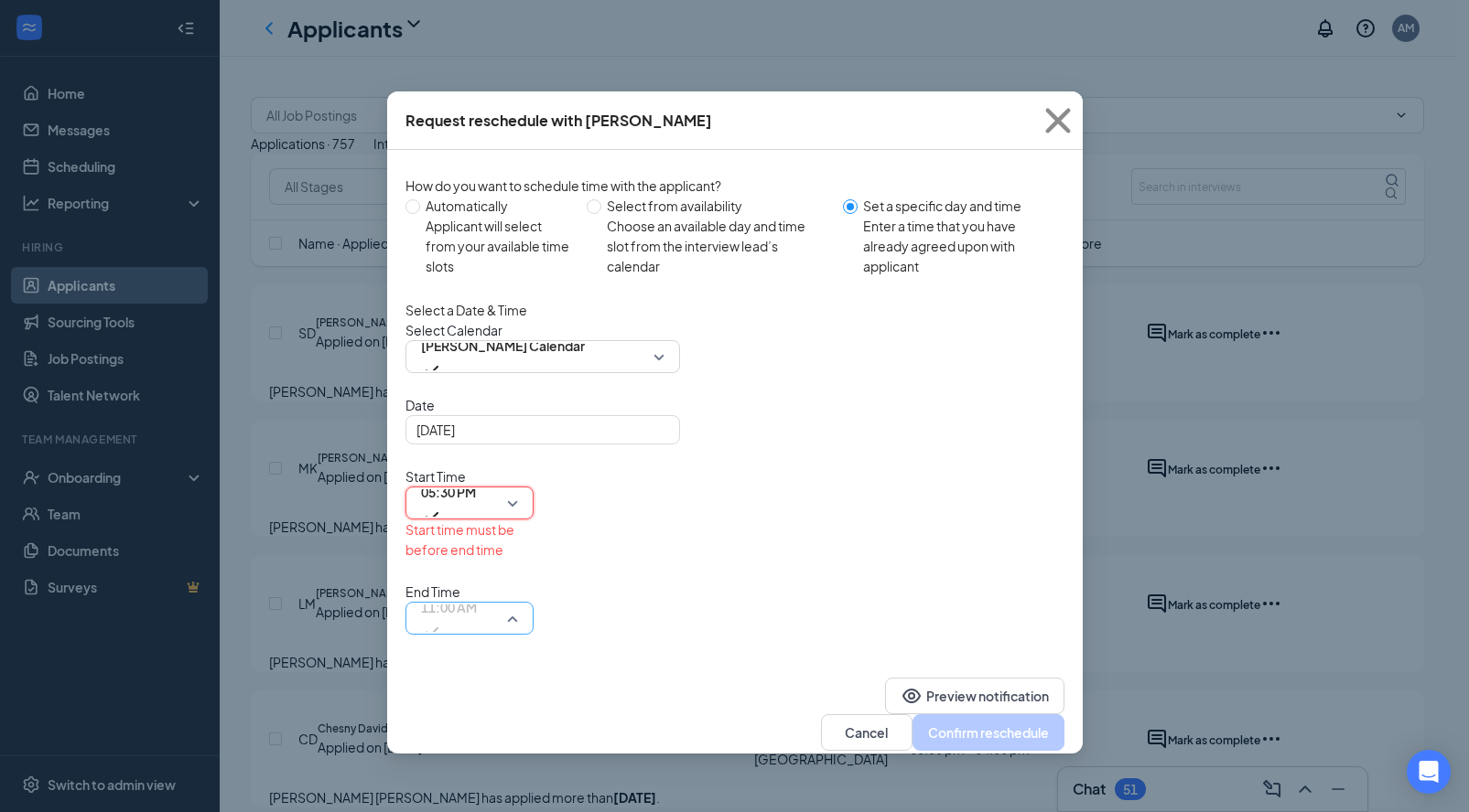
click at [477, 594] on span "11:00 AM" at bounding box center [449, 619] width 56 height 50
click at [471, 177] on span "05:45 PM" at bounding box center [443, 166] width 54 height 20
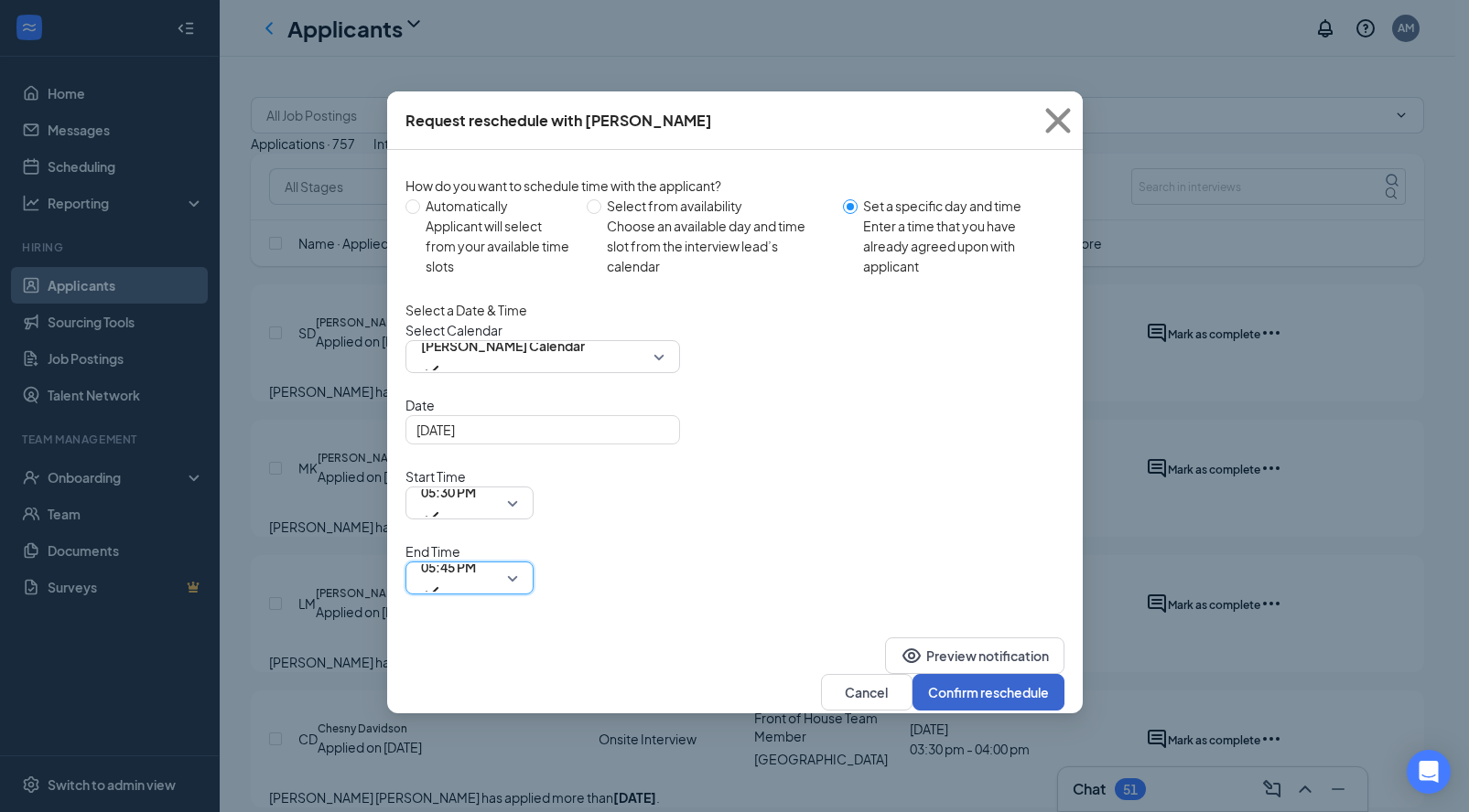
click at [960, 674] on button "Confirm reschedule" at bounding box center [988, 692] width 152 height 36
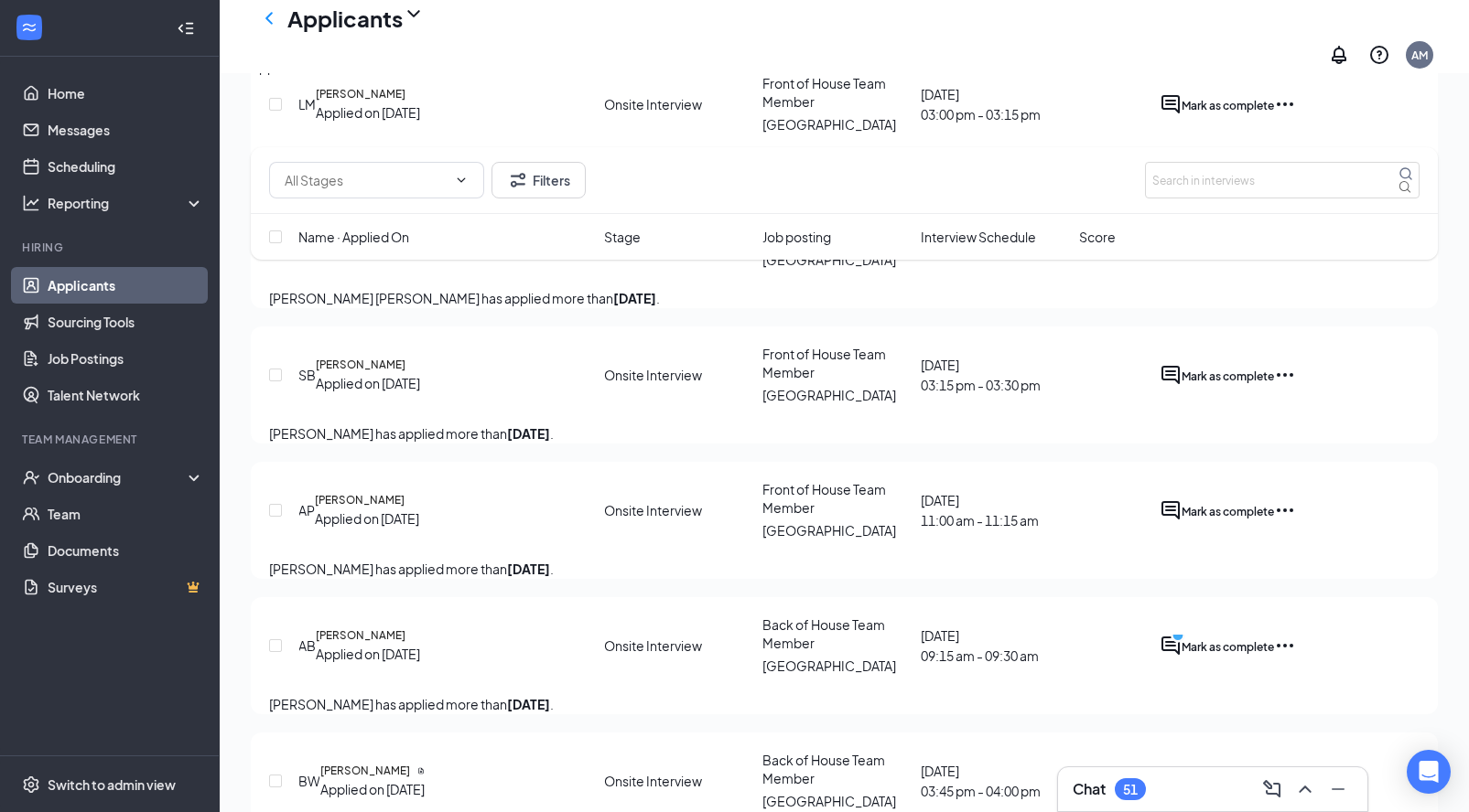
scroll to position [0, 0]
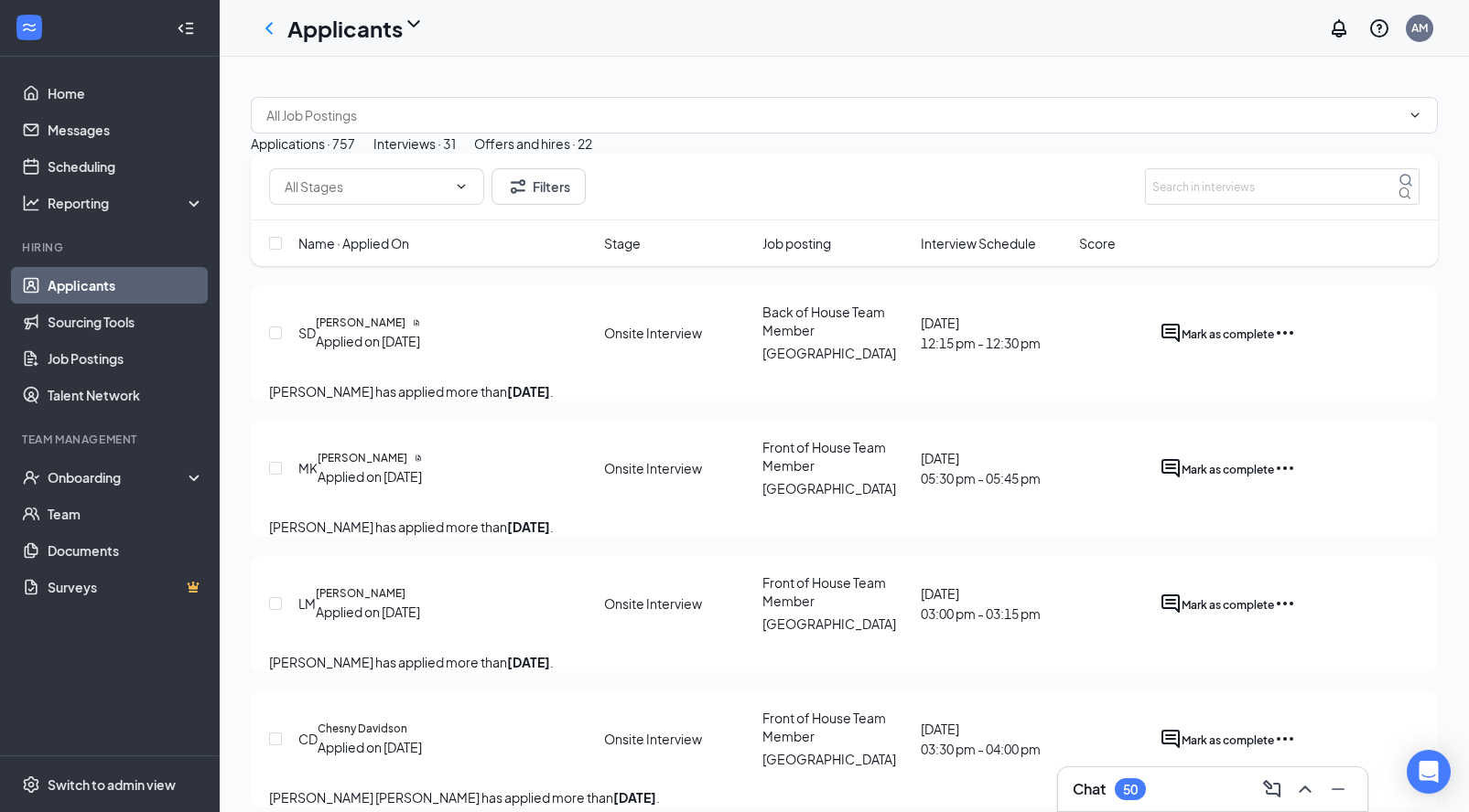
click at [1184, 126] on div at bounding box center [844, 105] width 1187 height 55
click at [592, 154] on div "Offers and hires · 22" at bounding box center [532, 143] width 118 height 20
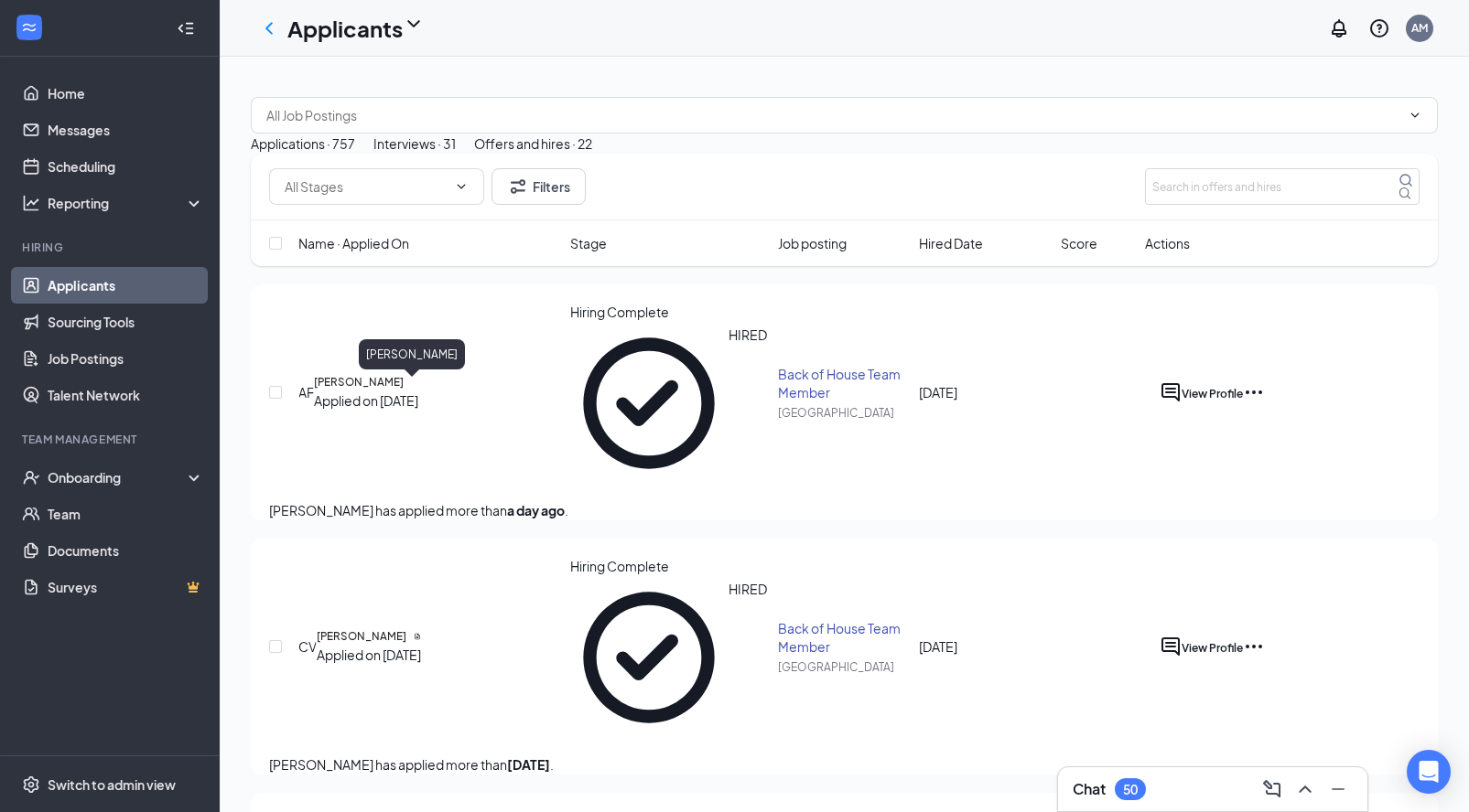
click at [404, 389] on h5 "[PERSON_NAME]" at bounding box center [359, 382] width 90 height 16
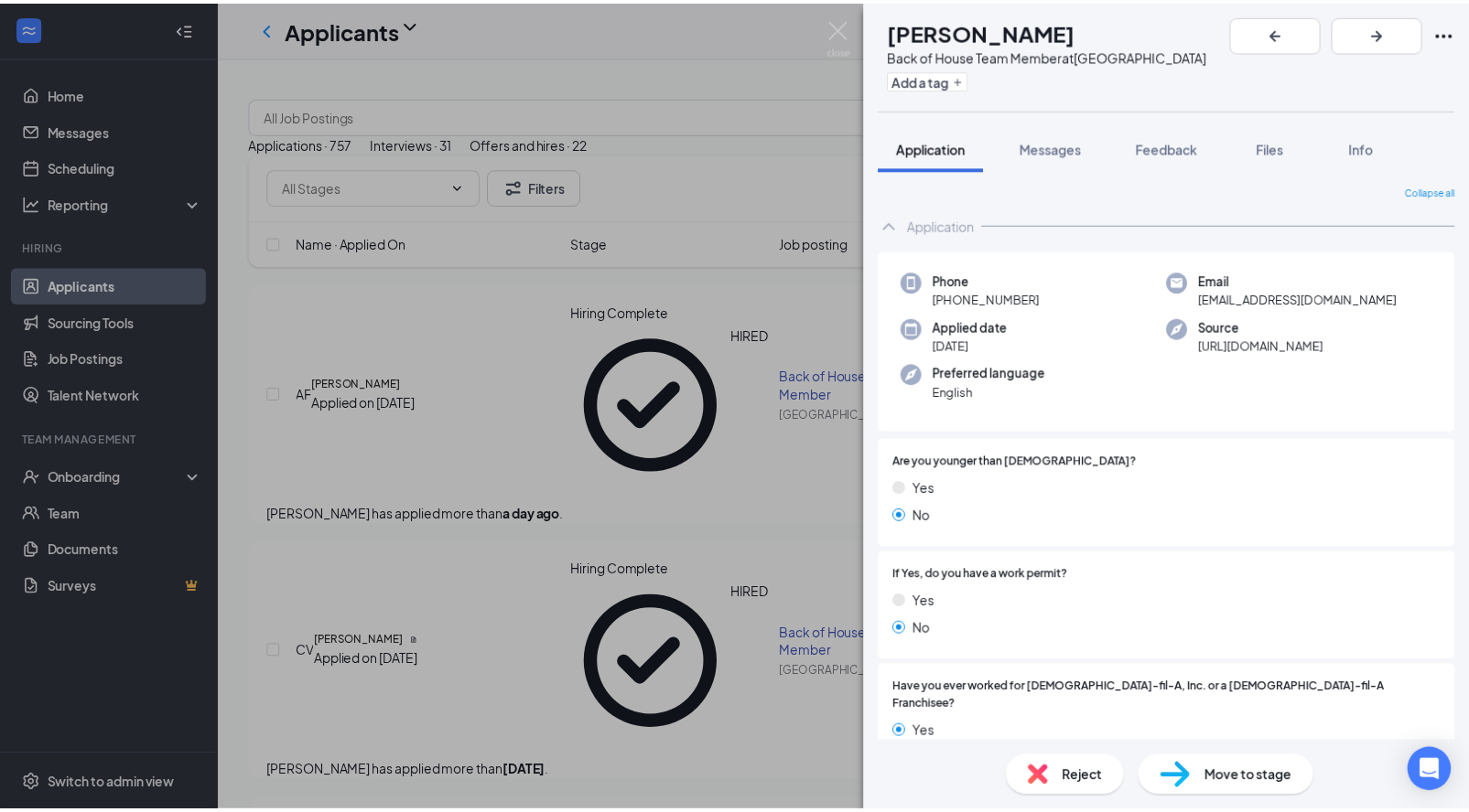
scroll to position [25, 0]
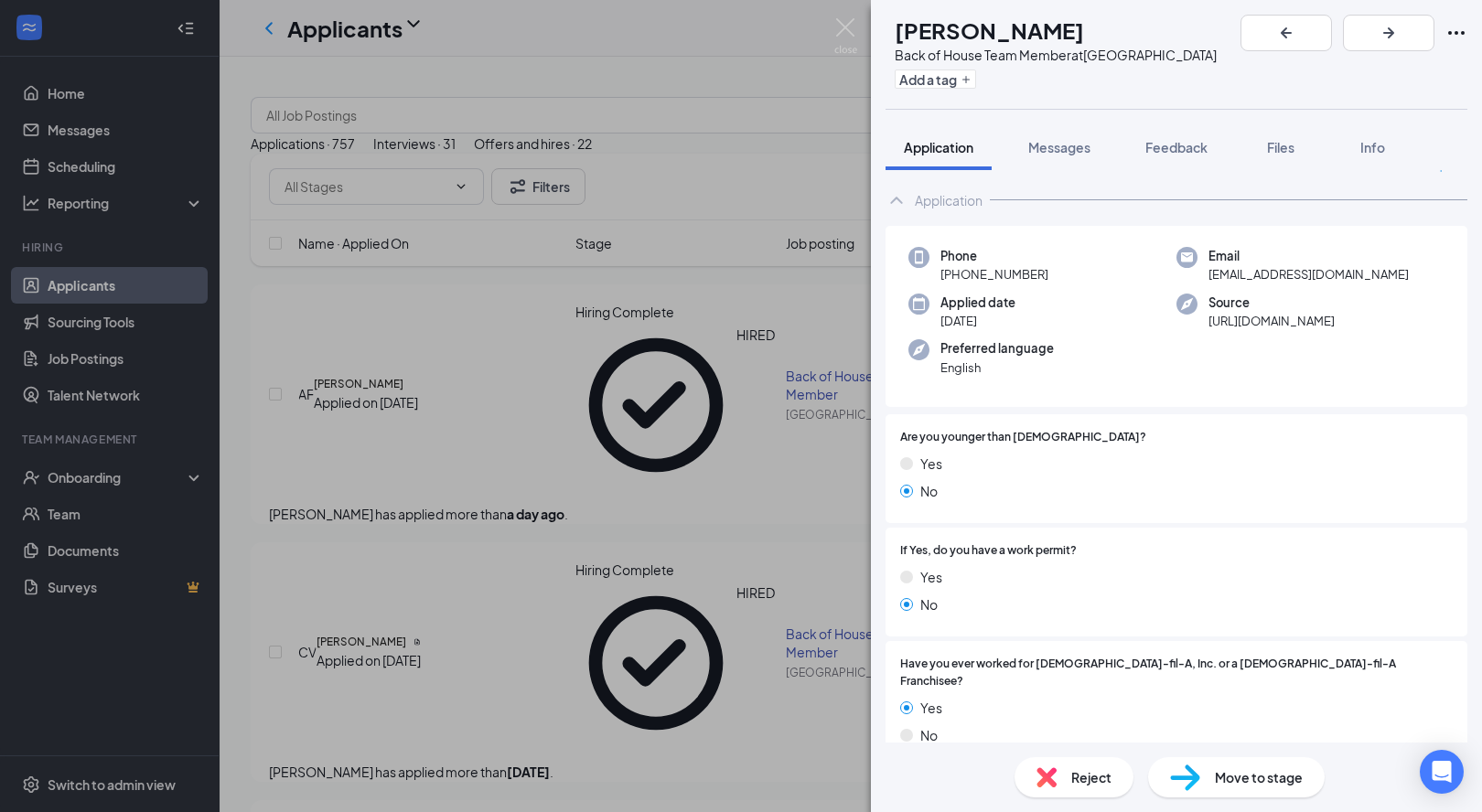
click at [582, 133] on div "AF [PERSON_NAME] Back of House Team Member at [GEOGRAPHIC_DATA] Add a tag Appli…" at bounding box center [741, 406] width 1482 height 812
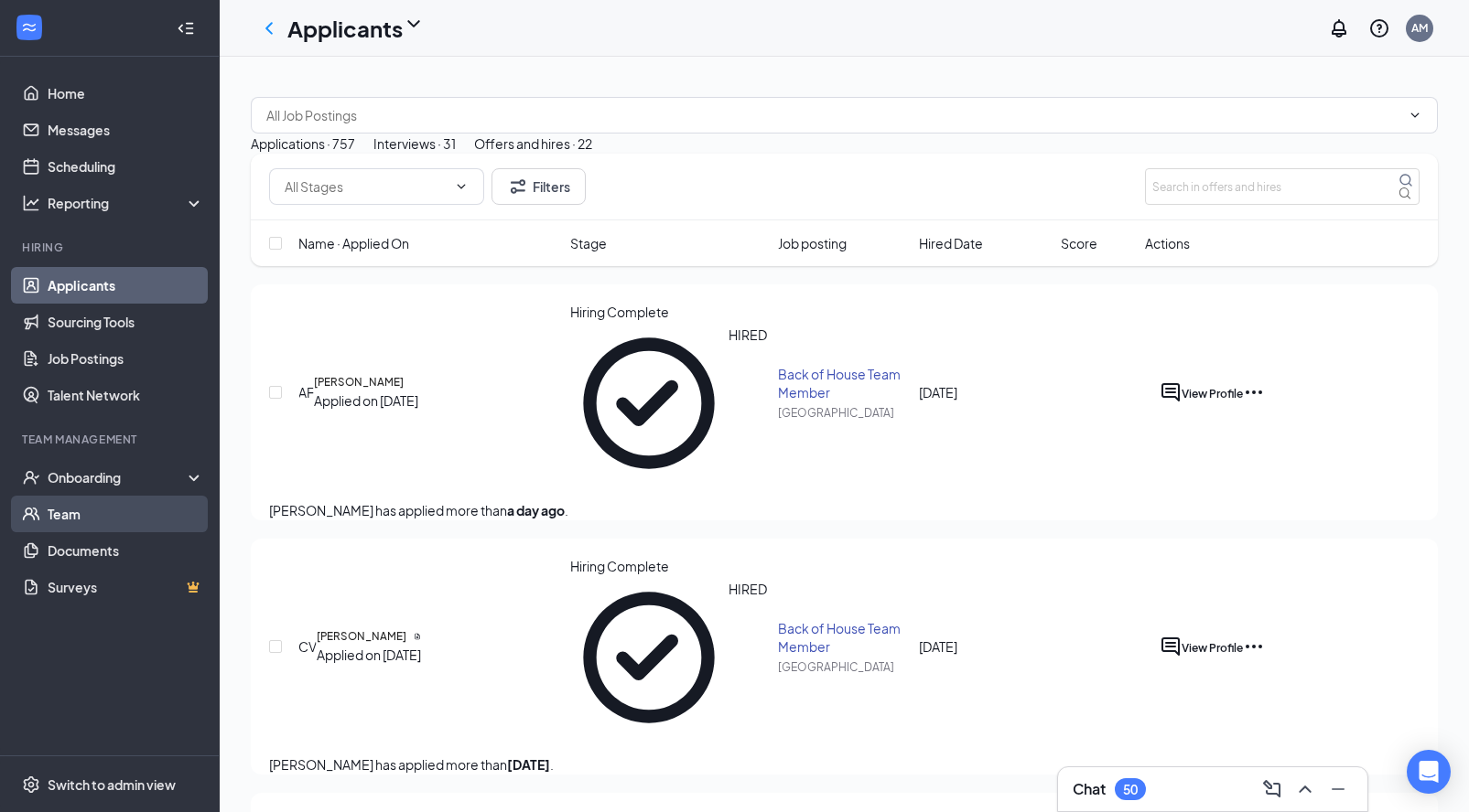
click at [77, 515] on link "Team" at bounding box center [126, 514] width 157 height 36
